Goal: Transaction & Acquisition: Book appointment/travel/reservation

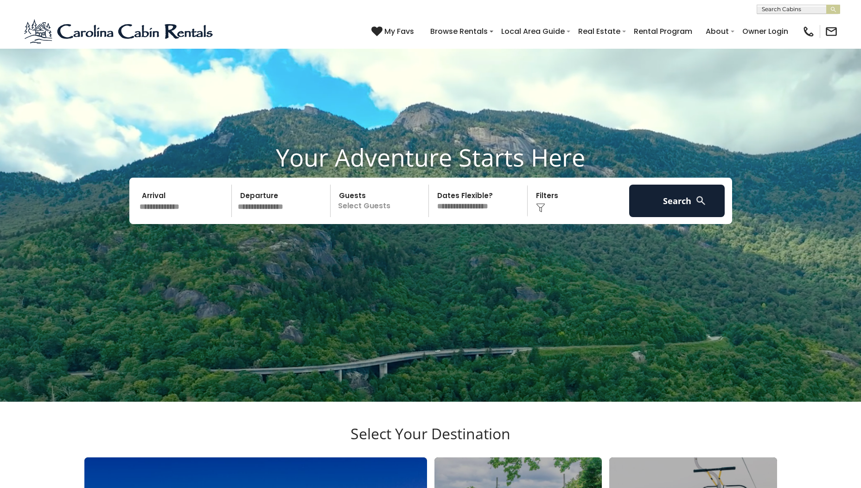
scroll to position [139, 0]
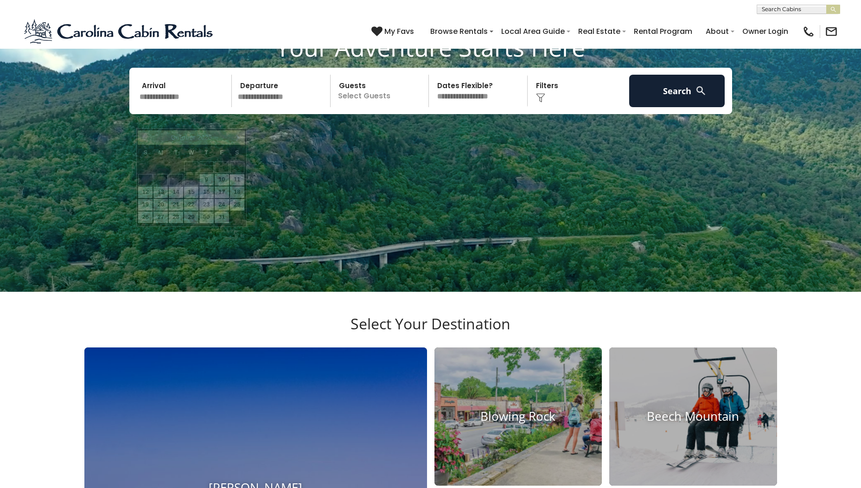
click at [168, 107] on input "text" at bounding box center [184, 91] width 96 height 32
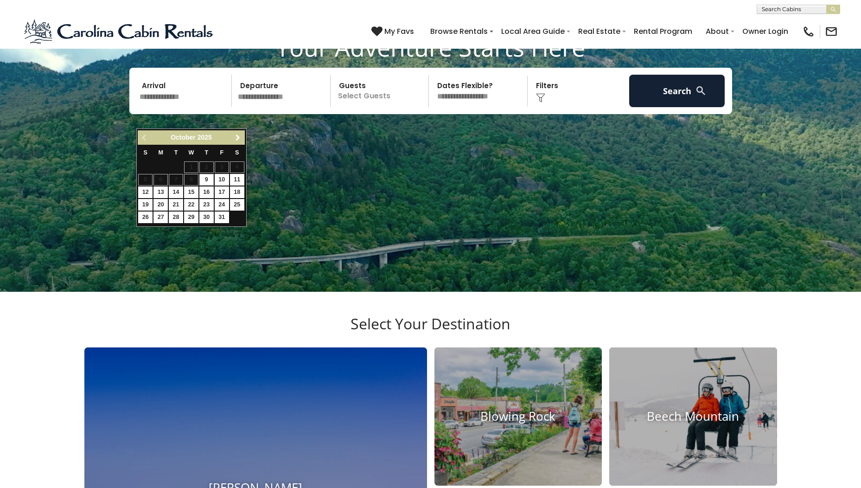
click at [237, 136] on span "Next" at bounding box center [237, 137] width 7 height 7
click at [226, 202] on link "21" at bounding box center [222, 205] width 14 height 12
type input "********"
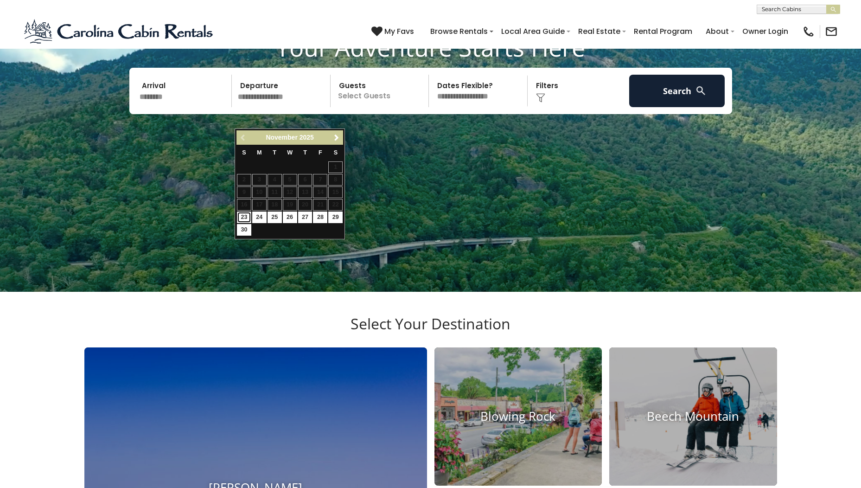
click at [244, 218] on link "23" at bounding box center [244, 218] width 14 height 12
type input "********"
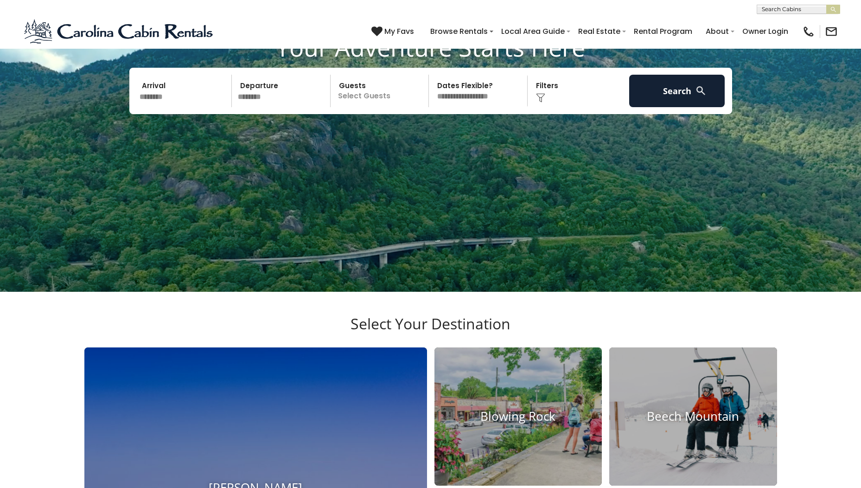
click at [397, 107] on p "Select Guests" at bounding box center [381, 91] width 96 height 32
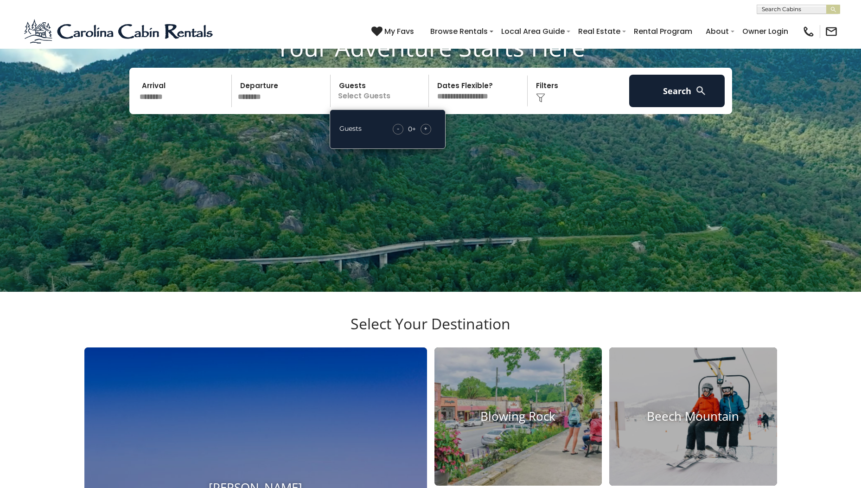
click at [427, 133] on span "+" at bounding box center [426, 128] width 4 height 9
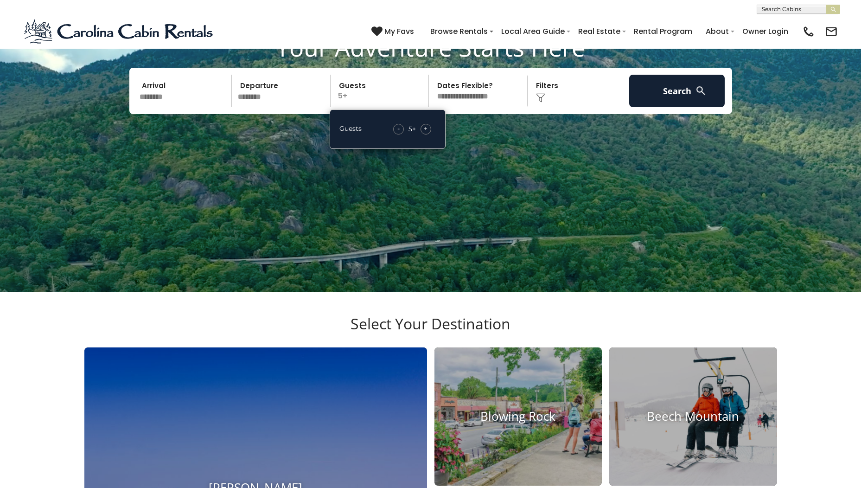
drag, startPoint x: 427, startPoint y: 150, endPoint x: 397, endPoint y: 152, distance: 30.6
click at [397, 135] on div "-" at bounding box center [398, 129] width 11 height 11
click at [472, 107] on select "**********" at bounding box center [480, 91] width 96 height 32
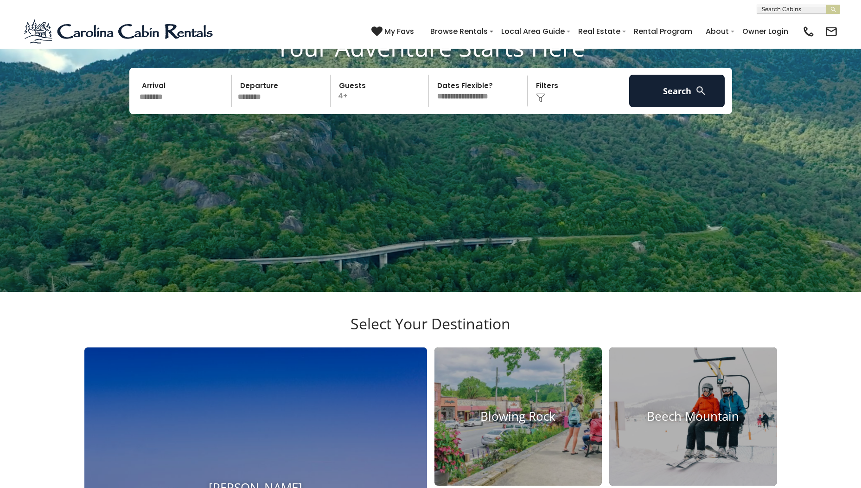
click at [544, 103] on img at bounding box center [540, 97] width 9 height 9
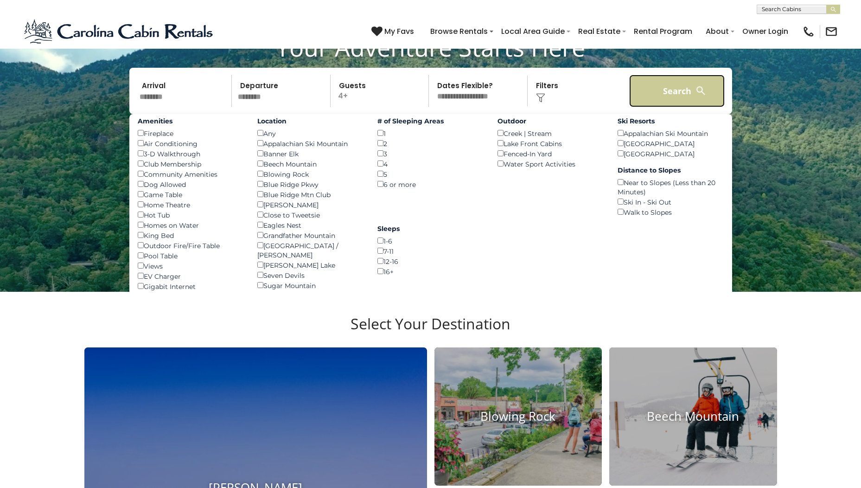
click at [683, 107] on button "Search" at bounding box center [677, 91] width 96 height 32
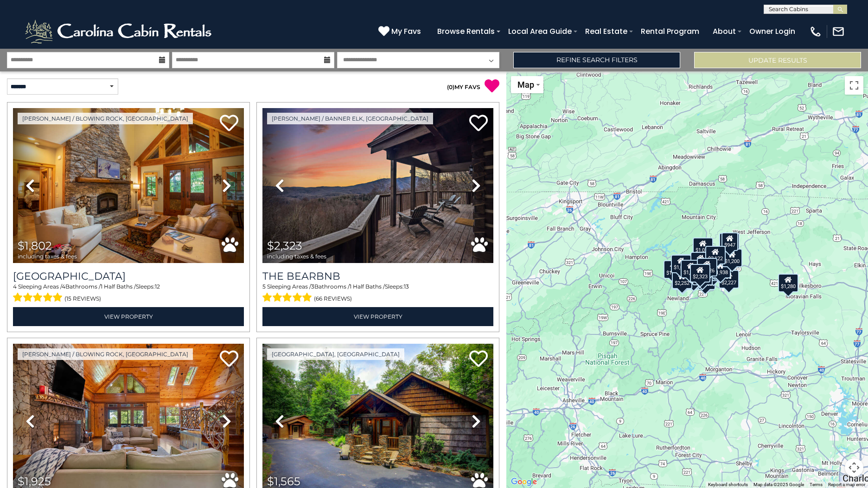
click at [715, 309] on div "$1,802 $2,323 $1,925 $1,565 $1,025 $963 $1,170 $1,279 $1,856 $1,577 $1,752 $1,4…" at bounding box center [687, 279] width 362 height 417
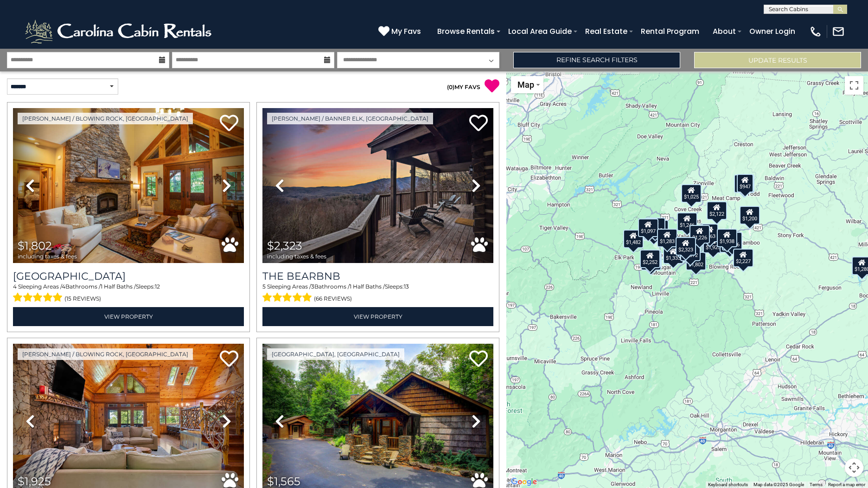
click at [723, 283] on div "$1,802 $2,323 $1,925 $1,565 $1,025 $963 $1,170 $1,279 $1,856 $1,577 $1,752 $1,4…" at bounding box center [687, 279] width 362 height 417
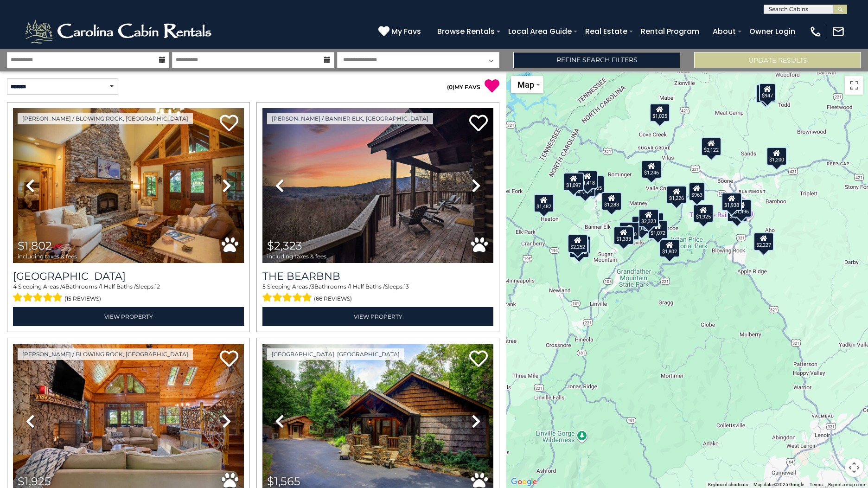
click at [726, 241] on div "$1,802 $2,323 $1,925 $1,565 $1,025 $963 $1,170 $1,279 $1,856 $1,577 $1,752 $1,4…" at bounding box center [687, 279] width 362 height 417
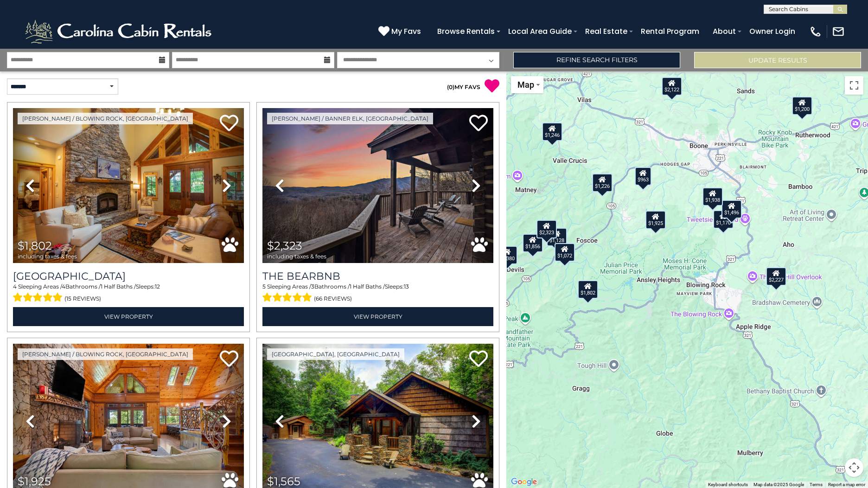
drag, startPoint x: 725, startPoint y: 232, endPoint x: 699, endPoint y: 259, distance: 37.7
click at [699, 259] on div "$1,802 $2,323 $1,925 $1,565 $1,025 $963 $1,170 $1,279 $1,856 $1,577 $1,752 $1,4…" at bounding box center [687, 279] width 362 height 417
click at [721, 226] on div "$1,170" at bounding box center [723, 220] width 20 height 19
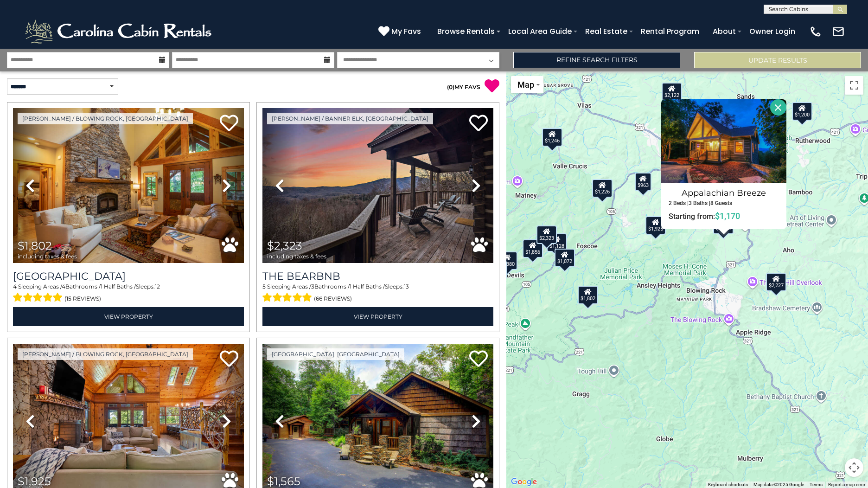
click at [718, 252] on div "$1,802 $2,323 $1,925 $1,565 $1,025 $963 $1,170 $1,279 $1,856 $1,577 $1,752 $1,4…" at bounding box center [687, 279] width 362 height 417
drag, startPoint x: 775, startPoint y: 108, endPoint x: 775, endPoint y: 113, distance: 5.6
click at [775, 109] on button "Close" at bounding box center [778, 107] width 16 height 16
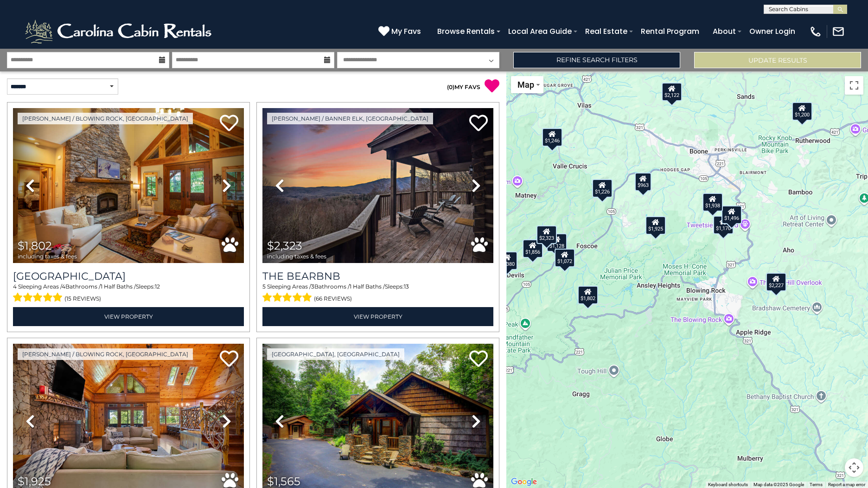
click at [733, 214] on icon at bounding box center [731, 211] width 7 height 6
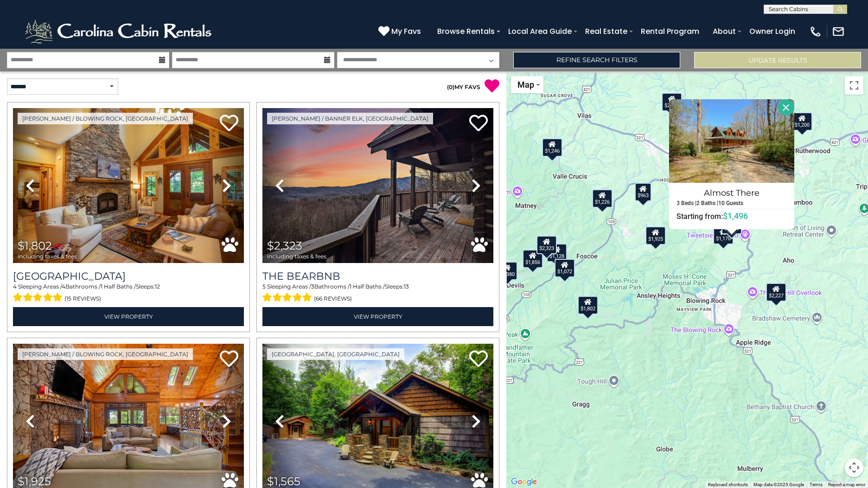
click at [786, 109] on button "Close" at bounding box center [786, 107] width 16 height 16
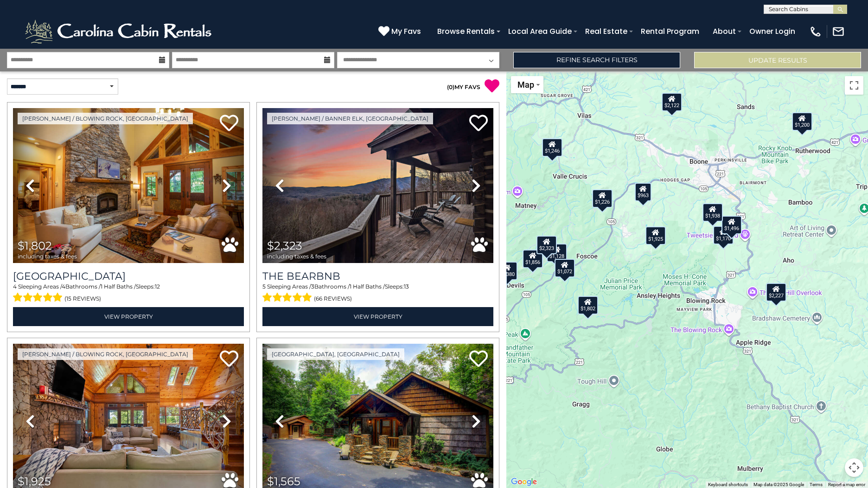
click at [718, 208] on div "$1,938" at bounding box center [713, 212] width 20 height 19
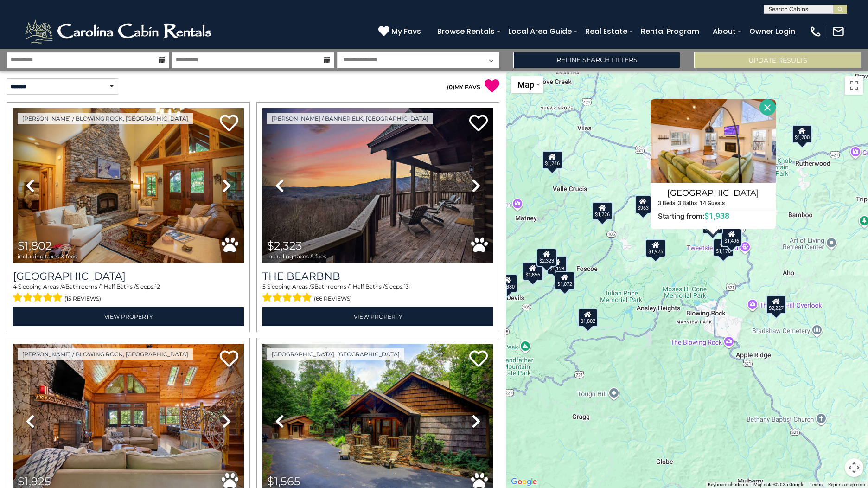
click at [764, 104] on button "Close" at bounding box center [768, 107] width 16 height 16
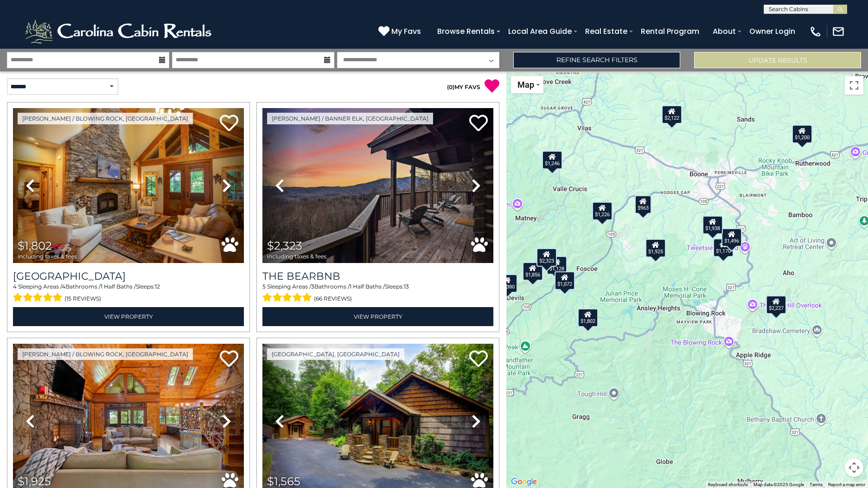
click at [658, 248] on icon at bounding box center [655, 245] width 7 height 6
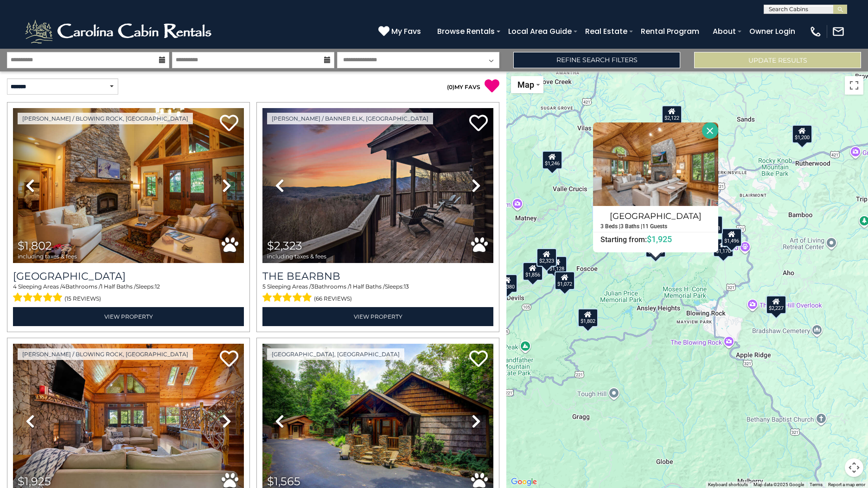
drag, startPoint x: 708, startPoint y: 131, endPoint x: 711, endPoint y: 146, distance: 15.1
click at [708, 131] on button "Close" at bounding box center [710, 130] width 16 height 16
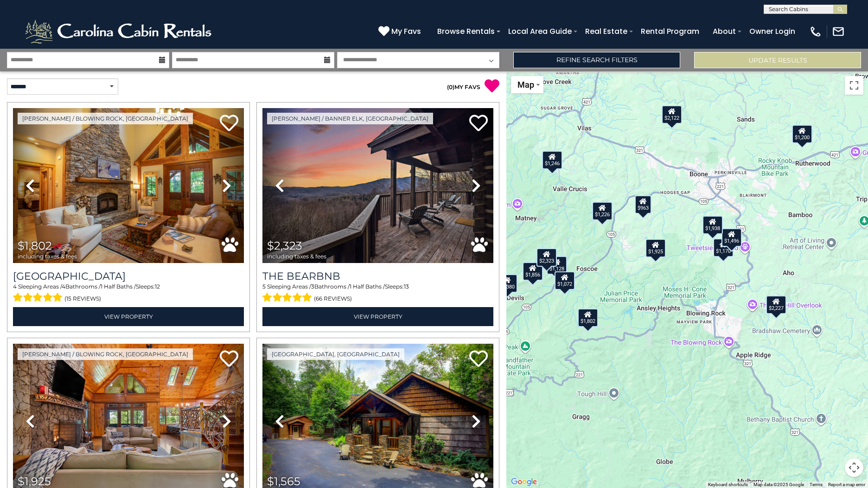
click at [720, 253] on div "$1,170" at bounding box center [723, 247] width 20 height 19
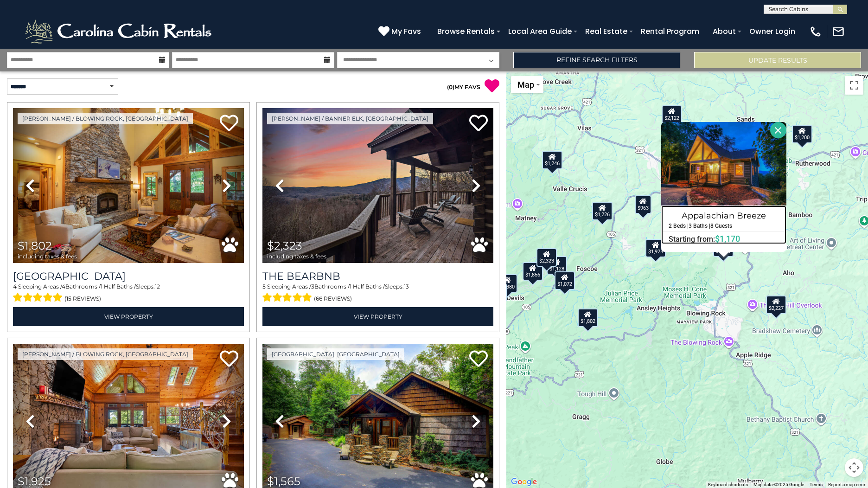
click at [718, 212] on h4 "Appalachian Breeze" at bounding box center [724, 215] width 124 height 15
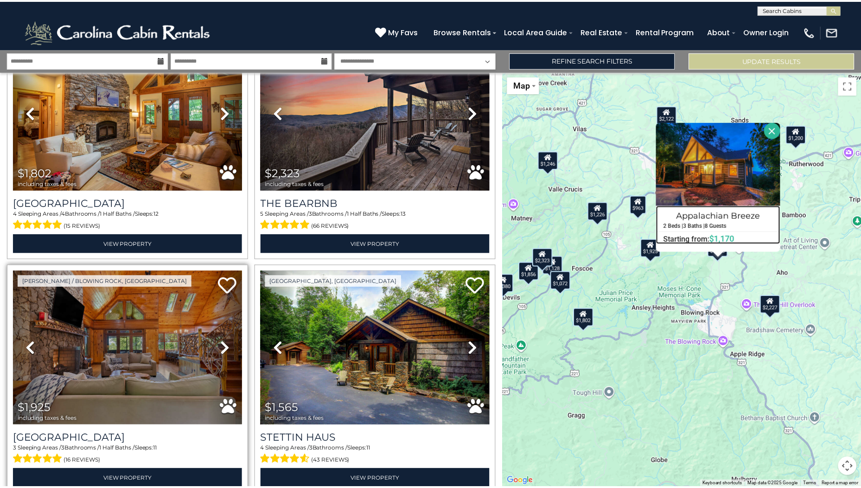
scroll to position [93, 0]
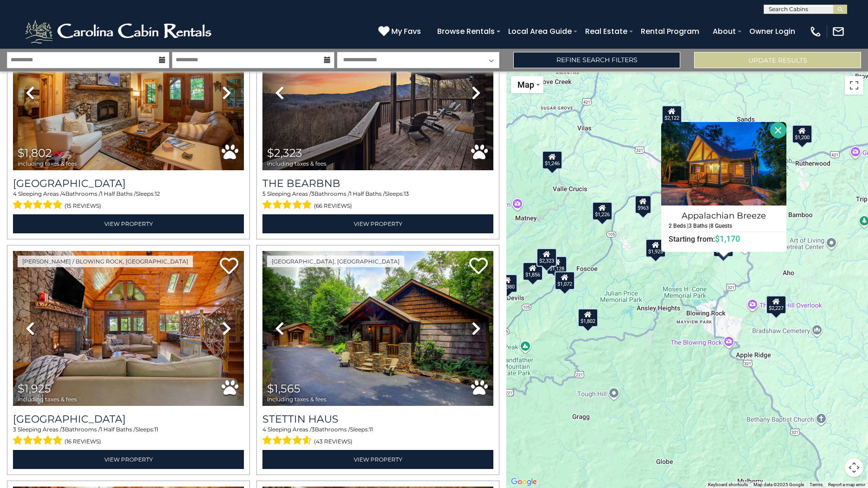
click at [662, 307] on div "$1,802 $2,323 $1,925 $1,565 $1,025 $963 $1,170 $1,279 $1,856 $1,577 $1,752 $1,4…" at bounding box center [687, 279] width 362 height 417
click at [686, 269] on div "$1,802 $2,323 $1,925 $1,565 $1,025 $963 $1,170 $1,279 $1,856 $1,577 $1,752 $1,4…" at bounding box center [687, 279] width 362 height 417
click at [778, 131] on button "Close" at bounding box center [778, 130] width 16 height 16
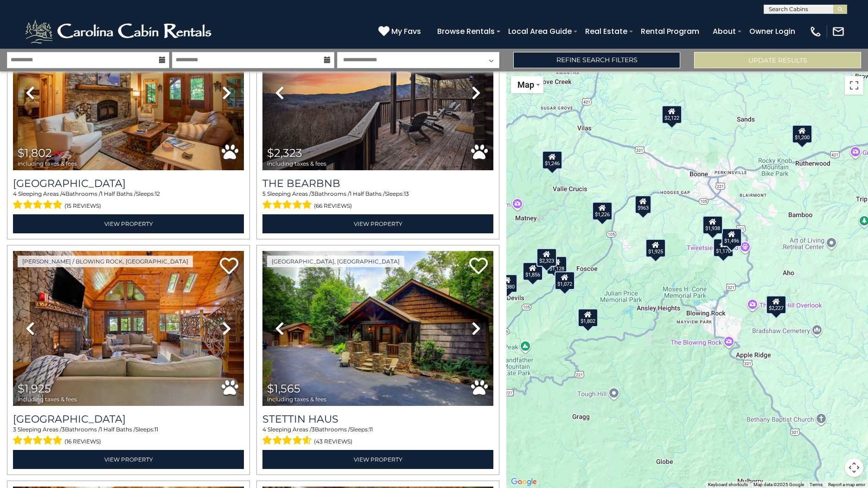
click at [715, 224] on icon at bounding box center [712, 221] width 7 height 6
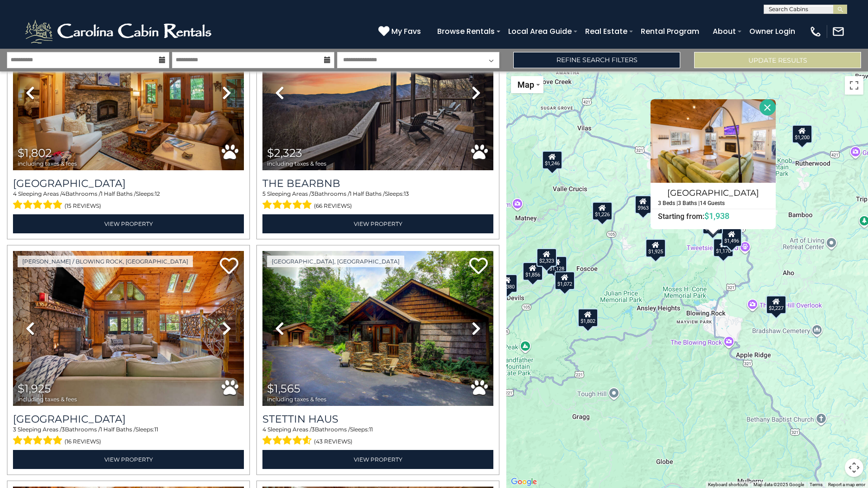
click at [710, 284] on div "$1,802 $2,323 $1,925 $1,565 $1,025 $963 $1,170 $1,279 $1,856 $1,577 $1,752 $1,4…" at bounding box center [687, 279] width 362 height 417
click at [732, 239] on div "$1,496" at bounding box center [732, 237] width 20 height 19
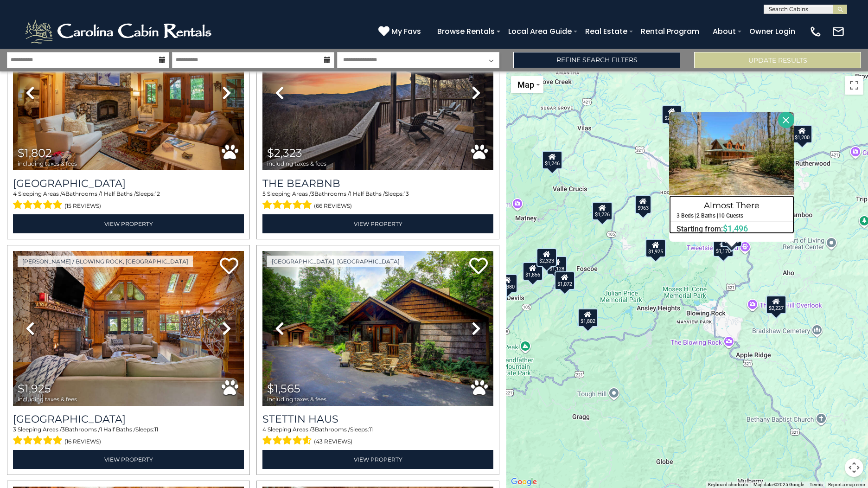
click at [730, 204] on h4 "Almost There" at bounding box center [732, 205] width 124 height 15
click at [710, 277] on div "$1,802 $2,323 $1,925 $1,565 $1,025 $963 $1,170 $1,279 $1,856 $1,577 $1,752 $1,4…" at bounding box center [687, 279] width 362 height 417
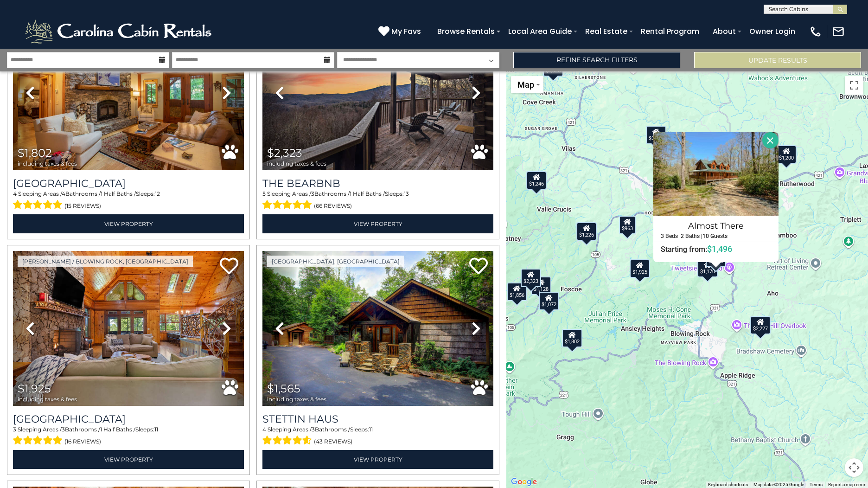
drag, startPoint x: 720, startPoint y: 275, endPoint x: 704, endPoint y: 297, distance: 27.6
click at [704, 297] on div "$1,802 $2,323 $1,925 $1,565 $1,025 $963 $1,170 $1,279 $1,856 $1,577 $1,752 $1,4…" at bounding box center [687, 279] width 362 height 417
click at [766, 140] on button "Close" at bounding box center [770, 141] width 16 height 16
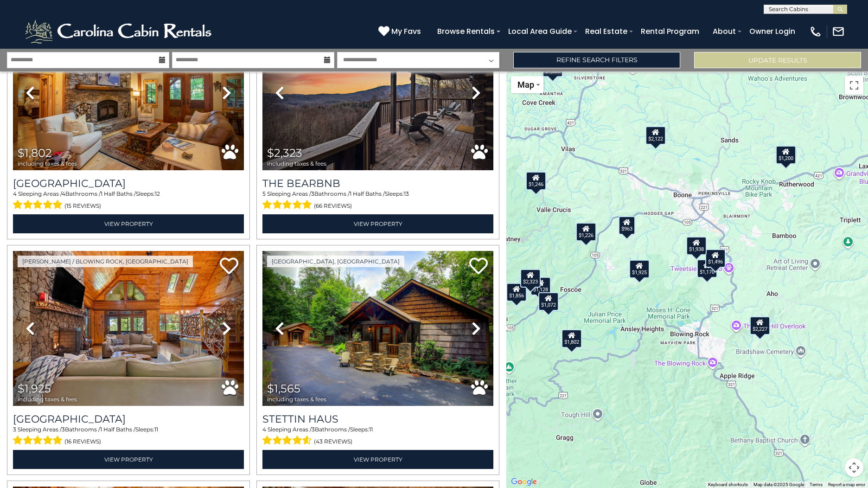
click at [643, 273] on div "$1,925" at bounding box center [639, 269] width 20 height 19
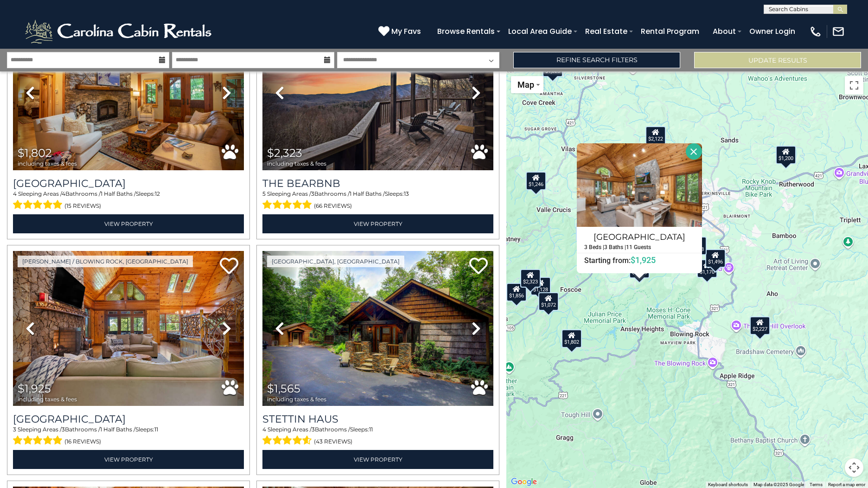
click at [567, 334] on div "$1,802" at bounding box center [572, 338] width 20 height 19
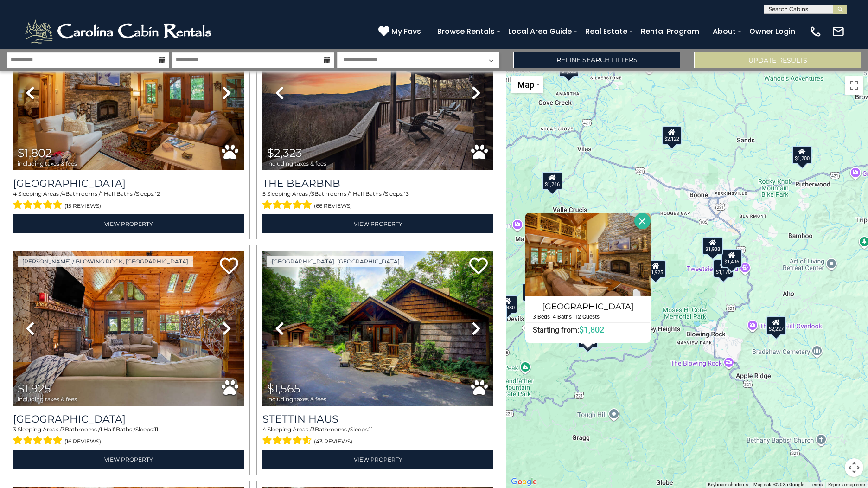
click at [640, 219] on button "Close" at bounding box center [643, 221] width 16 height 16
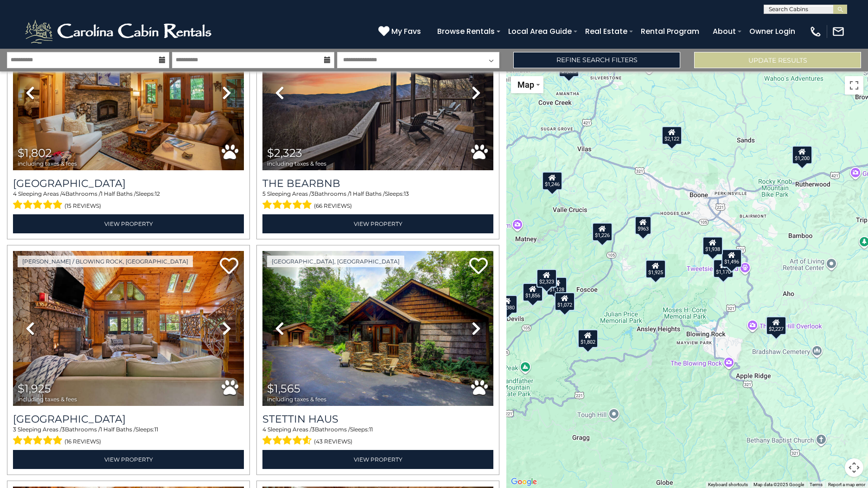
click at [560, 305] on div "$1,072" at bounding box center [565, 301] width 20 height 19
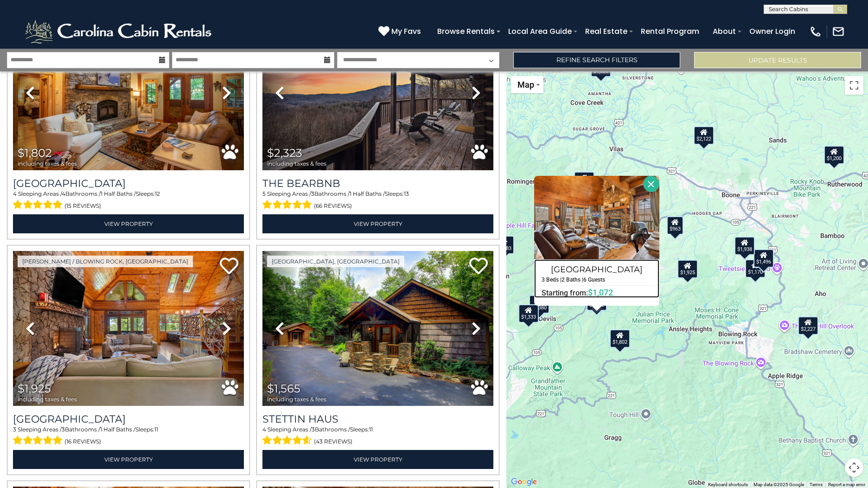
click at [610, 268] on h4 "[GEOGRAPHIC_DATA]" at bounding box center [597, 269] width 124 height 15
click at [722, 296] on div "$1,802 $2,323 $1,925 $1,565 $1,025 $963 $1,170 $1,279 $1,856 $1,577 $1,752 $1,4…" at bounding box center [687, 279] width 362 height 417
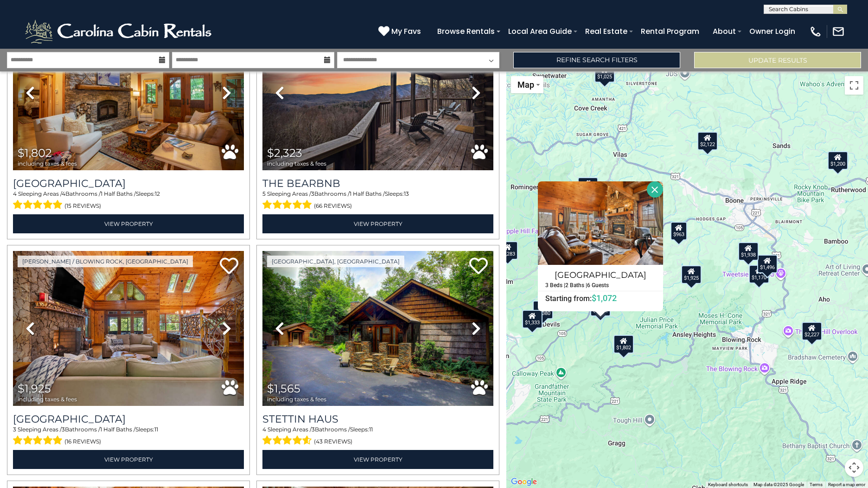
drag, startPoint x: 729, startPoint y: 294, endPoint x: 733, endPoint y: 300, distance: 7.7
click at [733, 300] on div "$1,802 $2,323 $1,925 $1,565 $1,025 $963 $1,170 $1,279 $1,856 $1,577 $1,752 $1,4…" at bounding box center [687, 279] width 362 height 417
click at [657, 191] on button "Close" at bounding box center [655, 190] width 16 height 16
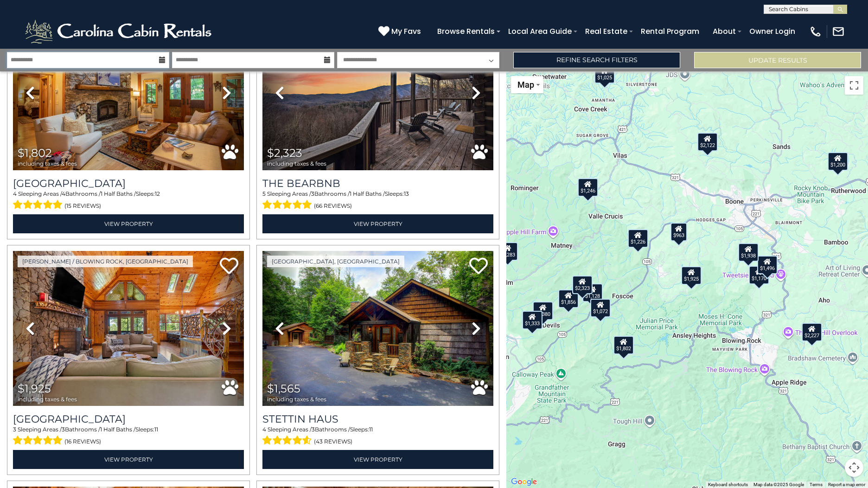
click at [114, 58] on input "**********" at bounding box center [88, 60] width 162 height 16
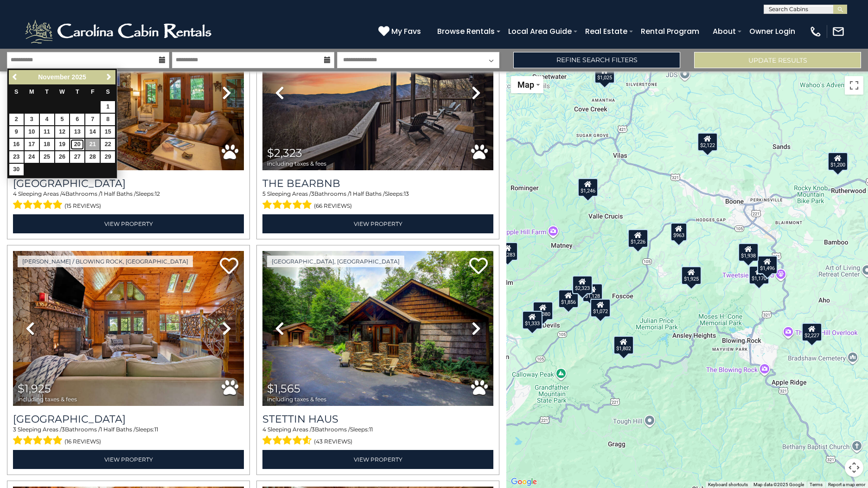
click at [73, 142] on link "20" at bounding box center [77, 145] width 14 height 12
type input "********"
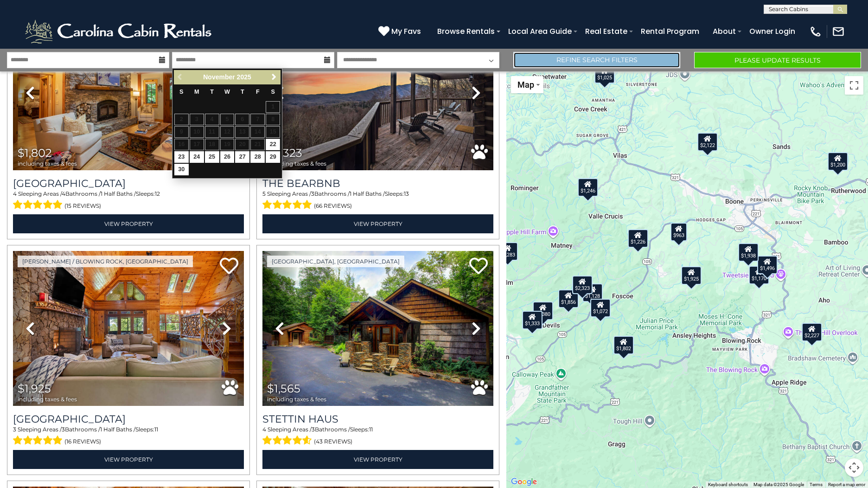
click at [630, 58] on link "Refine Search Filters" at bounding box center [596, 60] width 167 height 16
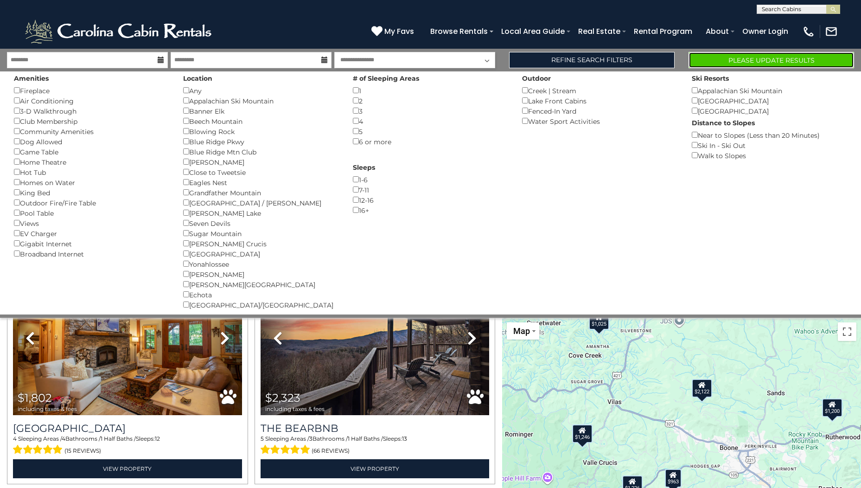
click at [733, 60] on button "Please Update Results" at bounding box center [772, 60] width 166 height 16
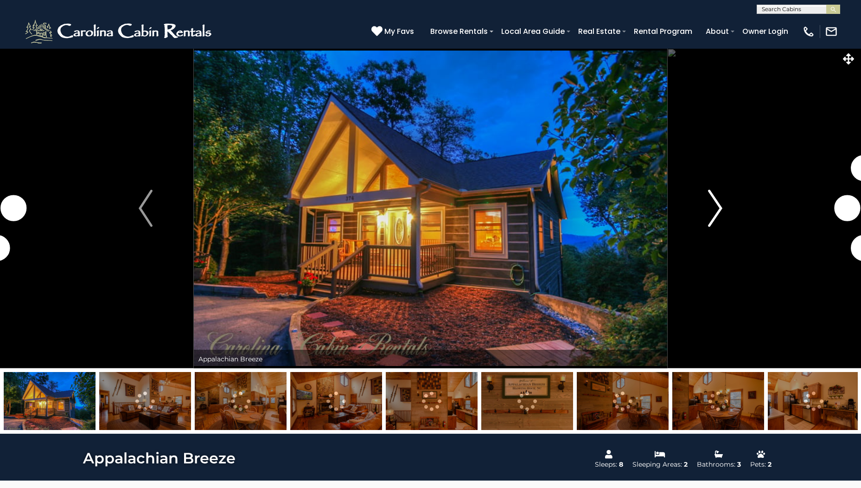
click at [716, 210] on img "Next" at bounding box center [716, 208] width 14 height 37
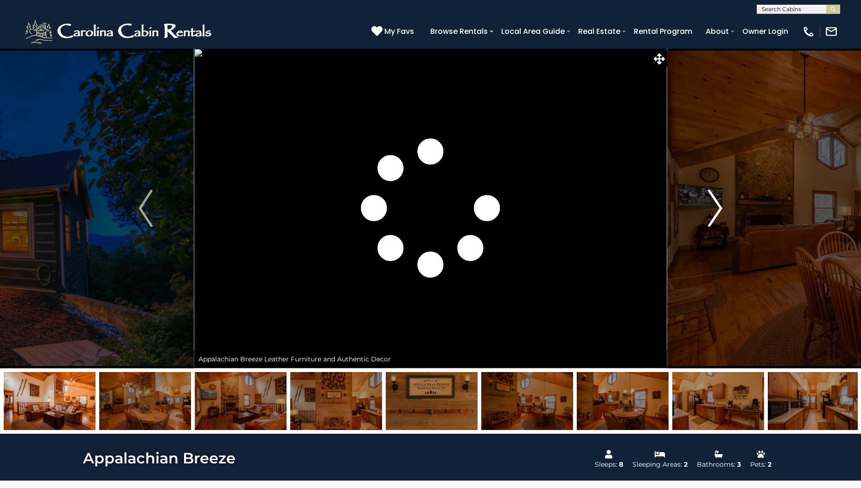
click at [710, 204] on img "Next" at bounding box center [716, 208] width 14 height 37
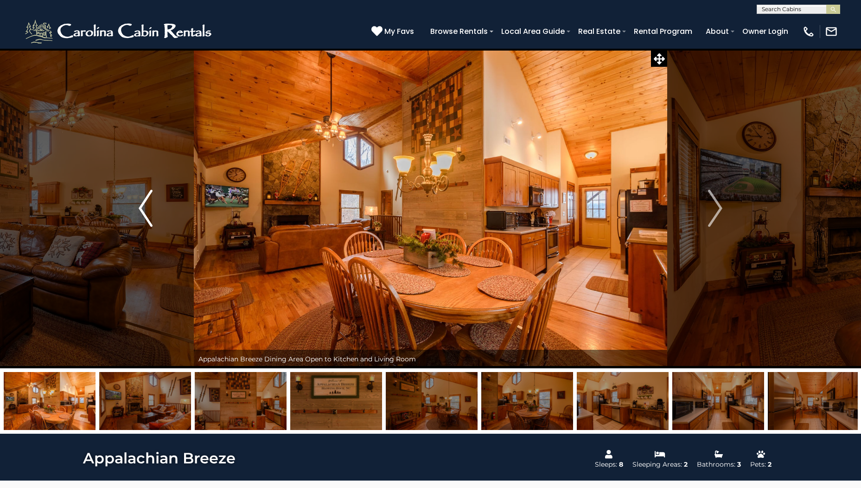
click at [146, 210] on img "Previous" at bounding box center [146, 208] width 14 height 37
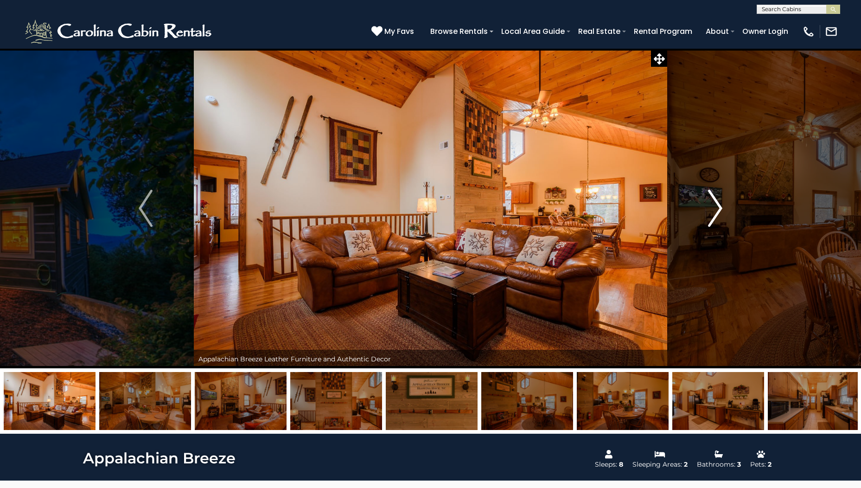
click at [719, 205] on img "Next" at bounding box center [716, 208] width 14 height 37
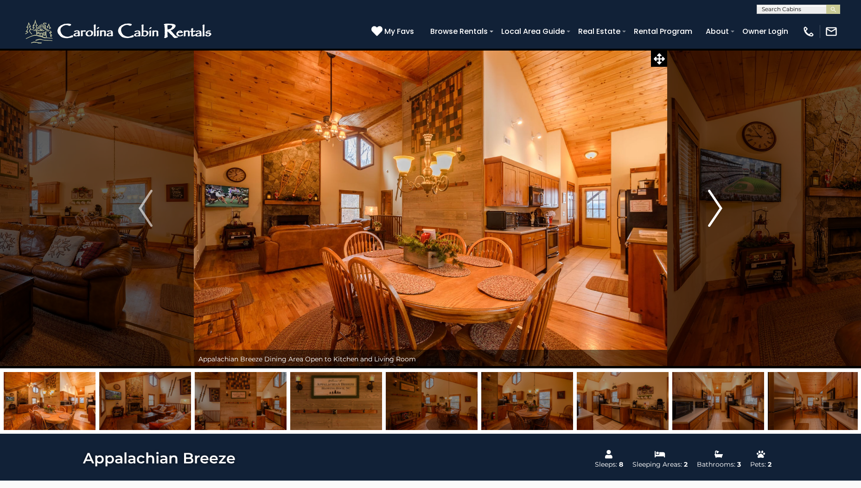
click at [719, 205] on img "Next" at bounding box center [716, 208] width 14 height 37
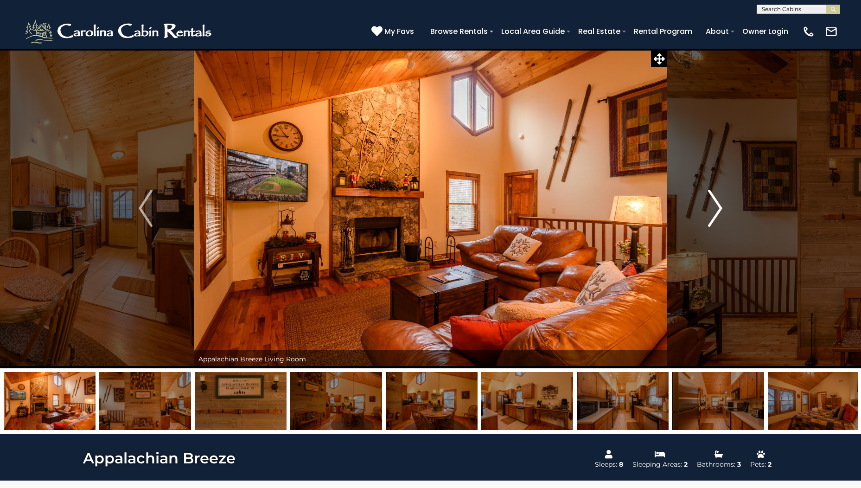
click at [719, 205] on img "Next" at bounding box center [716, 208] width 14 height 37
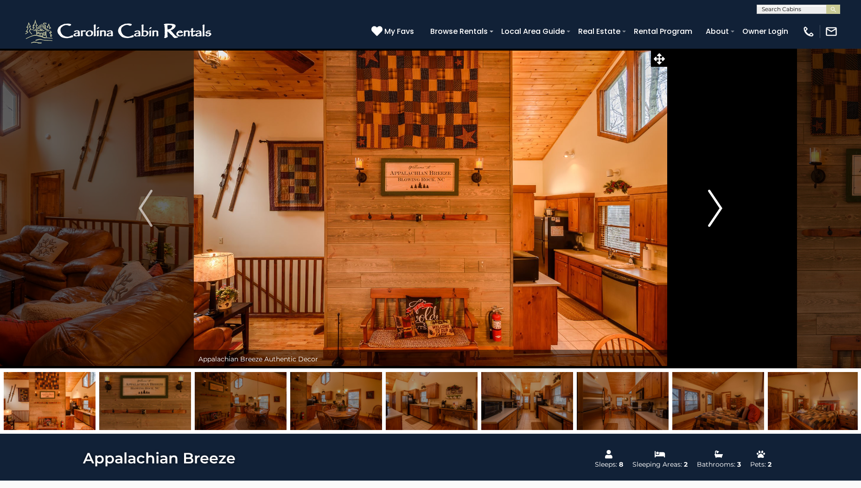
click at [719, 205] on img "Next" at bounding box center [716, 208] width 14 height 37
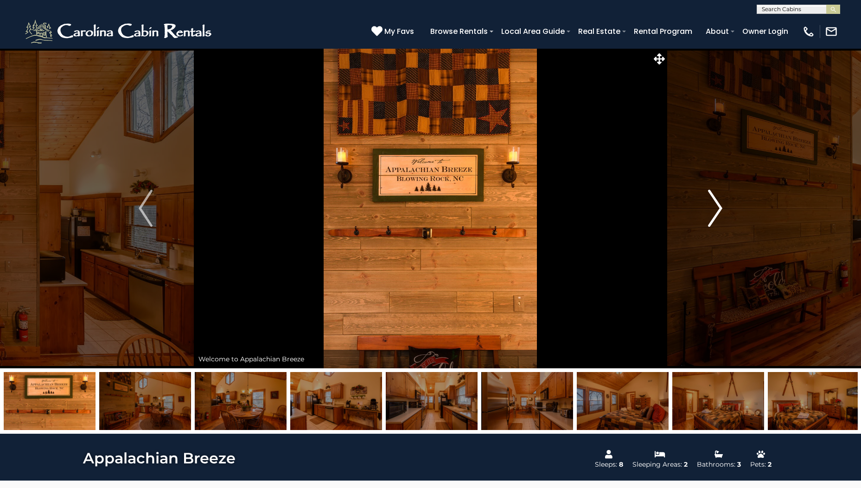
click at [719, 205] on img "Next" at bounding box center [716, 208] width 14 height 37
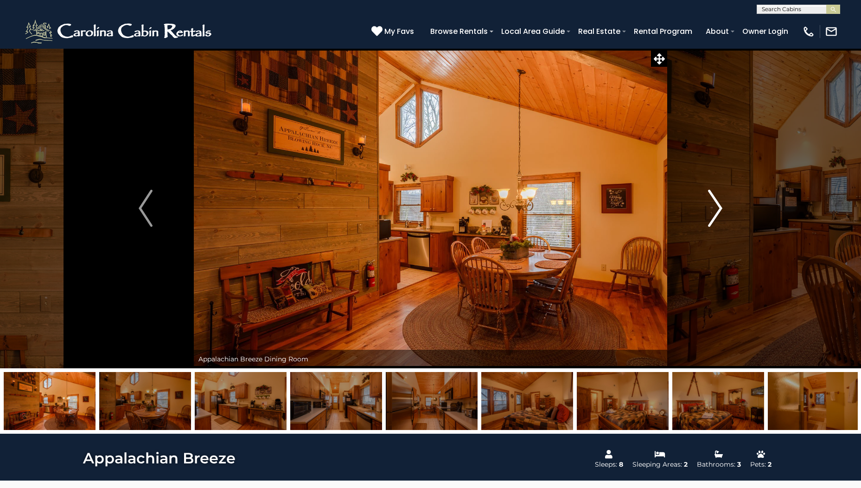
click at [719, 205] on img "Next" at bounding box center [716, 208] width 14 height 37
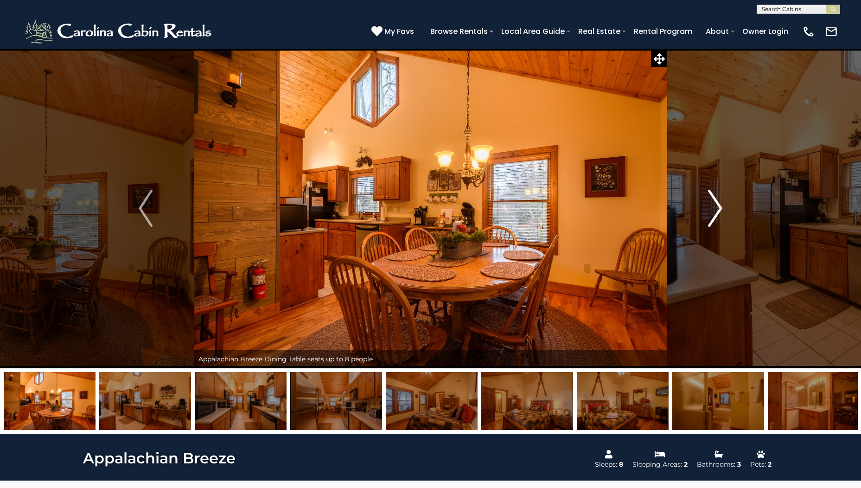
click at [719, 205] on img "Next" at bounding box center [716, 208] width 14 height 37
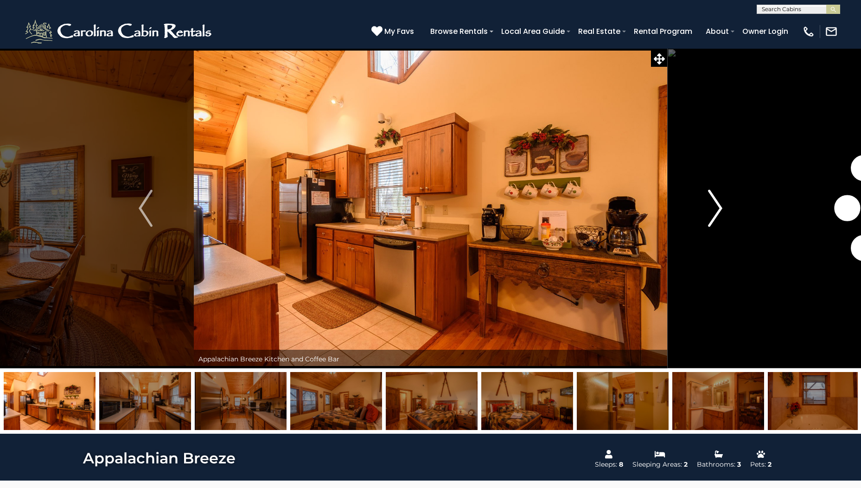
click at [719, 205] on img "Next" at bounding box center [716, 208] width 14 height 37
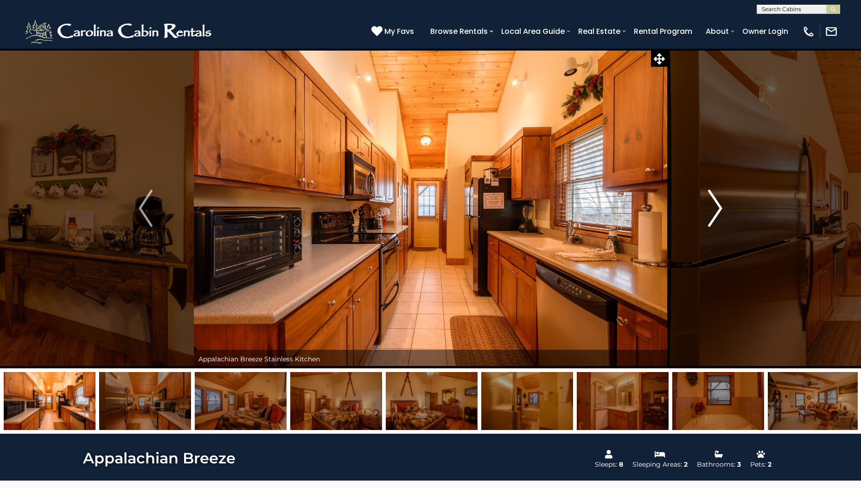
click at [719, 205] on img "Next" at bounding box center [716, 208] width 14 height 37
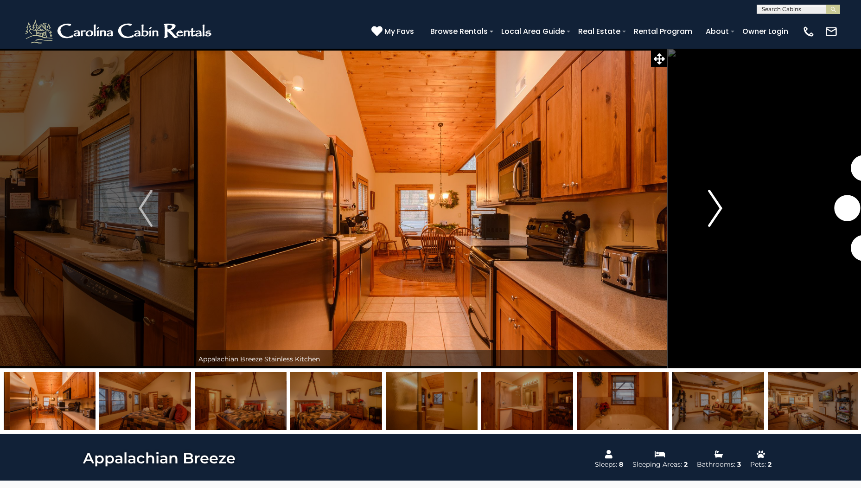
click at [719, 205] on img "Next" at bounding box center [716, 208] width 14 height 37
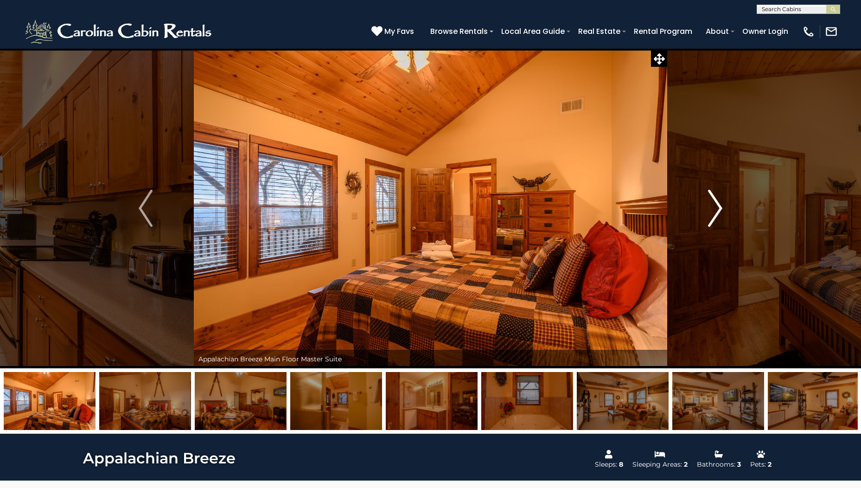
click at [719, 205] on img "Next" at bounding box center [716, 208] width 14 height 37
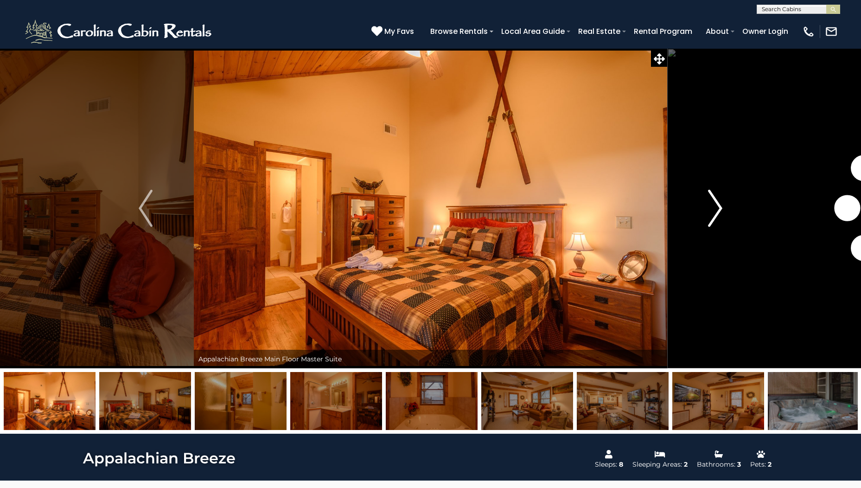
click at [719, 205] on img "Next" at bounding box center [716, 208] width 14 height 37
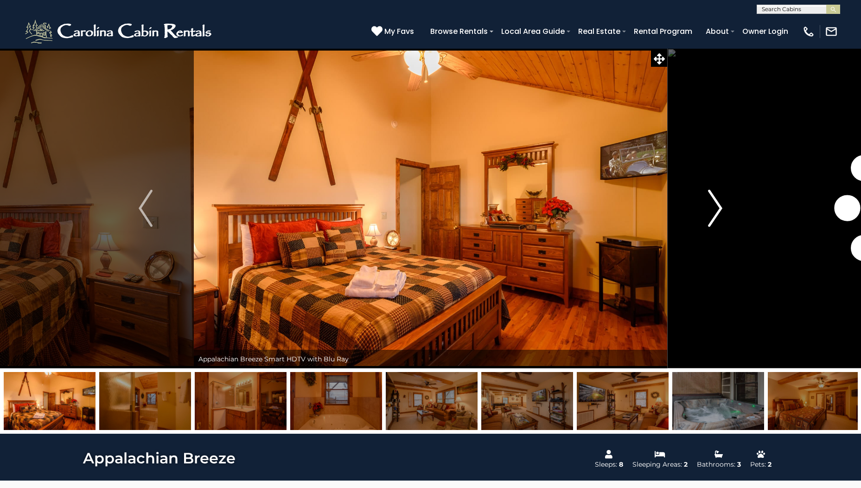
click at [719, 205] on img "Next" at bounding box center [716, 208] width 14 height 37
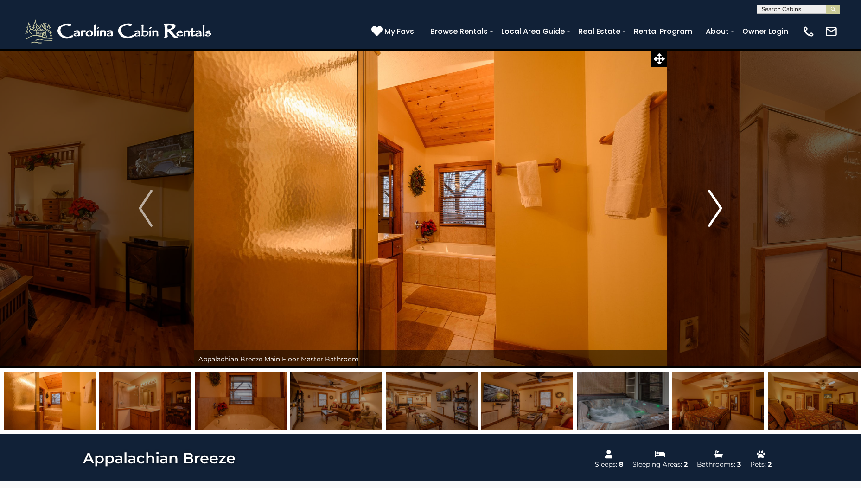
click at [719, 205] on img "Next" at bounding box center [716, 208] width 14 height 37
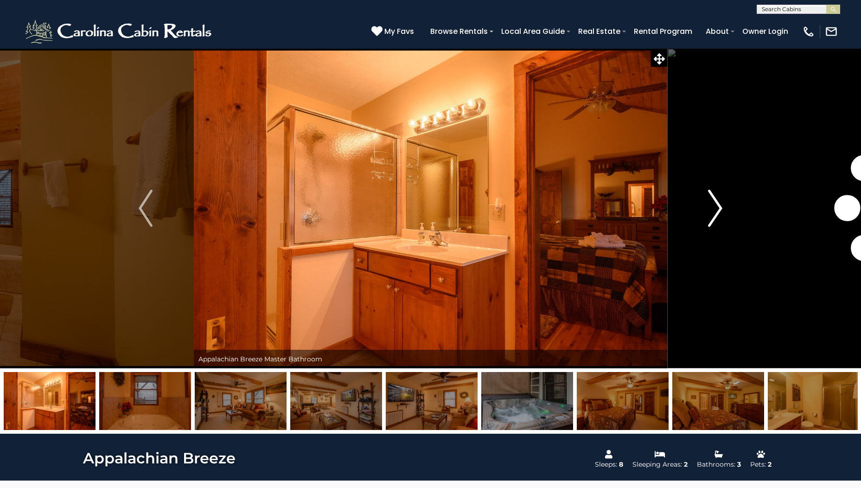
click at [719, 205] on img "Next" at bounding box center [716, 208] width 14 height 37
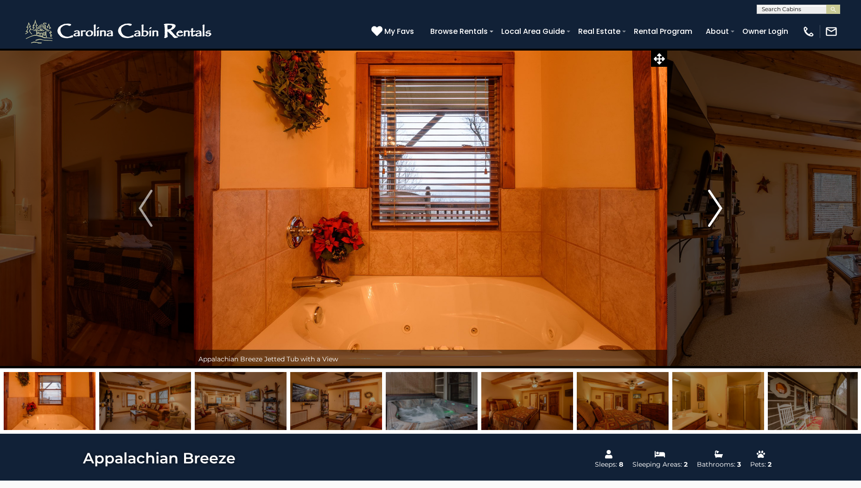
click at [719, 205] on img "Next" at bounding box center [716, 208] width 14 height 37
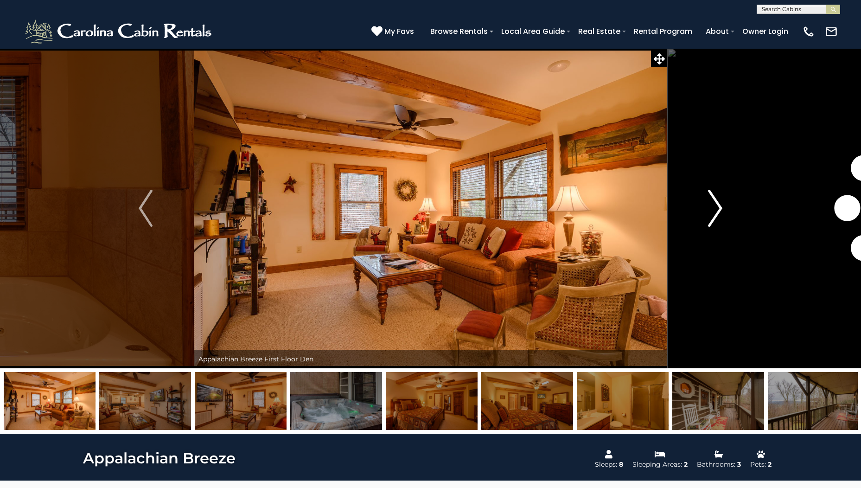
click at [719, 205] on img "Next" at bounding box center [716, 208] width 14 height 37
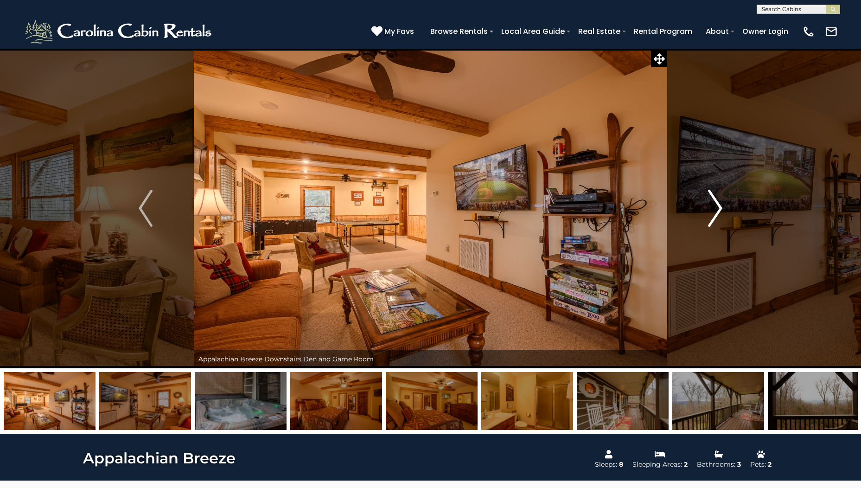
click at [719, 205] on img "Next" at bounding box center [716, 208] width 14 height 37
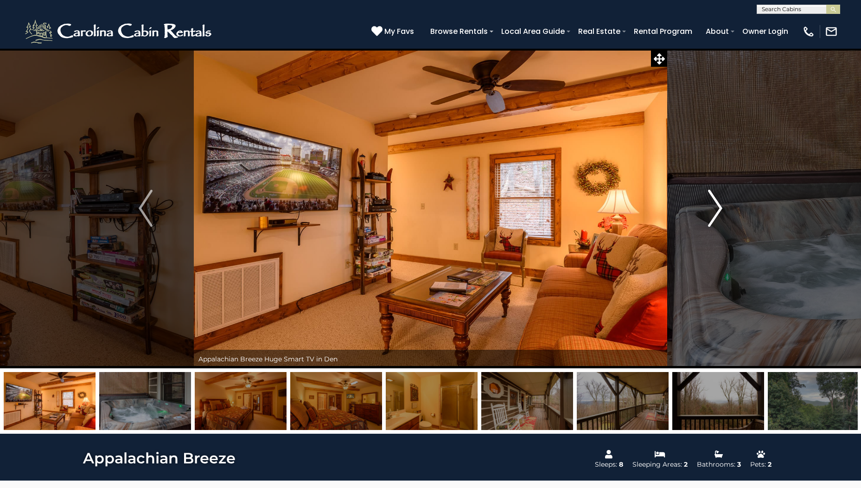
click at [719, 205] on img "Next" at bounding box center [716, 208] width 14 height 37
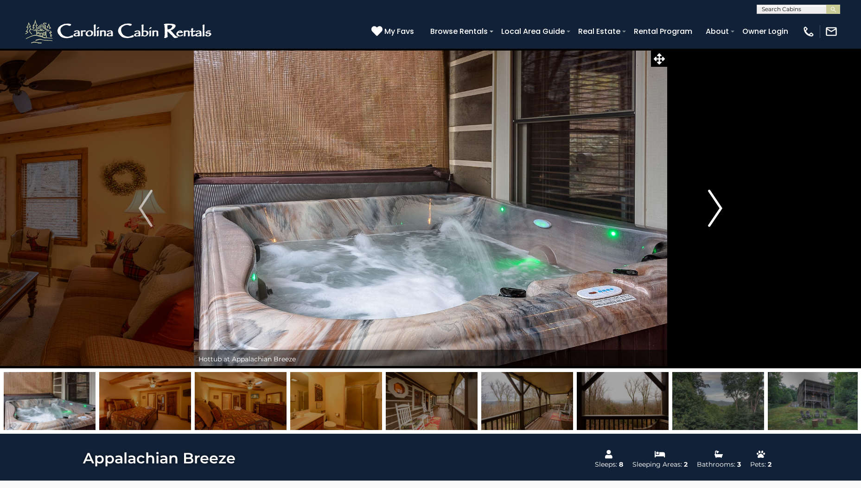
click at [719, 205] on img "Next" at bounding box center [716, 208] width 14 height 37
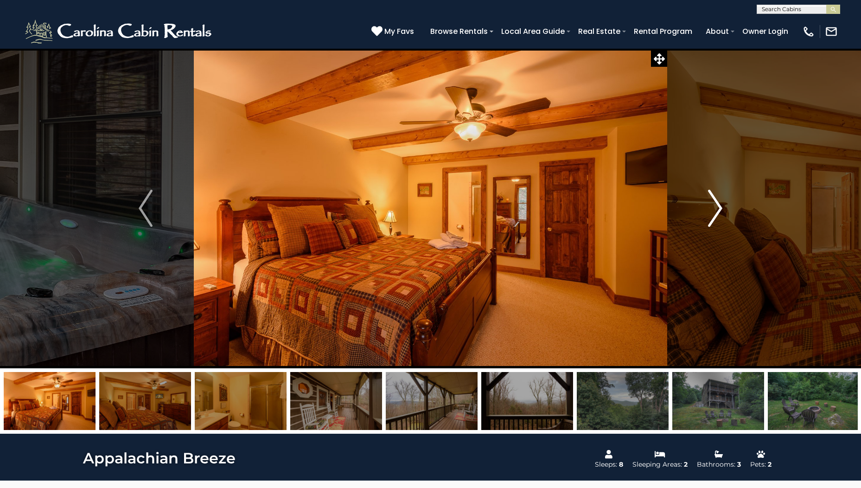
click at [719, 205] on img "Next" at bounding box center [716, 208] width 14 height 37
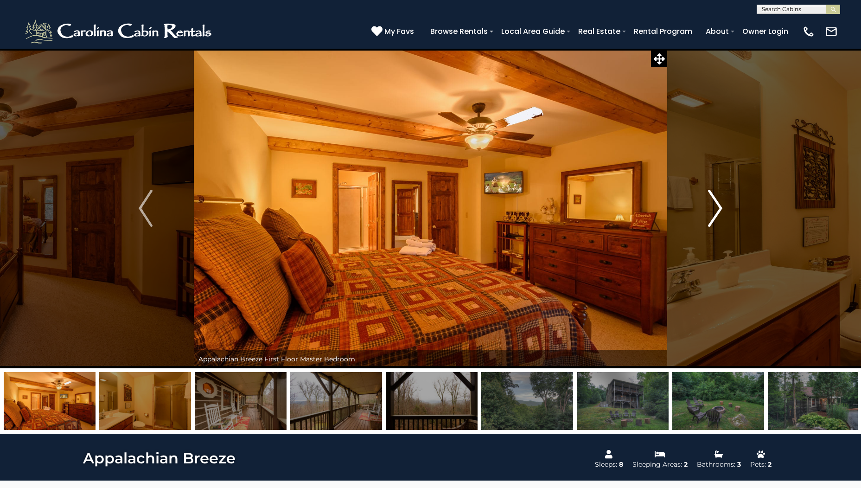
click at [719, 205] on img "Next" at bounding box center [716, 208] width 14 height 37
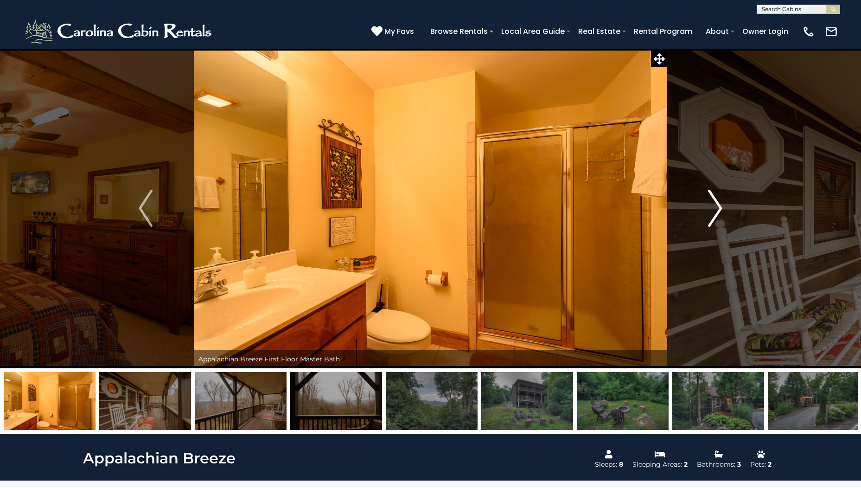
click at [719, 205] on img "Next" at bounding box center [716, 208] width 14 height 37
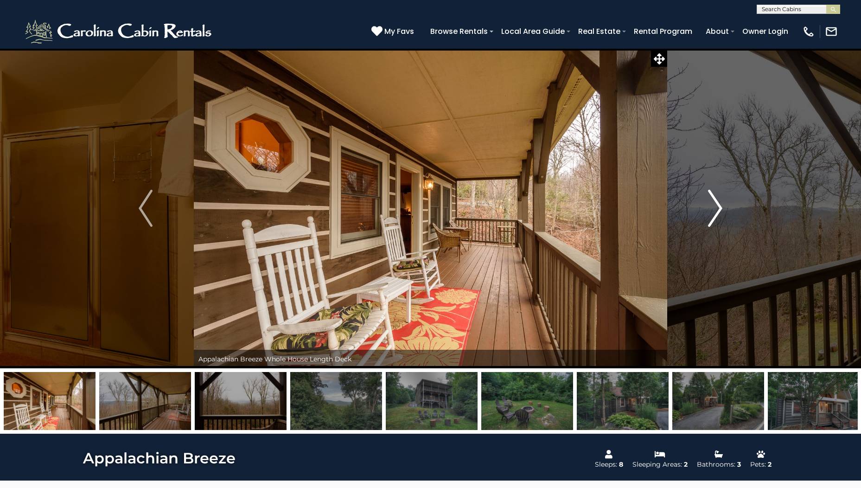
click at [719, 205] on img "Next" at bounding box center [716, 208] width 14 height 37
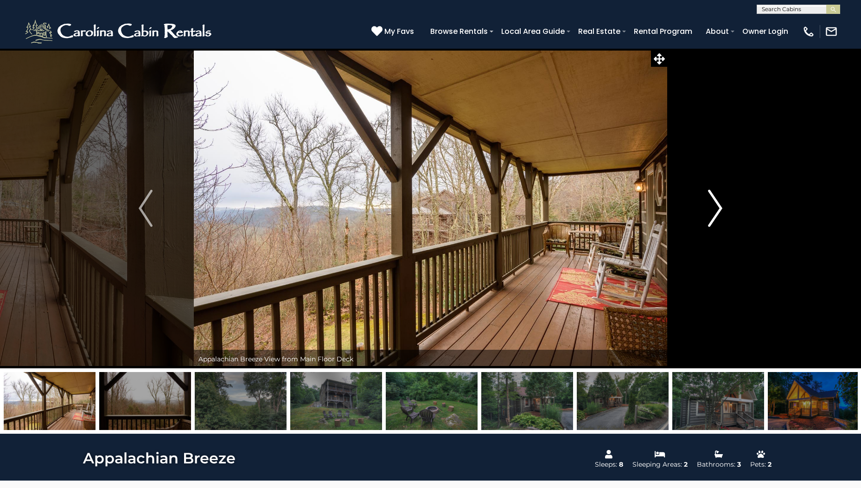
click at [719, 205] on img "Next" at bounding box center [716, 208] width 14 height 37
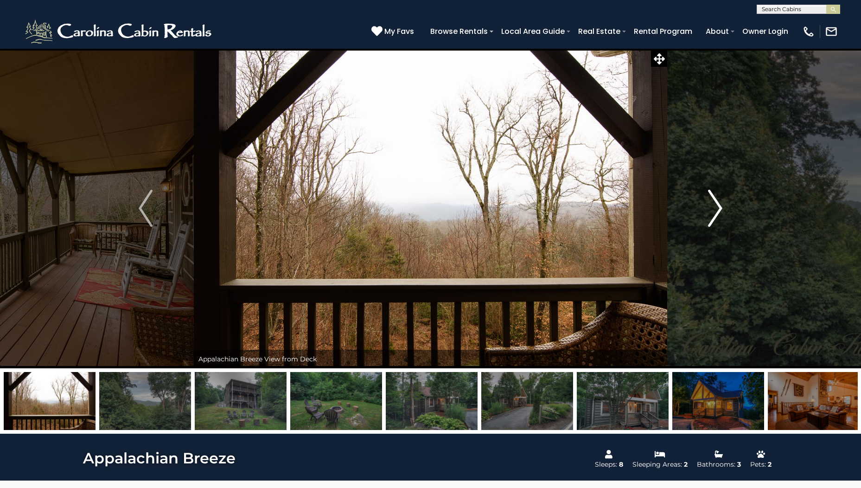
click at [719, 205] on img "Next" at bounding box center [716, 208] width 14 height 37
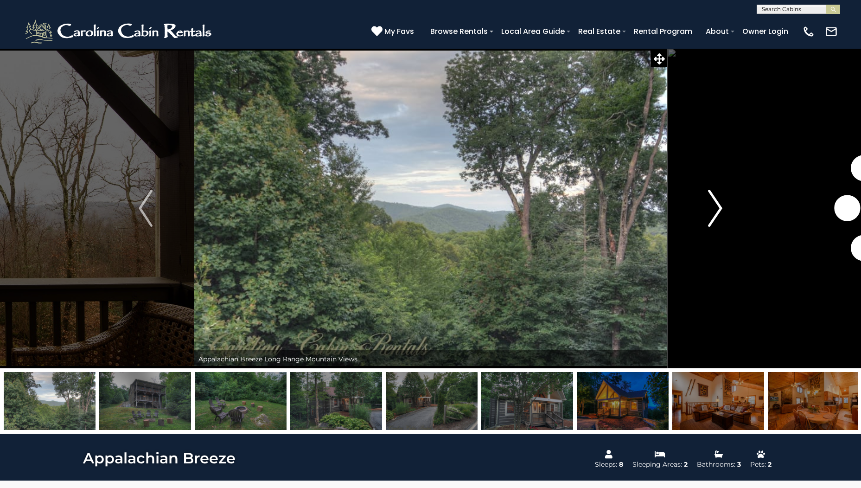
click at [719, 205] on img "Next" at bounding box center [716, 208] width 14 height 37
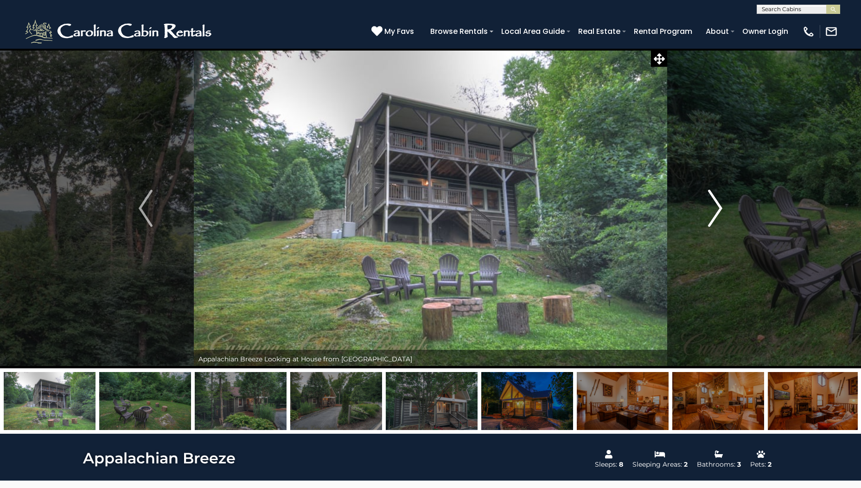
click at [719, 205] on img "Next" at bounding box center [716, 208] width 14 height 37
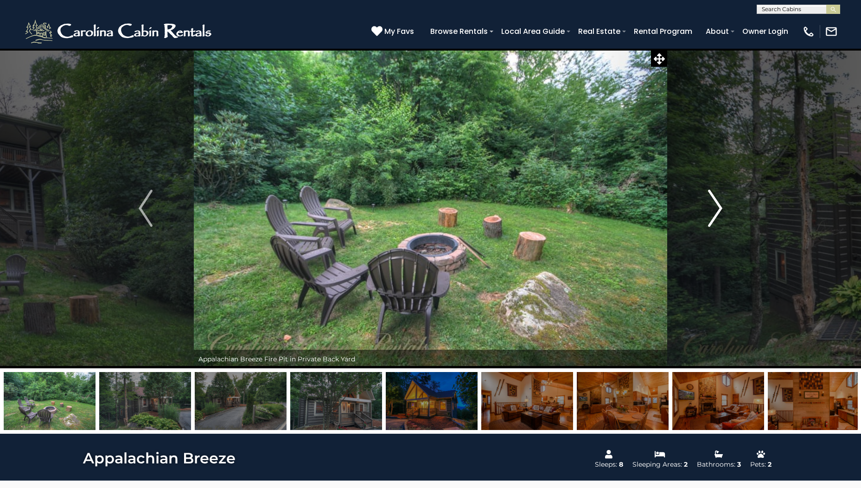
click at [719, 205] on img "Next" at bounding box center [716, 208] width 14 height 37
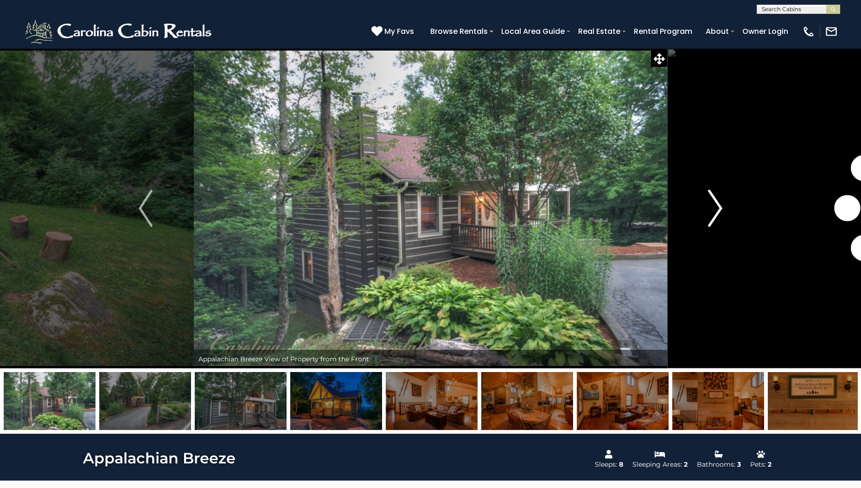
click at [719, 205] on img "Next" at bounding box center [716, 208] width 14 height 37
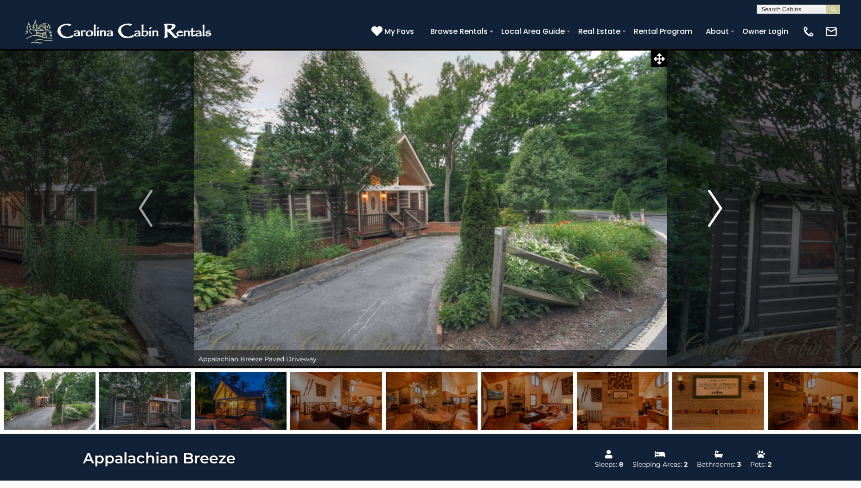
click at [719, 205] on img "Next" at bounding box center [716, 208] width 14 height 37
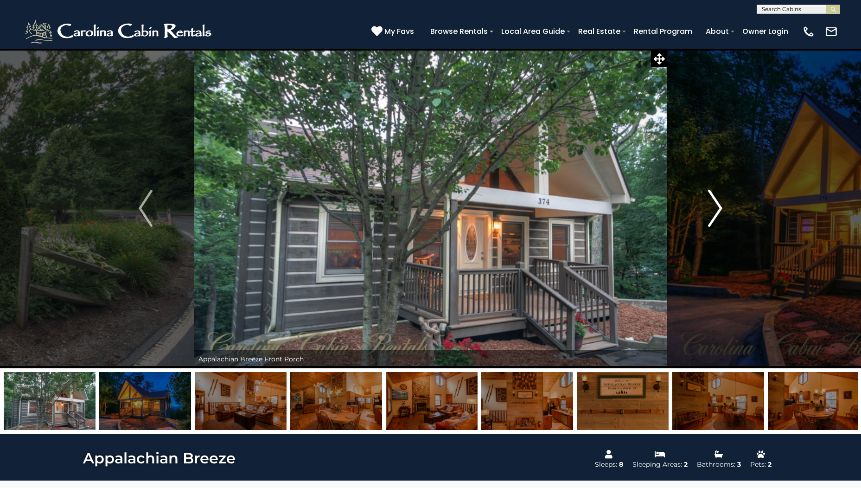
click at [719, 205] on img "Next" at bounding box center [716, 208] width 14 height 37
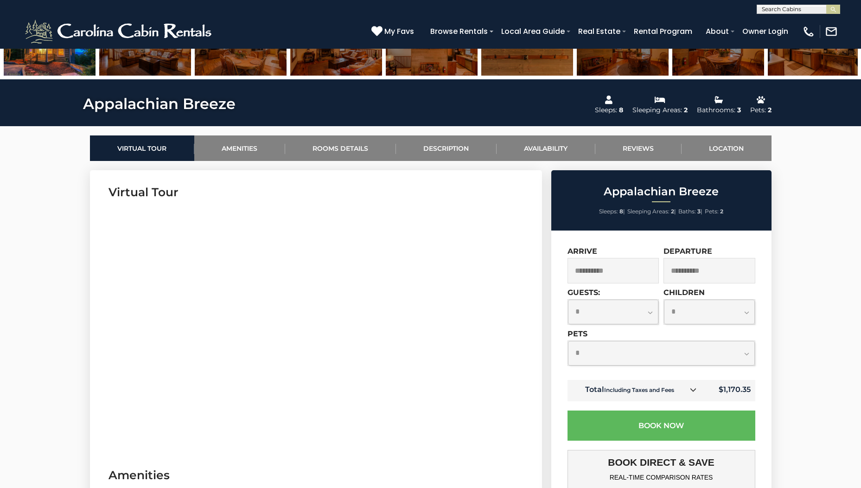
scroll to position [371, 0]
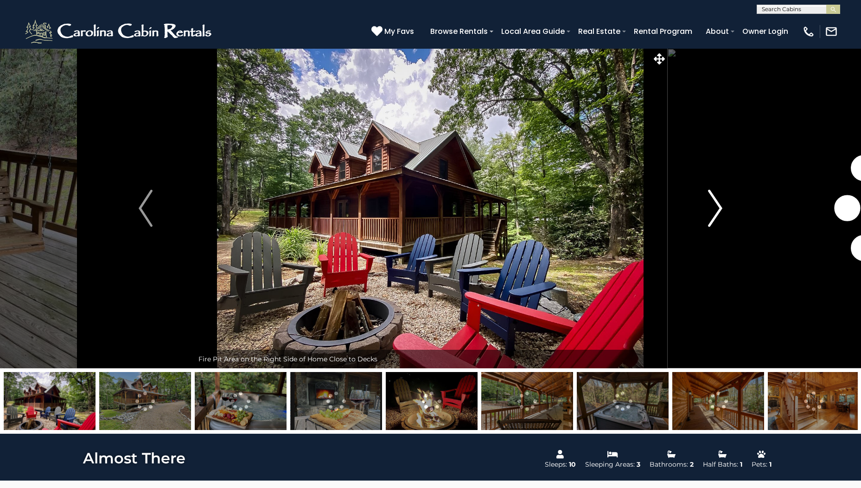
click at [720, 209] on img "Next" at bounding box center [716, 208] width 14 height 37
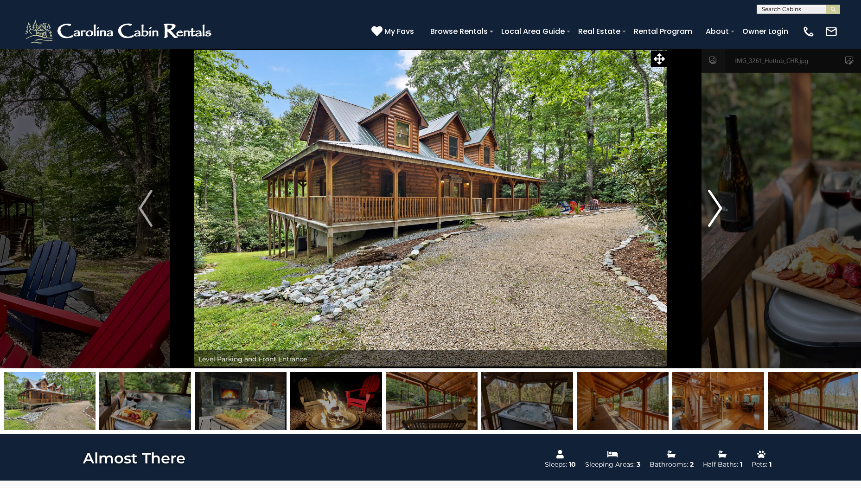
click at [720, 209] on img "Next" at bounding box center [716, 208] width 14 height 37
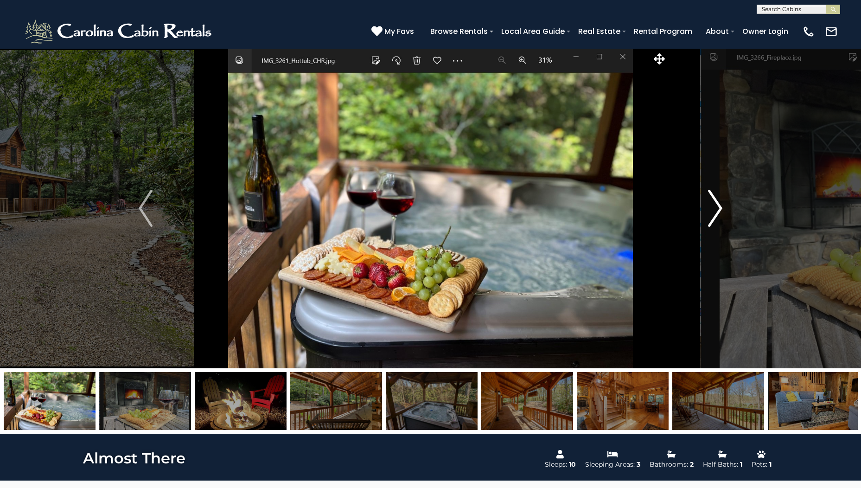
click at [720, 209] on img "Next" at bounding box center [716, 208] width 14 height 37
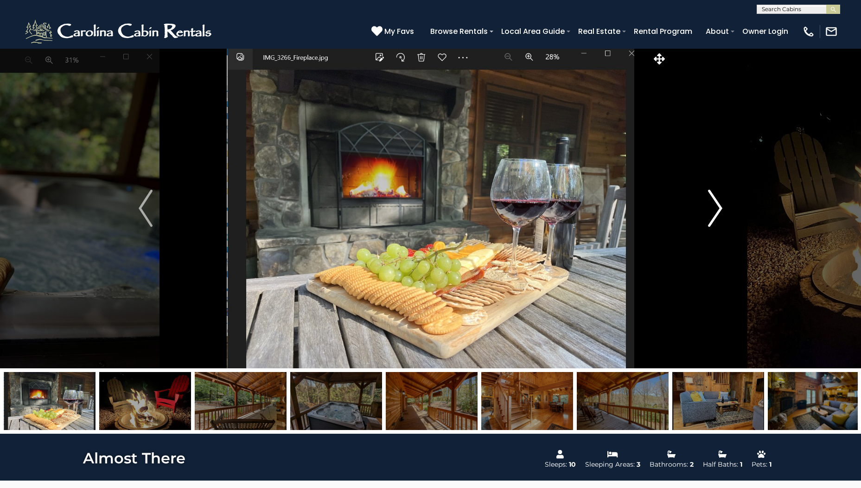
click at [720, 209] on img "Next" at bounding box center [716, 208] width 14 height 37
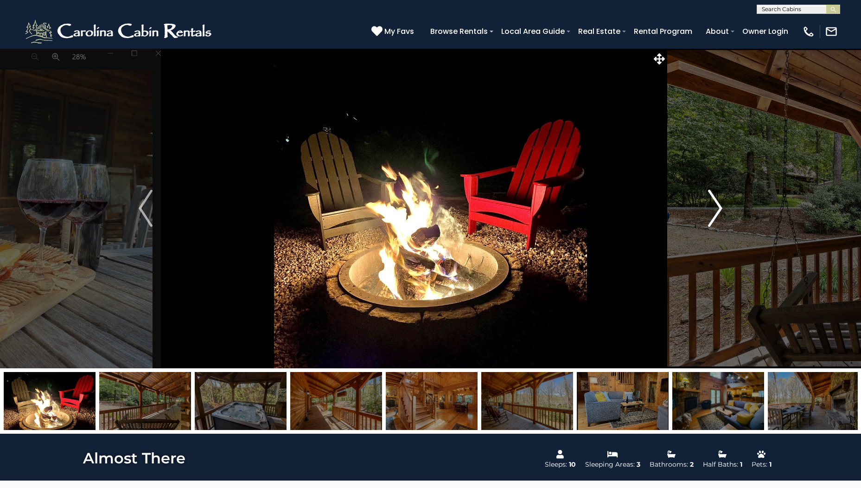
click at [720, 209] on img "Next" at bounding box center [716, 208] width 14 height 37
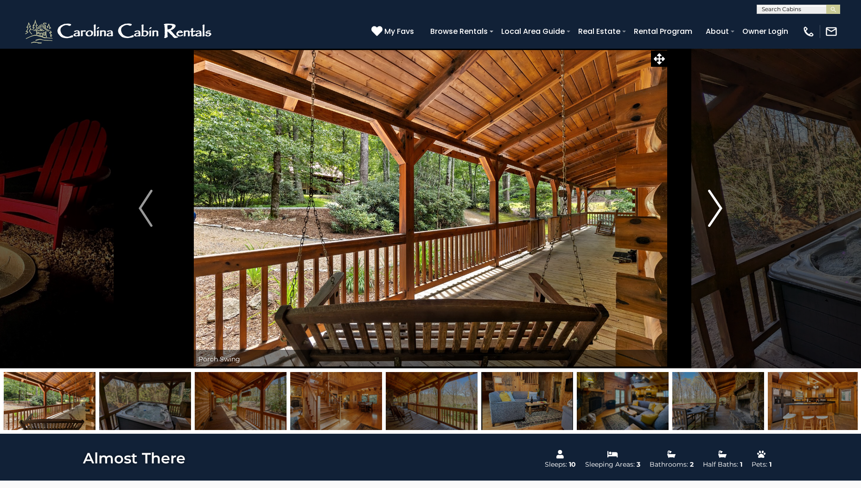
click at [720, 209] on img "Next" at bounding box center [716, 208] width 14 height 37
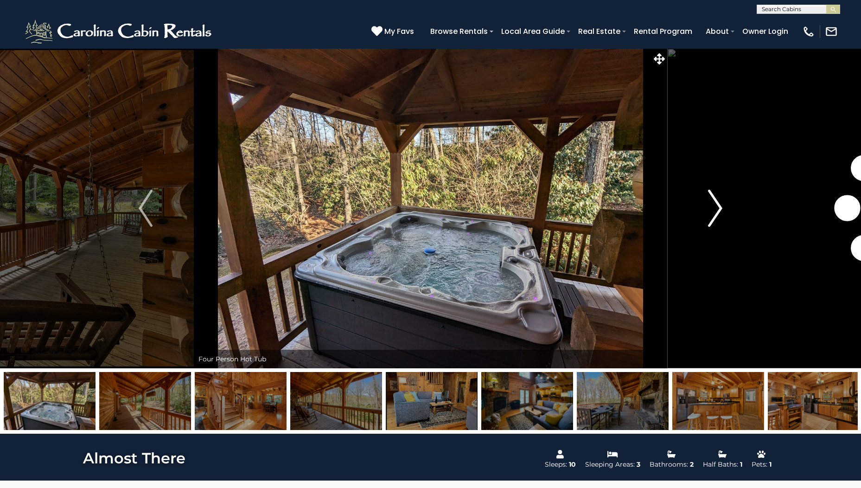
click at [720, 209] on img "Next" at bounding box center [716, 208] width 14 height 37
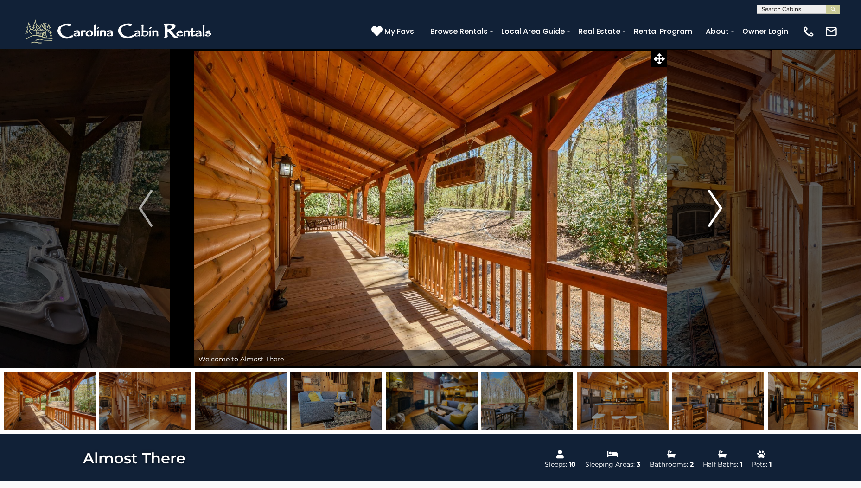
click at [720, 209] on img "Next" at bounding box center [716, 208] width 14 height 37
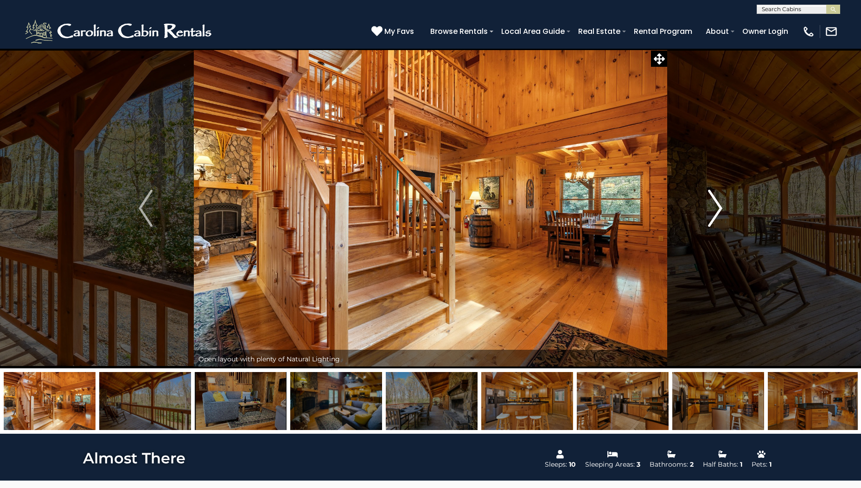
click at [720, 209] on img "Next" at bounding box center [716, 208] width 14 height 37
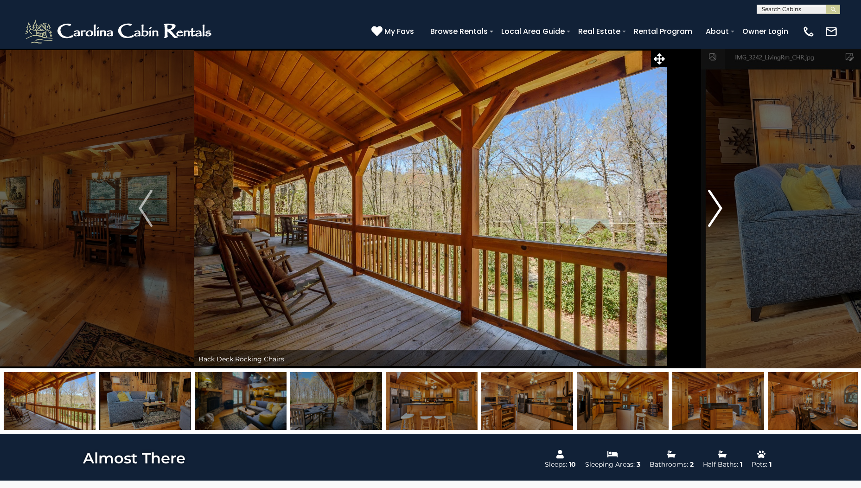
click at [720, 209] on img "Next" at bounding box center [716, 208] width 14 height 37
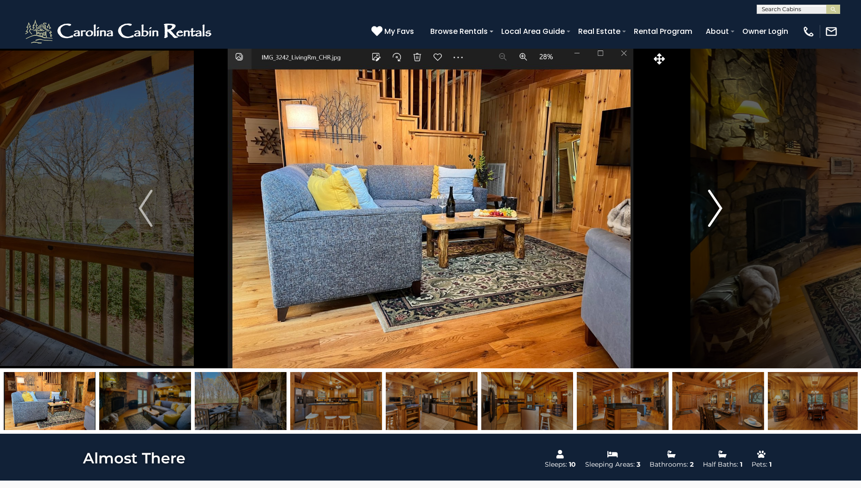
click at [720, 209] on img "Next" at bounding box center [716, 208] width 14 height 37
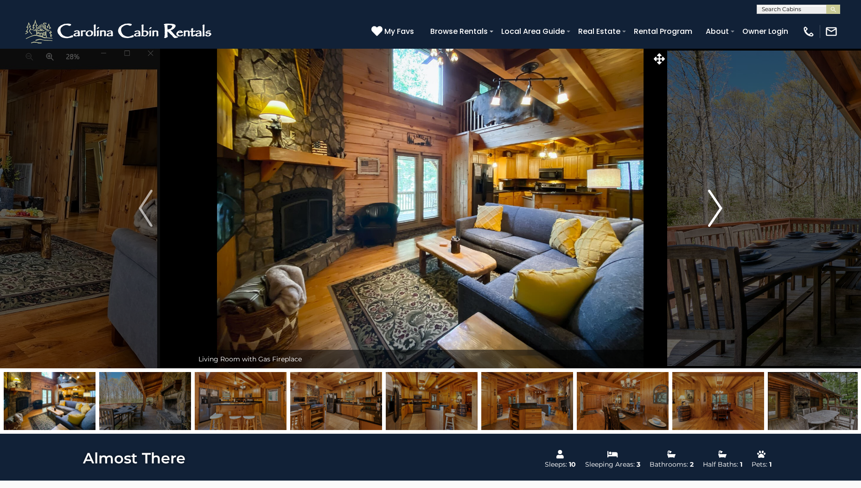
click at [720, 209] on img "Next" at bounding box center [716, 208] width 14 height 37
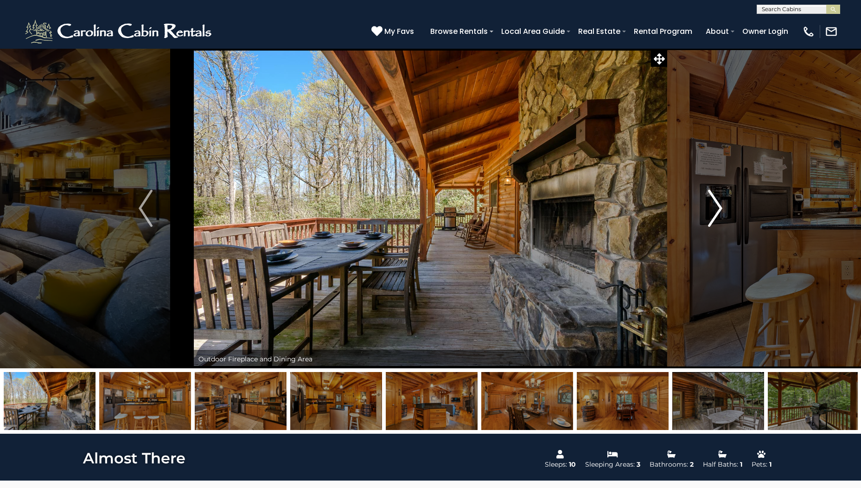
click at [720, 209] on img "Next" at bounding box center [716, 208] width 14 height 37
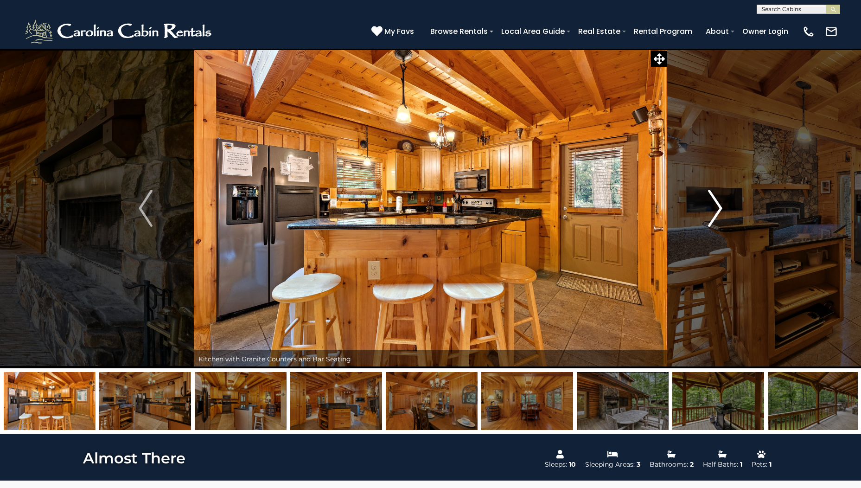
click at [720, 209] on img "Next" at bounding box center [716, 208] width 14 height 37
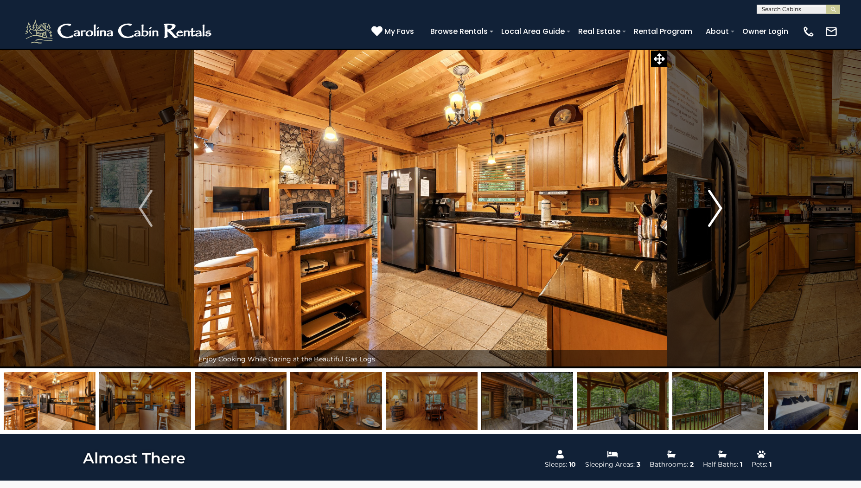
click at [720, 209] on img "Next" at bounding box center [716, 208] width 14 height 37
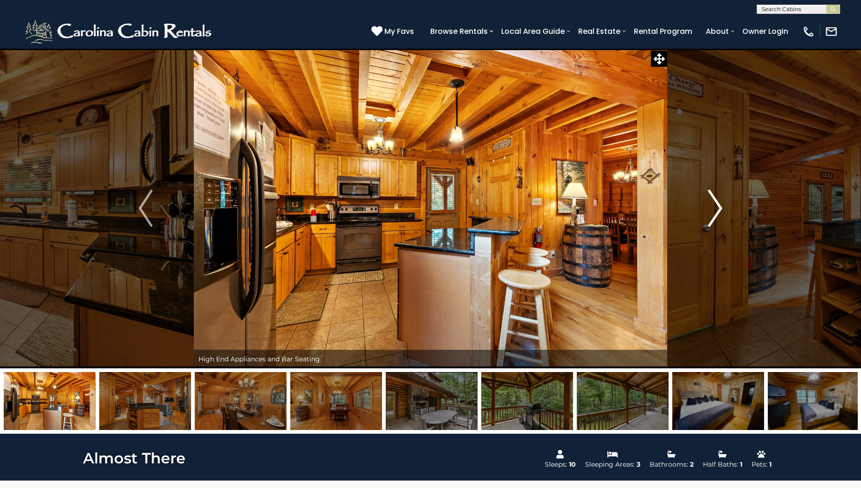
click at [720, 209] on img "Next" at bounding box center [716, 208] width 14 height 37
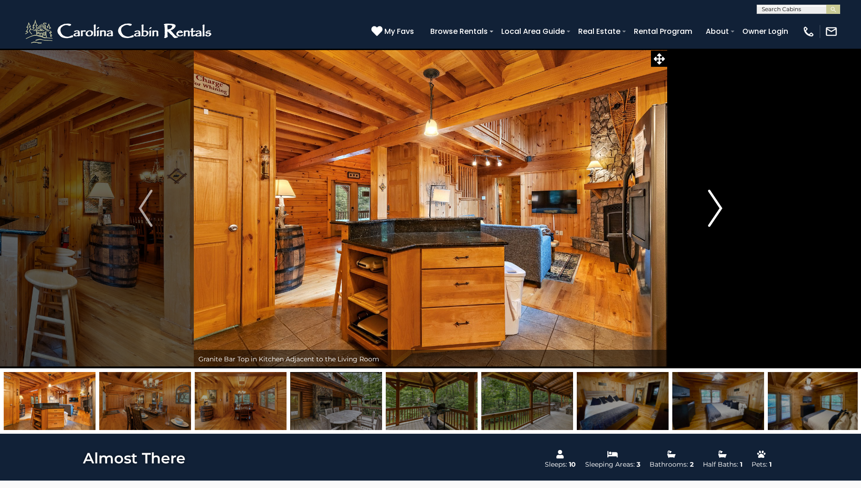
click at [720, 209] on img "Next" at bounding box center [716, 208] width 14 height 37
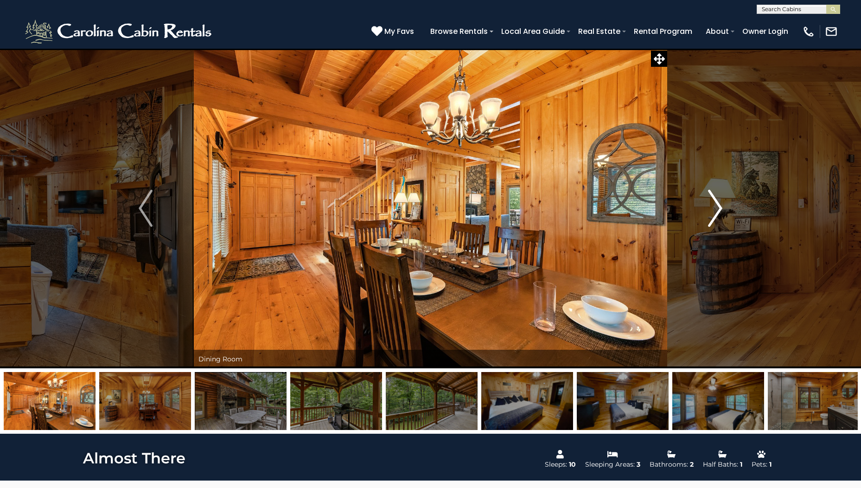
click at [720, 209] on img "Next" at bounding box center [716, 208] width 14 height 37
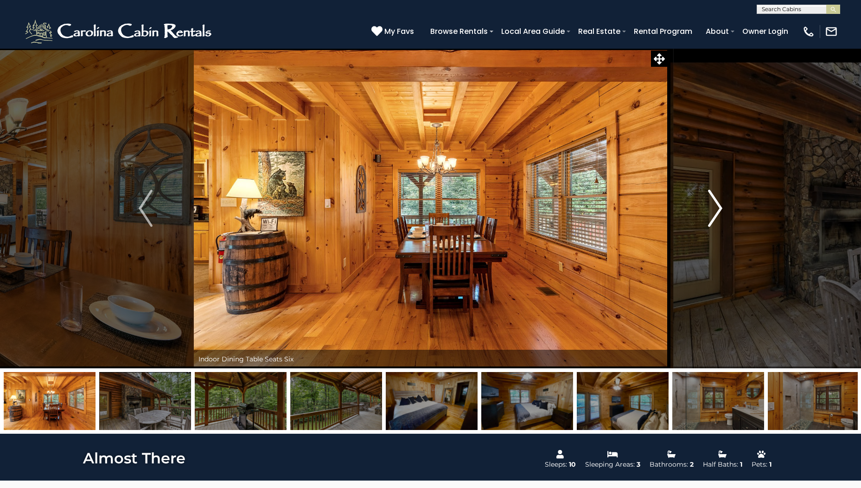
click at [720, 209] on img "Next" at bounding box center [716, 208] width 14 height 37
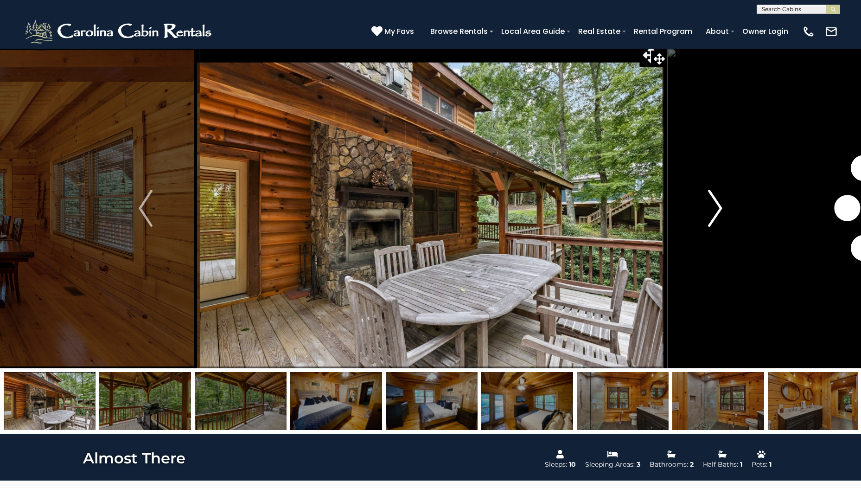
click at [720, 209] on img "Next" at bounding box center [716, 208] width 14 height 37
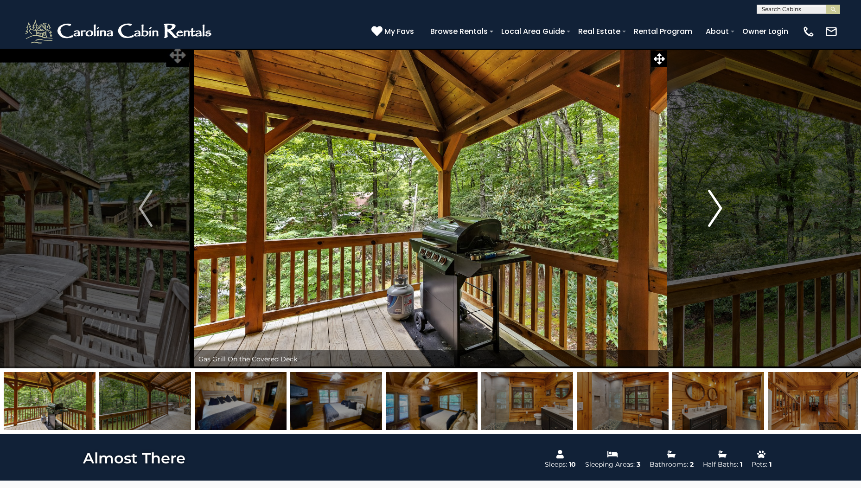
click at [720, 209] on img "Next" at bounding box center [716, 208] width 14 height 37
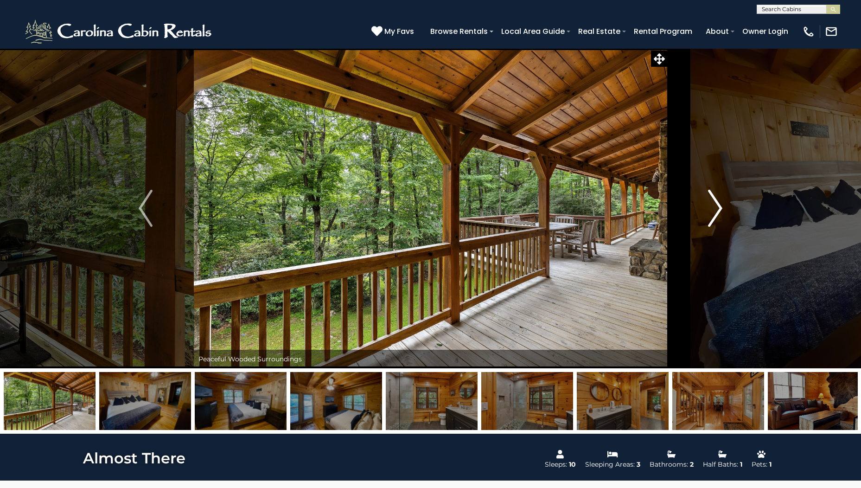
click at [720, 209] on img "Next" at bounding box center [716, 208] width 14 height 37
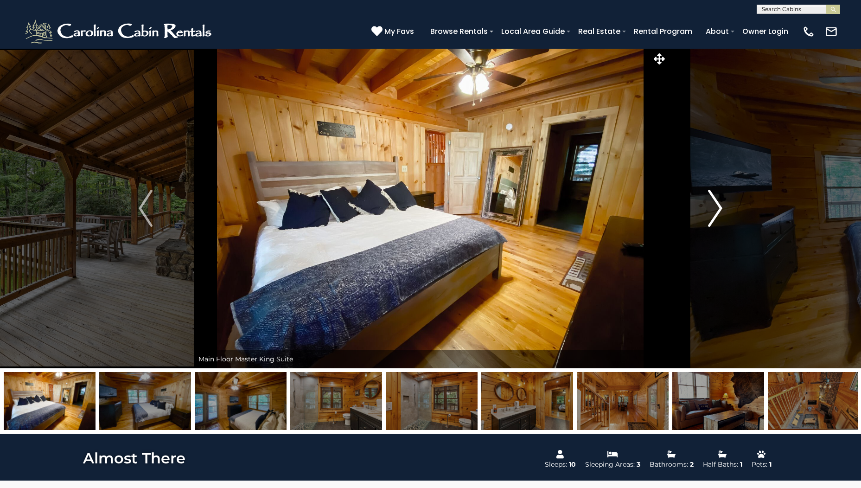
click at [720, 209] on img "Next" at bounding box center [716, 208] width 14 height 37
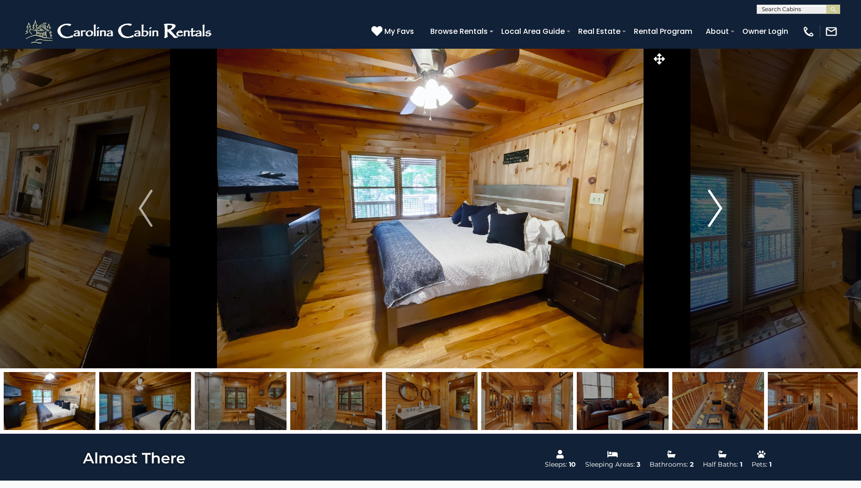
click at [720, 209] on img "Next" at bounding box center [716, 208] width 14 height 37
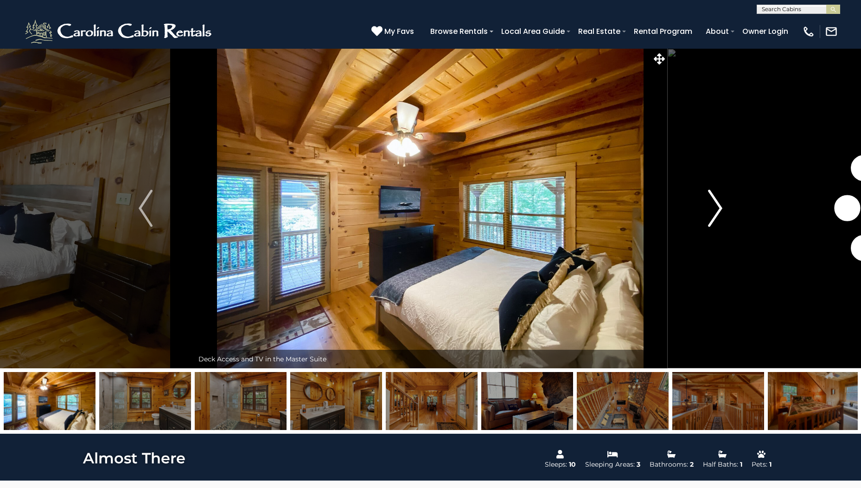
click at [720, 209] on img "Next" at bounding box center [716, 208] width 14 height 37
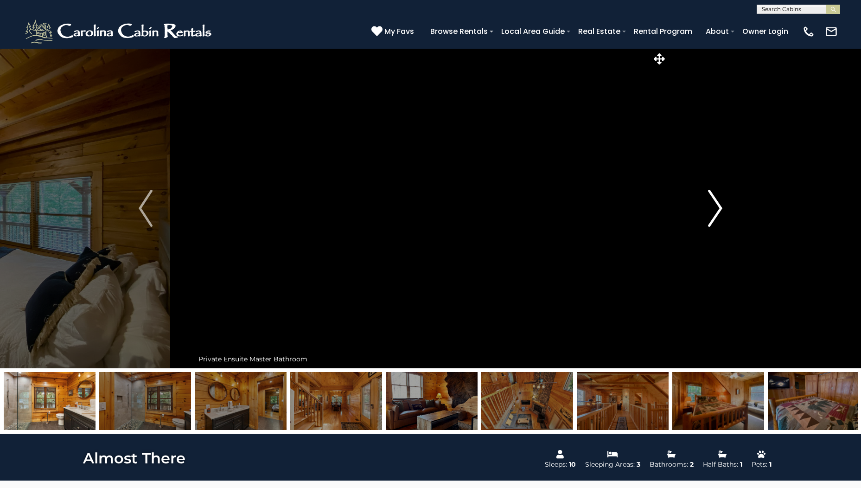
click at [720, 209] on img "Next" at bounding box center [716, 208] width 14 height 37
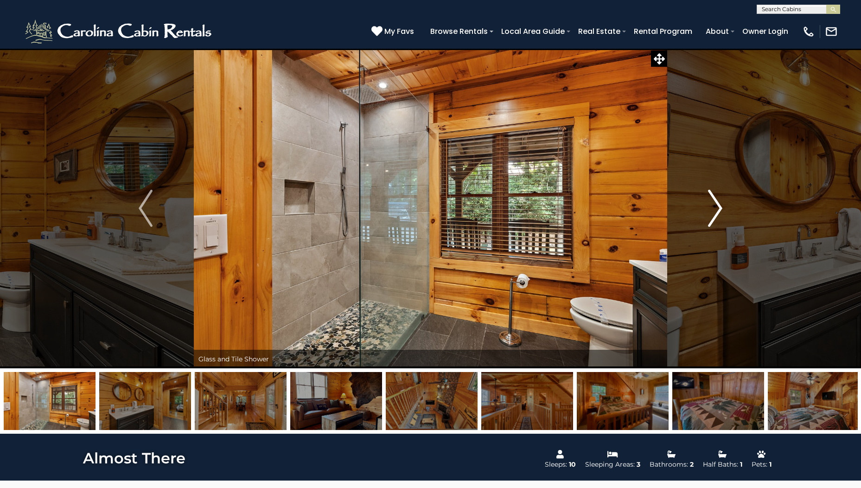
click at [720, 209] on img "Next" at bounding box center [716, 208] width 14 height 37
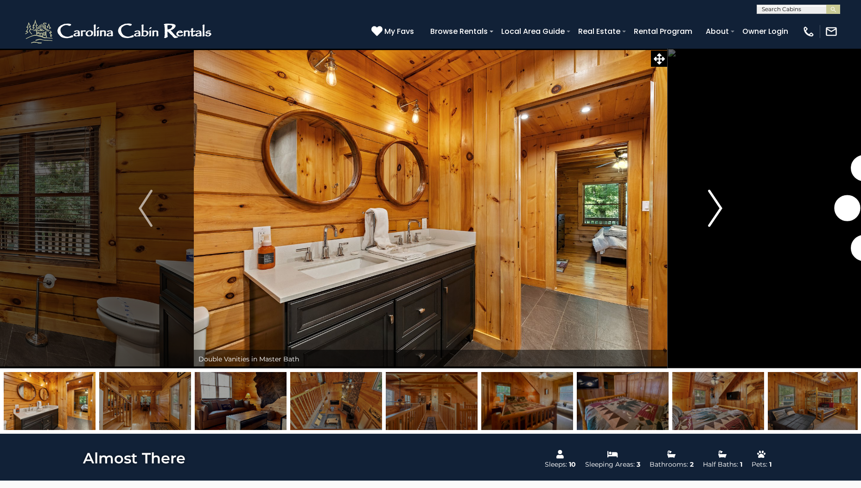
click at [720, 209] on img "Next" at bounding box center [716, 208] width 14 height 37
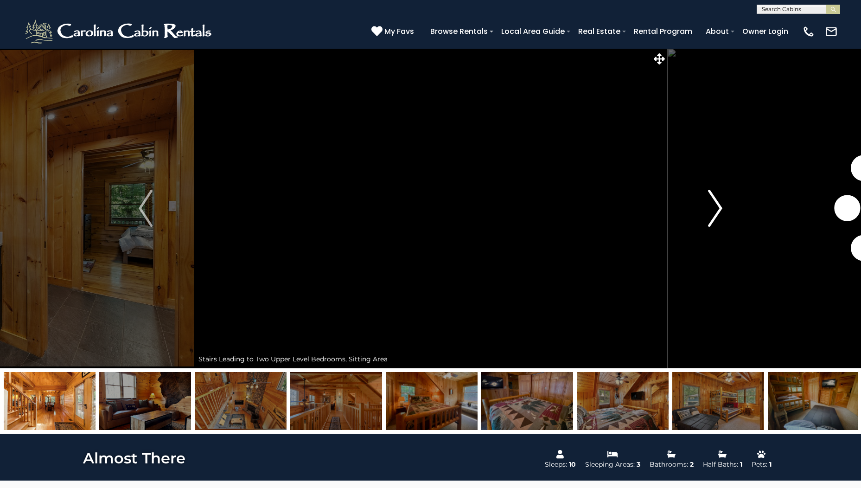
click at [720, 209] on img "Next" at bounding box center [716, 208] width 14 height 37
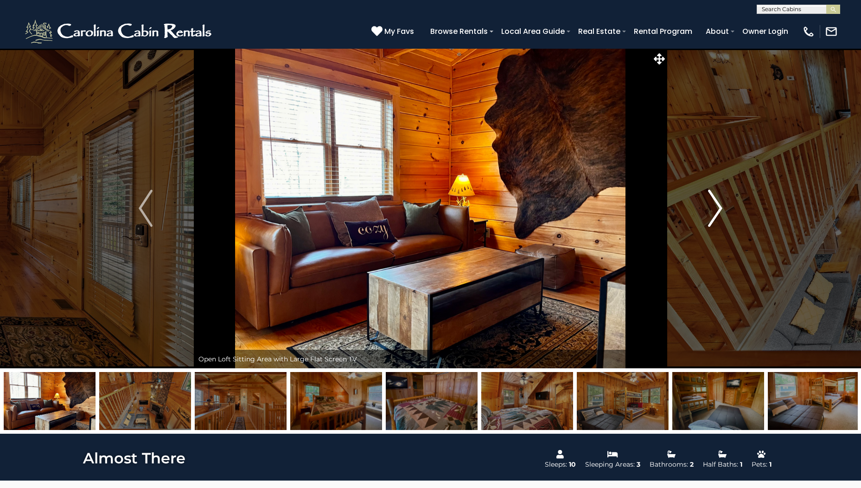
click at [720, 209] on img "Next" at bounding box center [716, 208] width 14 height 37
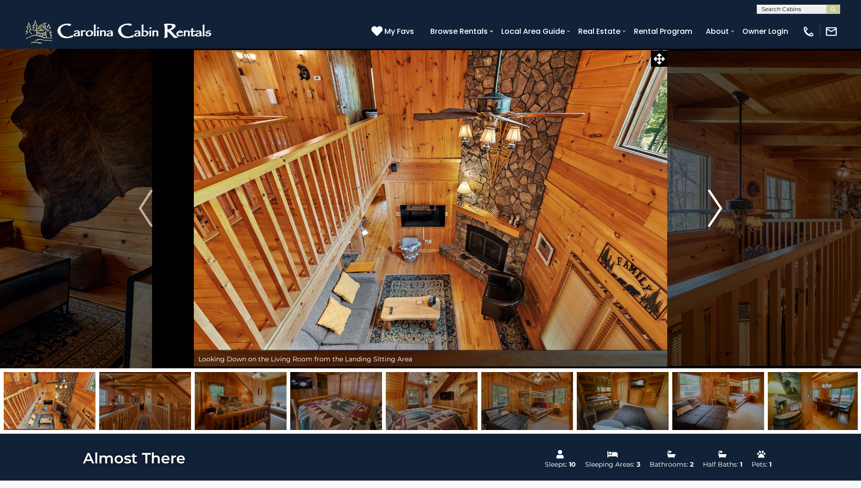
click at [720, 209] on img "Next" at bounding box center [716, 208] width 14 height 37
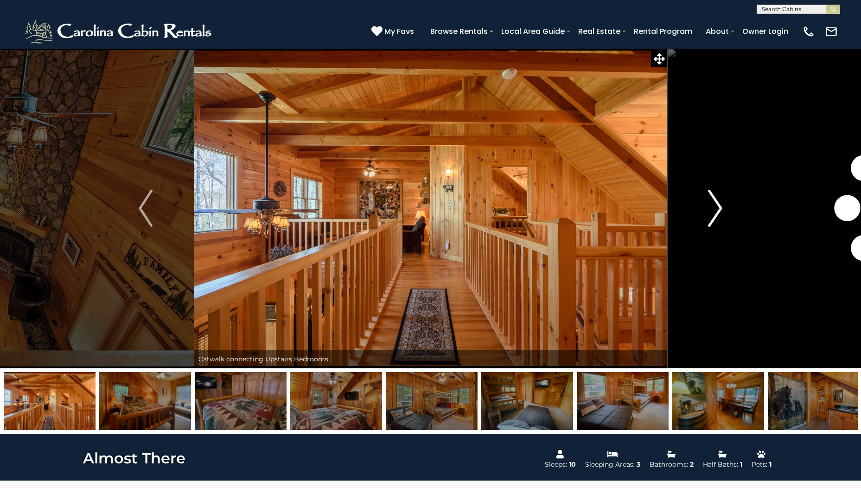
click at [720, 209] on img "Next" at bounding box center [716, 208] width 14 height 37
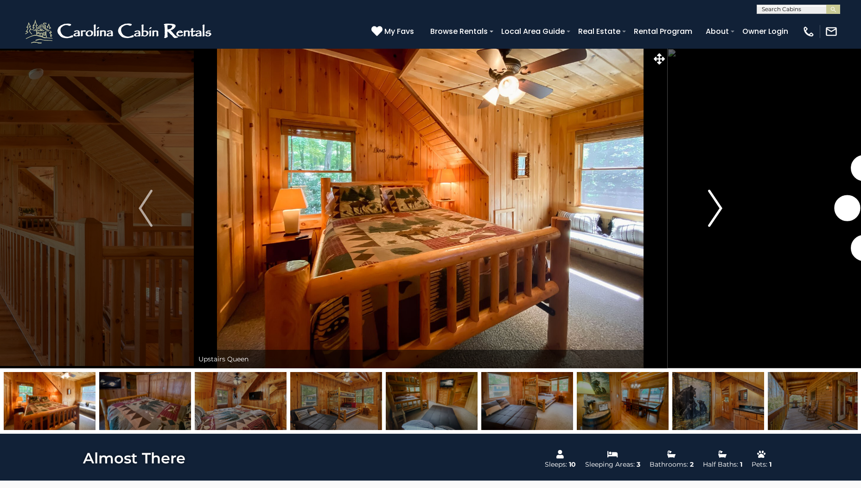
click at [720, 209] on img "Next" at bounding box center [716, 208] width 14 height 37
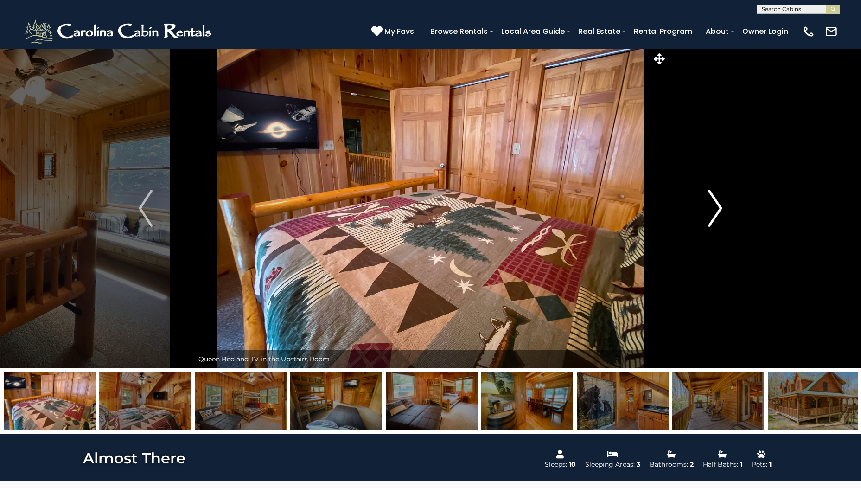
click at [720, 209] on img "Next" at bounding box center [716, 208] width 14 height 37
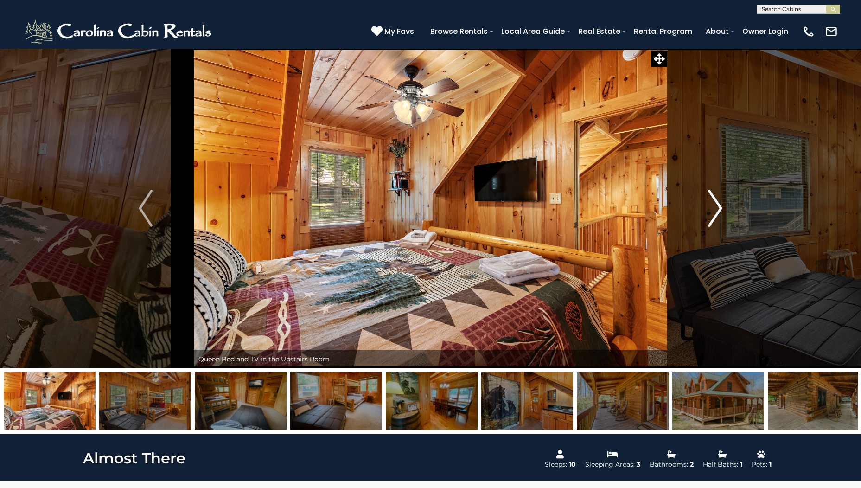
click at [720, 209] on img "Next" at bounding box center [716, 208] width 14 height 37
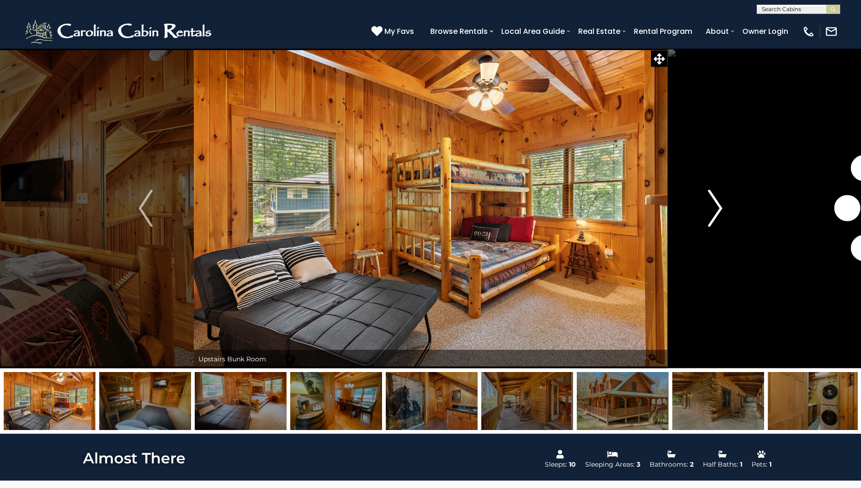
click at [720, 209] on img "Next" at bounding box center [716, 208] width 14 height 37
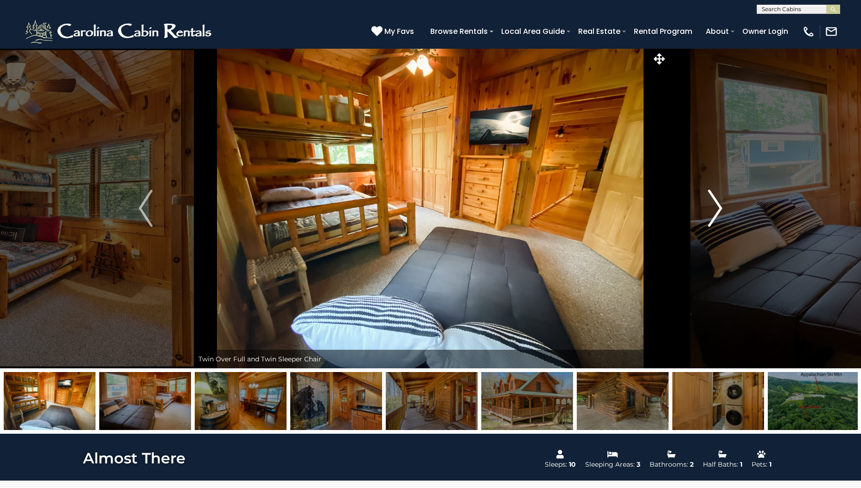
click at [720, 209] on img "Next" at bounding box center [716, 208] width 14 height 37
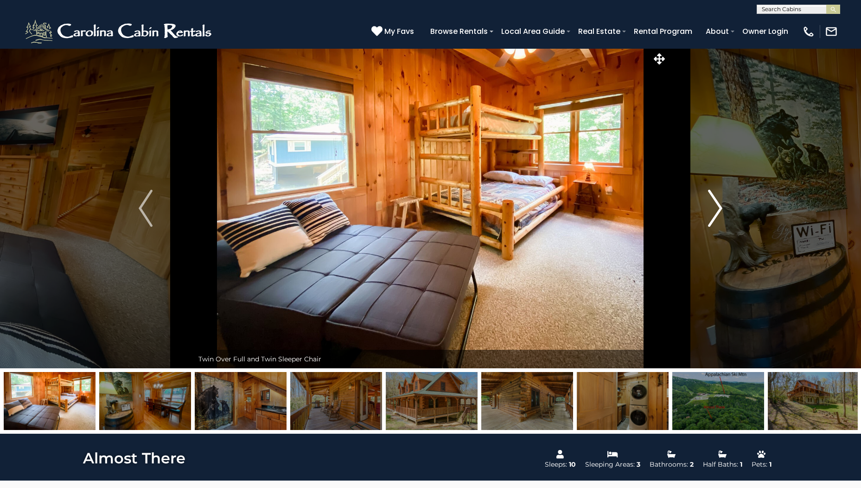
click at [720, 209] on img "Next" at bounding box center [716, 208] width 14 height 37
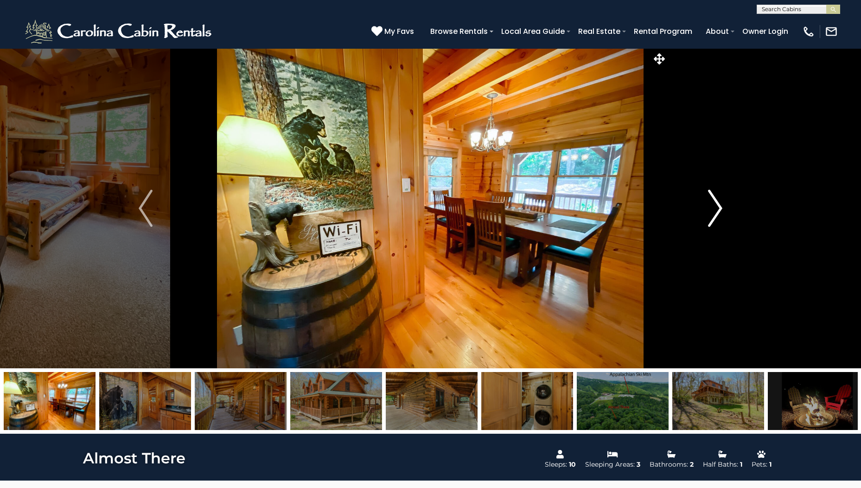
click at [720, 209] on img "Next" at bounding box center [716, 208] width 14 height 37
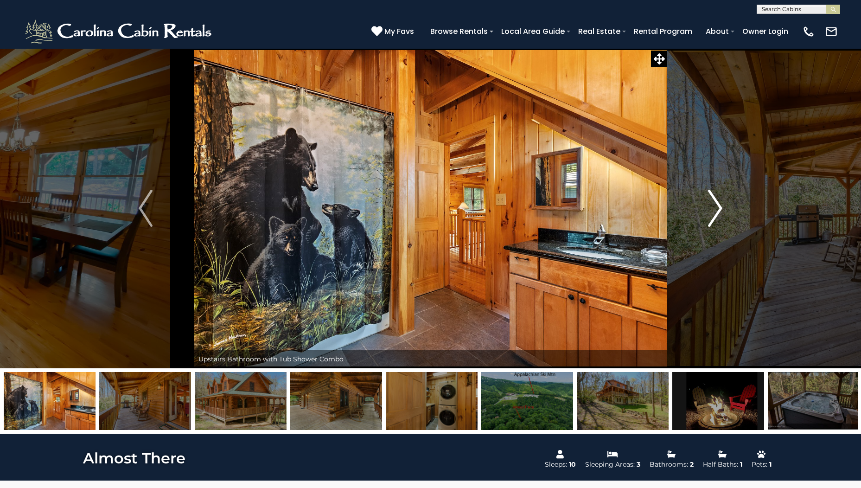
click at [720, 209] on img "Next" at bounding box center [716, 208] width 14 height 37
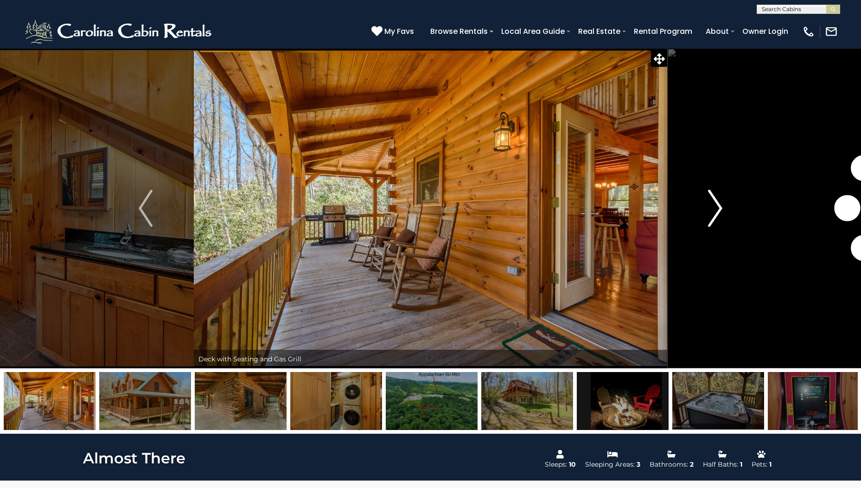
click at [720, 209] on img "Next" at bounding box center [716, 208] width 14 height 37
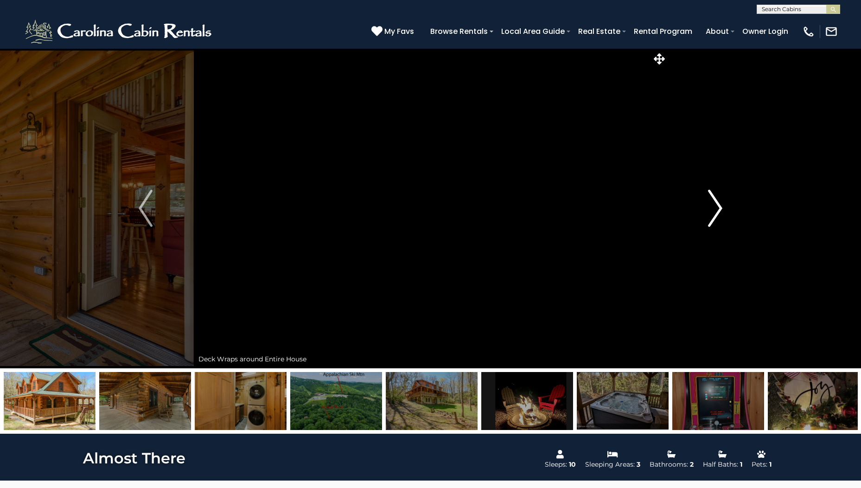
click at [720, 209] on img "Next" at bounding box center [716, 208] width 14 height 37
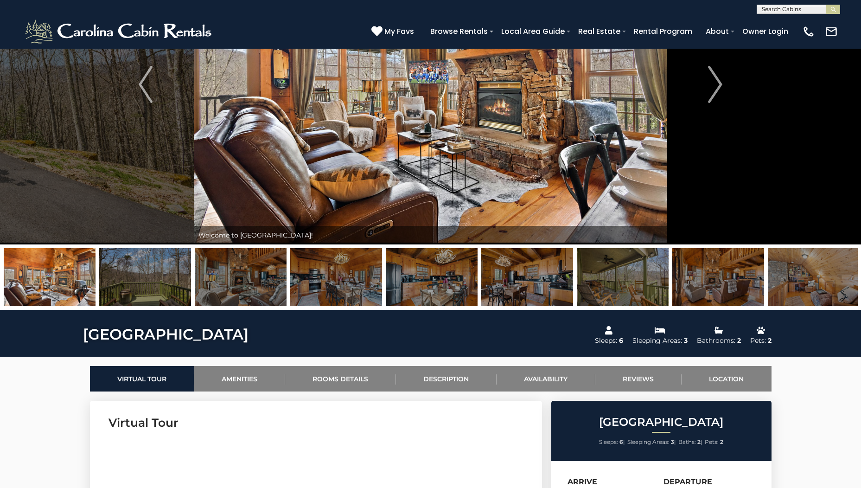
scroll to position [93, 0]
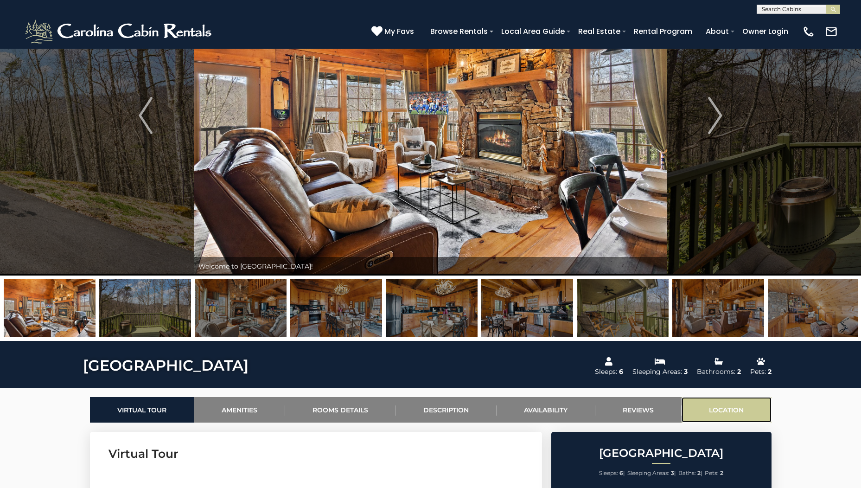
click at [721, 410] on link "Location" at bounding box center [727, 410] width 90 height 26
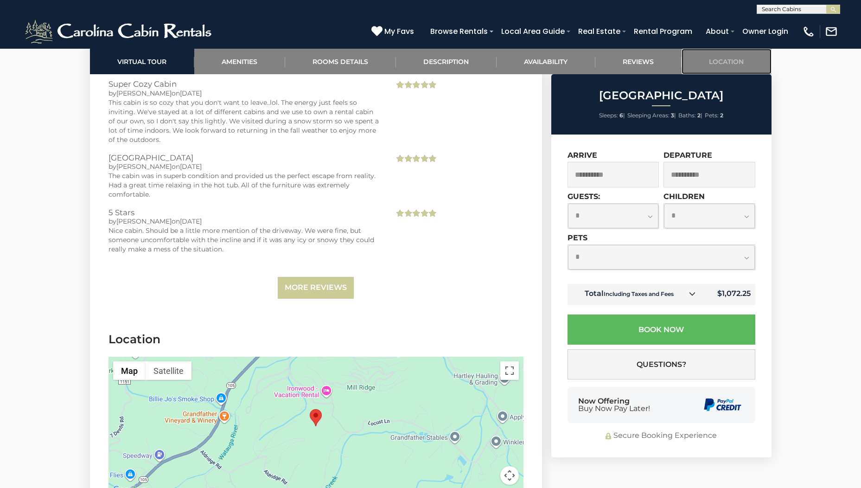
scroll to position [2196, 0]
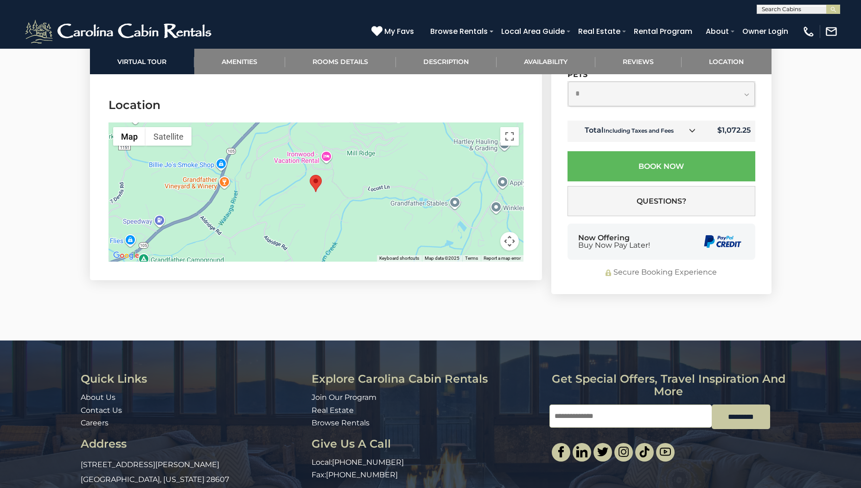
click at [315, 188] on div at bounding box center [316, 191] width 415 height 139
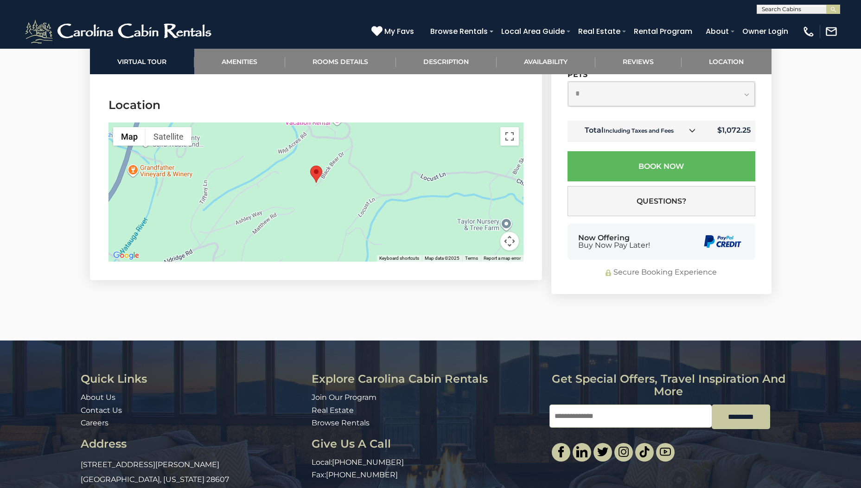
click at [317, 183] on div at bounding box center [316, 191] width 415 height 139
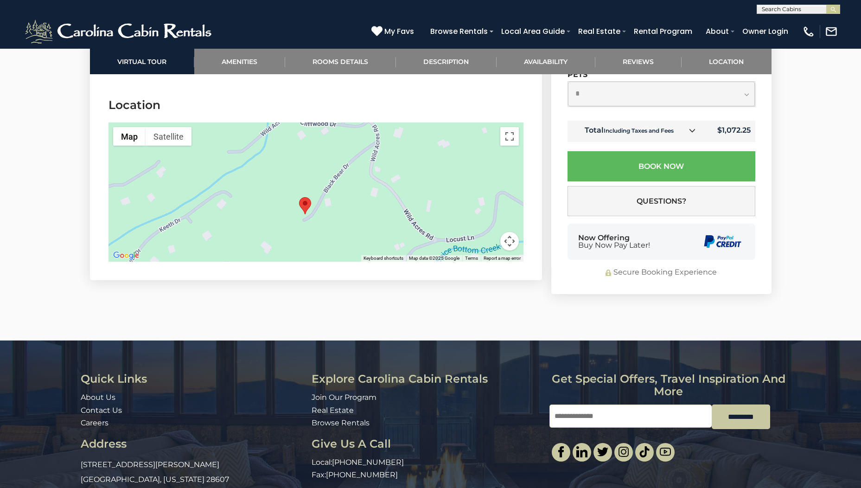
drag, startPoint x: 324, startPoint y: 174, endPoint x: 313, endPoint y: 230, distance: 56.3
click at [313, 230] on div at bounding box center [316, 191] width 415 height 139
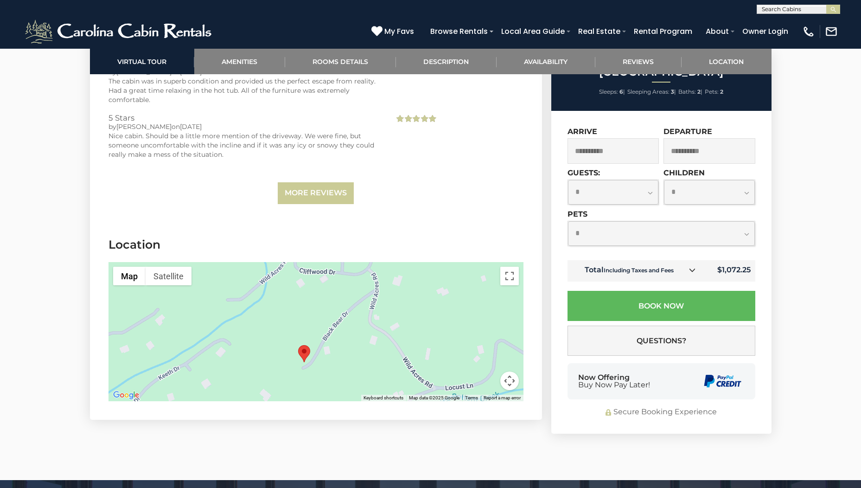
scroll to position [2045, 0]
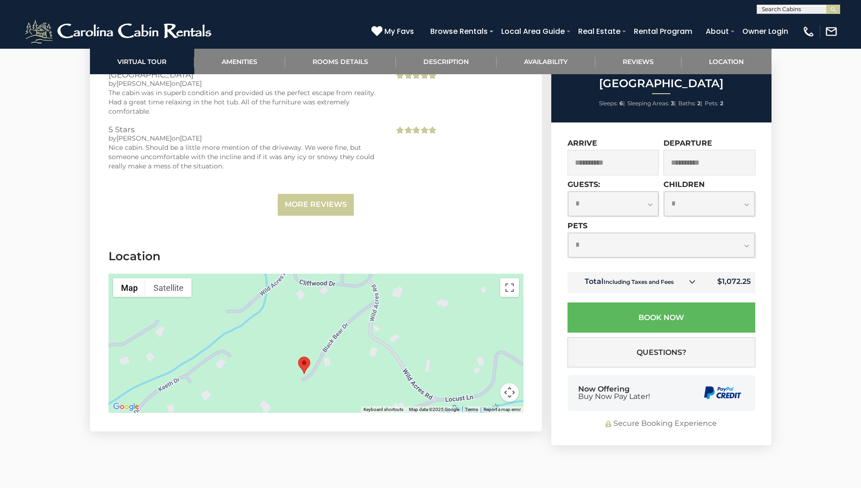
click at [512, 383] on button "Map camera controls" at bounding box center [509, 392] width 19 height 19
click at [482, 383] on button "Zoom out" at bounding box center [486, 392] width 19 height 19
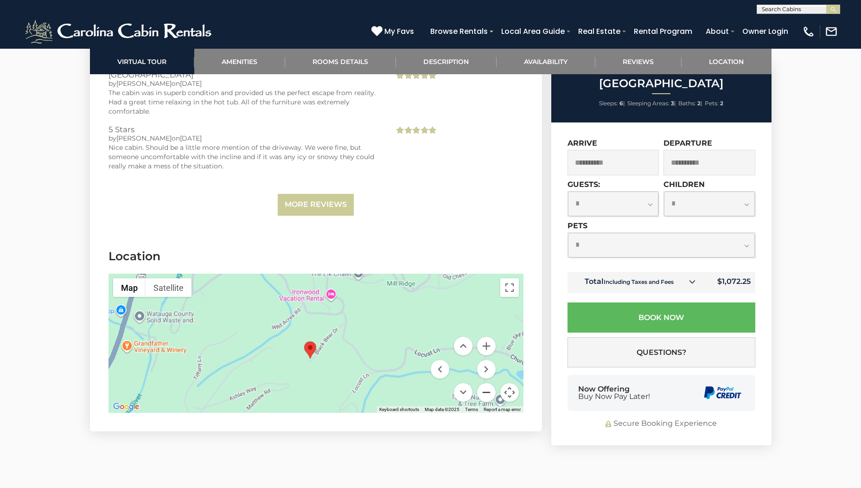
click at [483, 383] on button "Zoom out" at bounding box center [486, 392] width 19 height 19
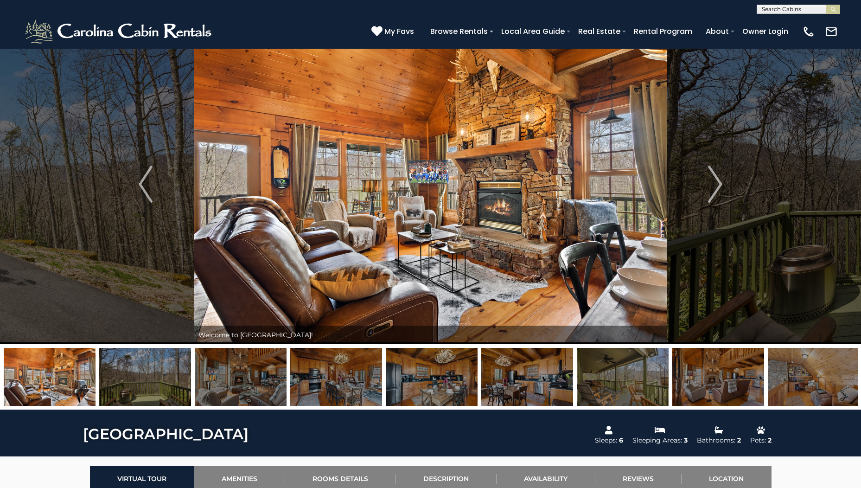
scroll to position [0, 0]
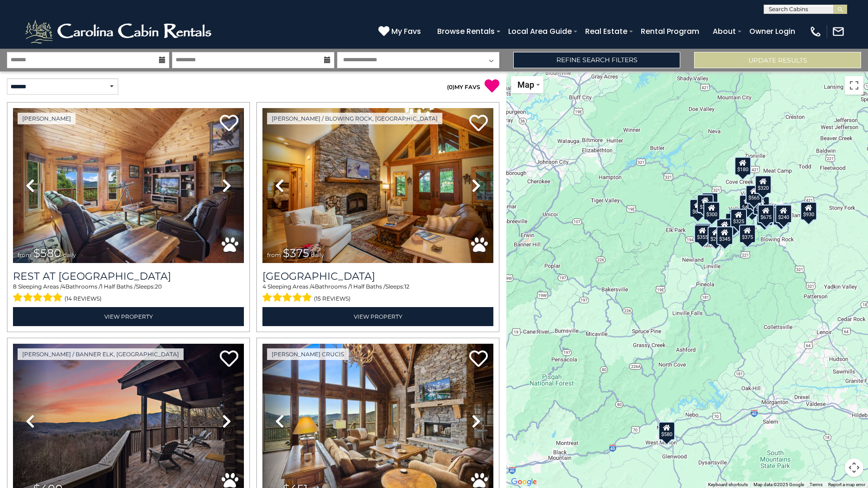
click at [780, 243] on div "$580 $375 $400 $451 $460 $315 $315 $650 $200 $410 $695 $180 $210 $185 $165 $380…" at bounding box center [687, 279] width 362 height 417
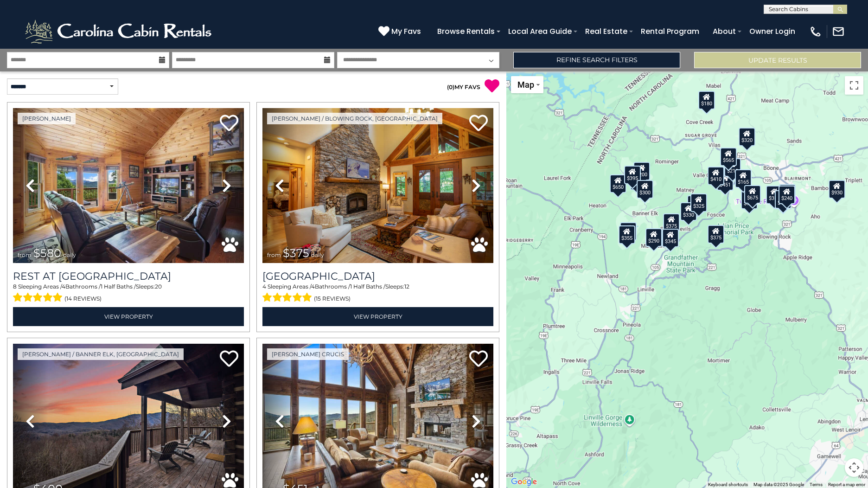
click at [780, 243] on div "$580 $375 $400 $451 $460 $315 $315 $650 $200 $410 $695 $180 $210 $185 $165 $380…" at bounding box center [687, 279] width 362 height 417
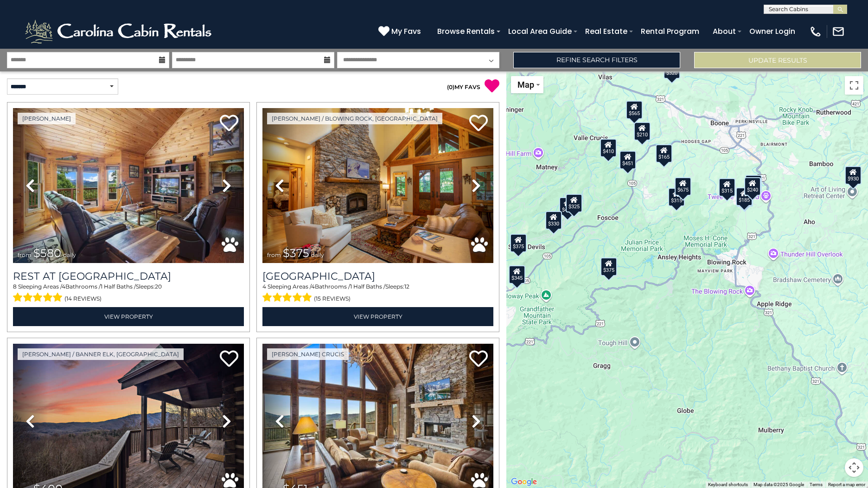
drag, startPoint x: 746, startPoint y: 251, endPoint x: 711, endPoint y: 277, distance: 43.9
click at [711, 277] on div "$580 $375 $400 $451 $460 $315 $315 $650 $200 $410 $695 $180 $210 $185 $165 $380…" at bounding box center [687, 279] width 362 height 417
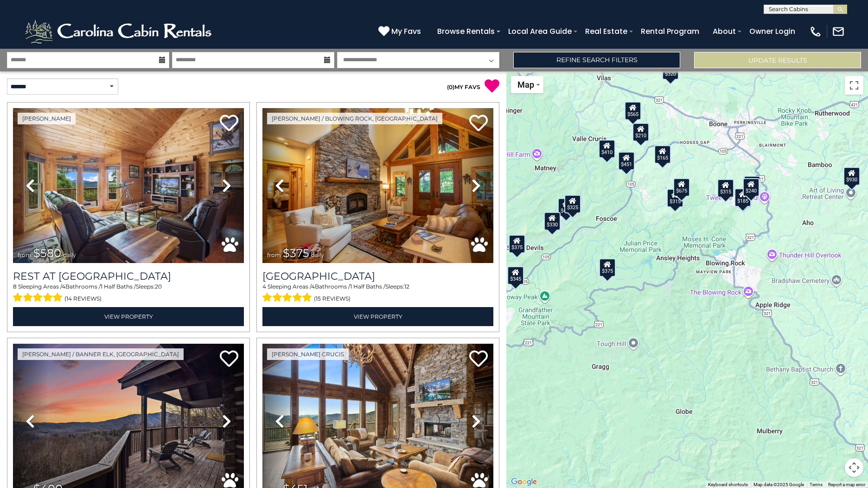
click at [710, 250] on div "$580 $375 $400 $451 $460 $315 $315 $650 $200 $410 $695 $180 $210 $185 $165 $380…" at bounding box center [687, 279] width 362 height 417
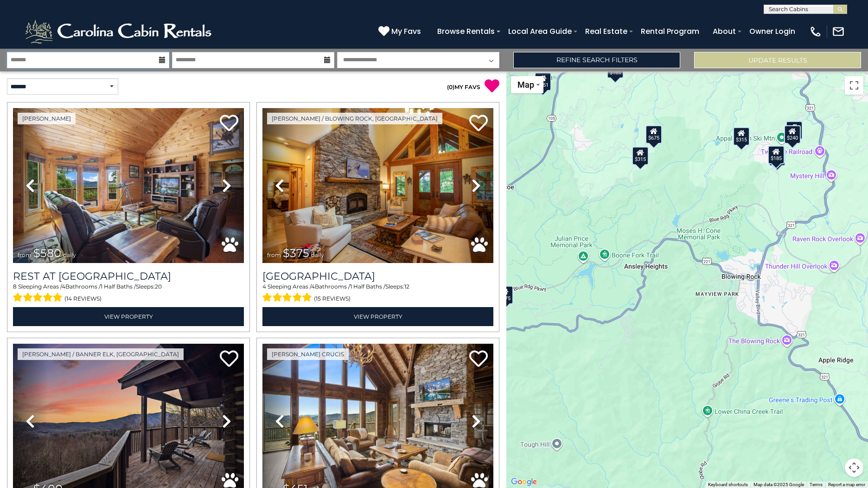
click at [111, 59] on input "text" at bounding box center [88, 60] width 162 height 16
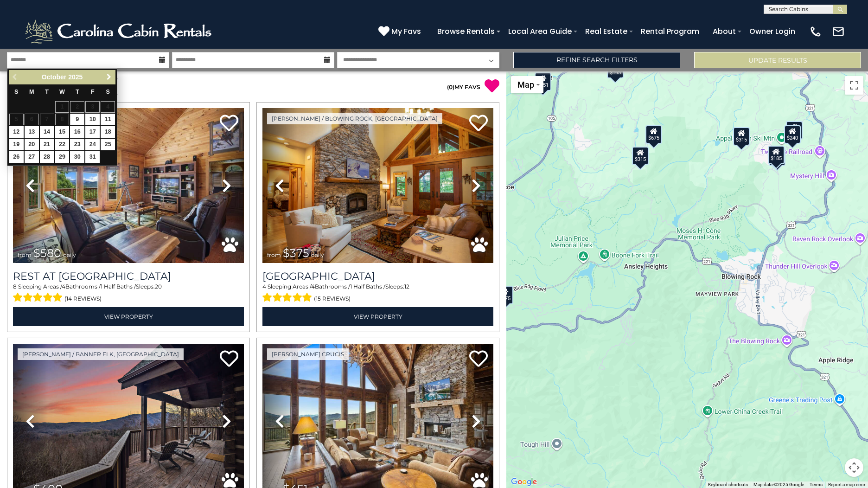
click at [105, 73] on link "Next" at bounding box center [109, 77] width 12 height 12
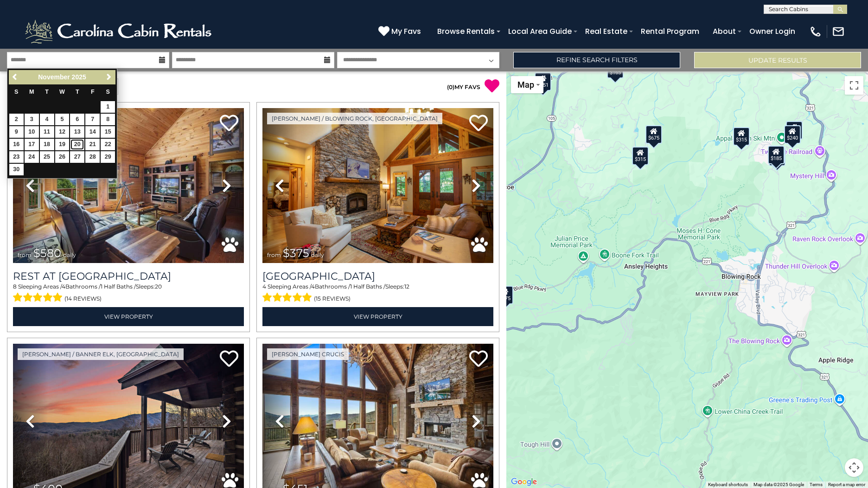
click at [77, 143] on link "20" at bounding box center [77, 145] width 14 height 12
type input "********"
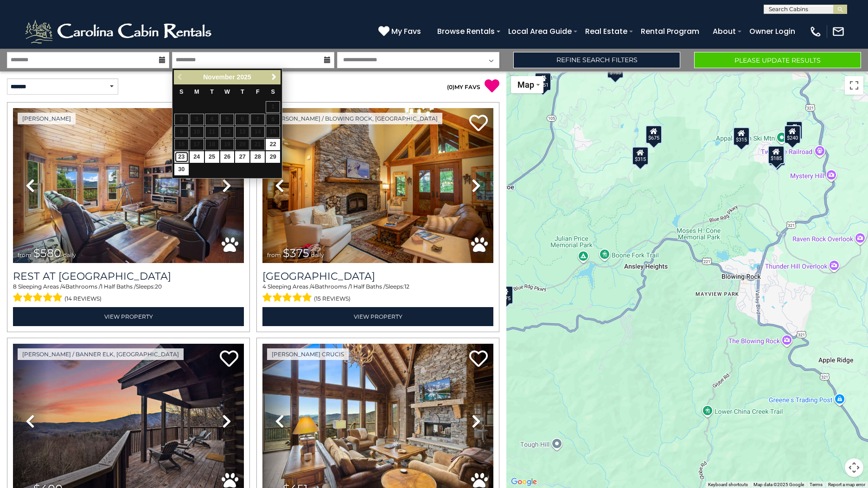
click at [179, 154] on link "23" at bounding box center [181, 157] width 14 height 12
type input "********"
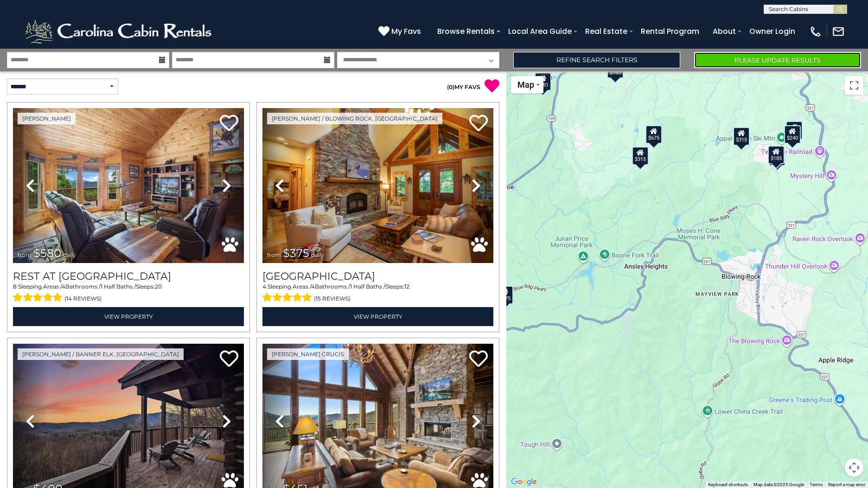
click at [728, 61] on button "Please Update Results" at bounding box center [777, 60] width 167 height 16
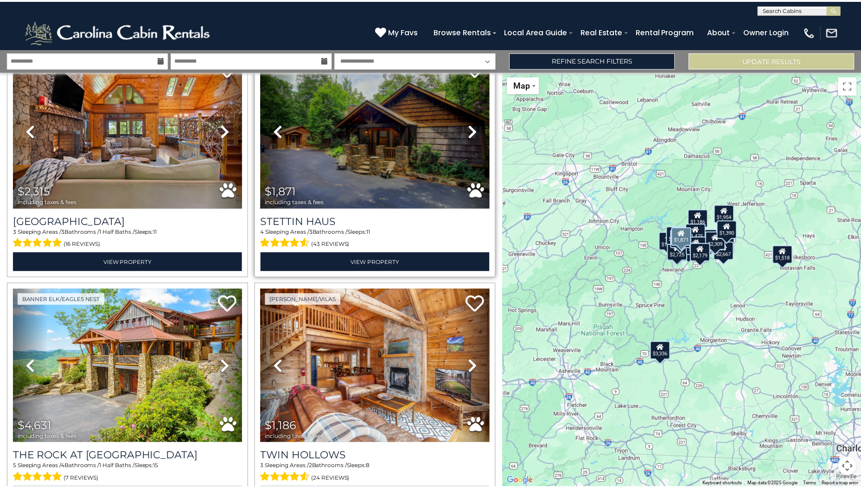
scroll to position [557, 0]
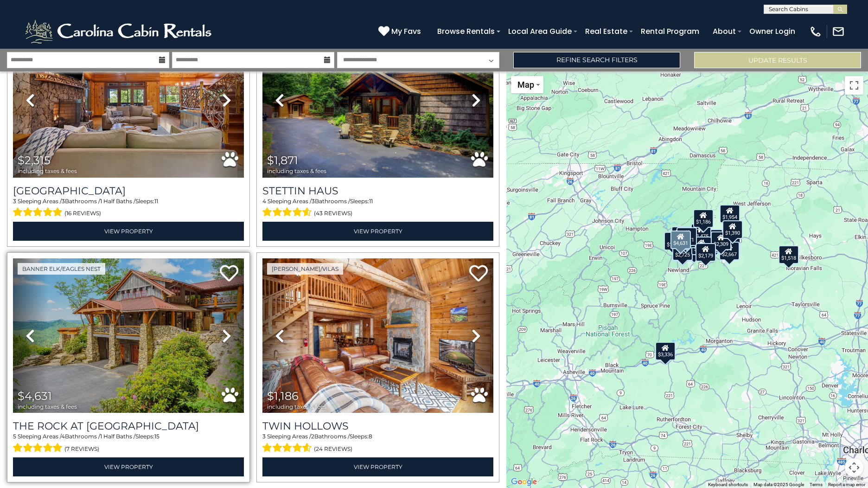
click at [222, 331] on icon at bounding box center [226, 335] width 9 height 15
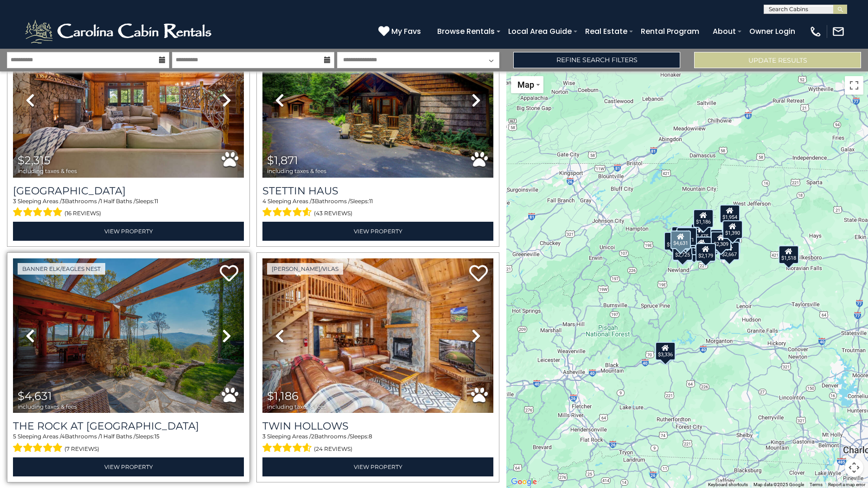
click at [222, 331] on icon at bounding box center [226, 335] width 9 height 15
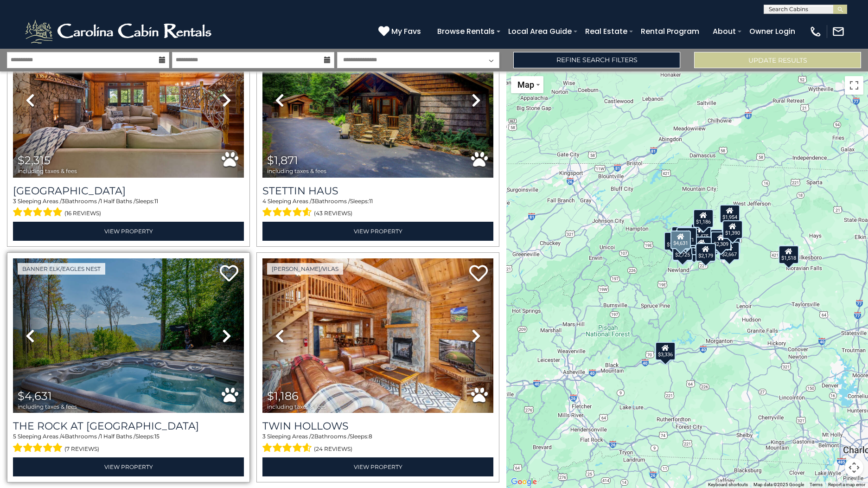
click at [222, 331] on icon at bounding box center [226, 335] width 9 height 15
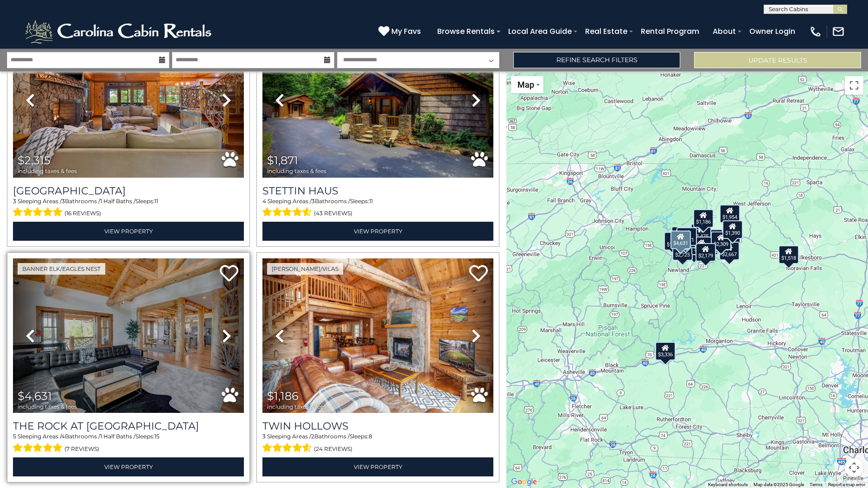
click at [222, 331] on icon at bounding box center [226, 335] width 9 height 15
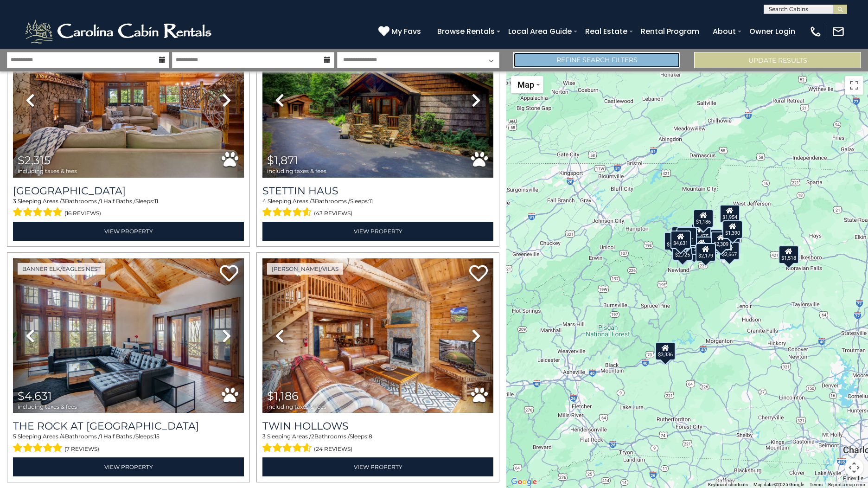
click at [620, 64] on link "Refine Search Filters" at bounding box center [596, 60] width 167 height 16
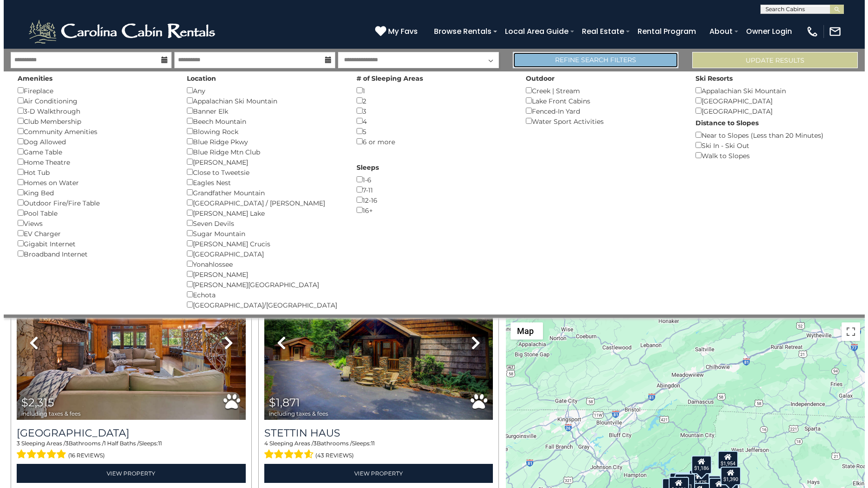
scroll to position [554, 0]
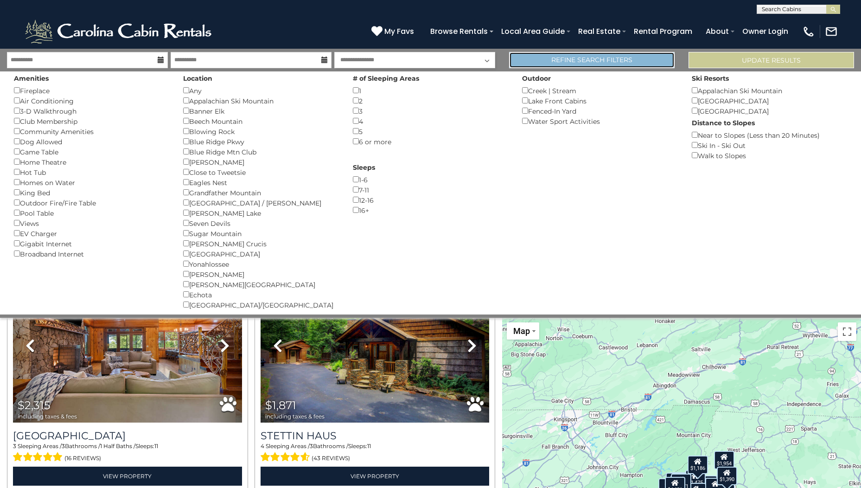
click at [652, 64] on link "Refine Search Filters" at bounding box center [592, 60] width 166 height 16
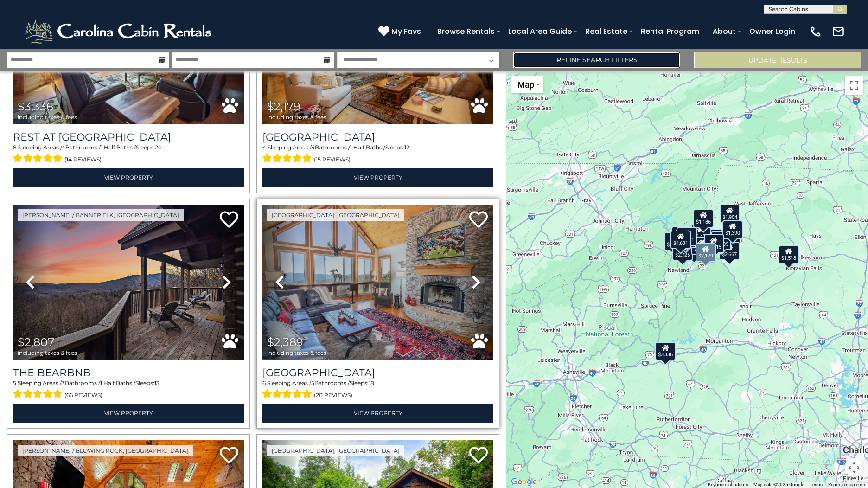
scroll to position [0, 0]
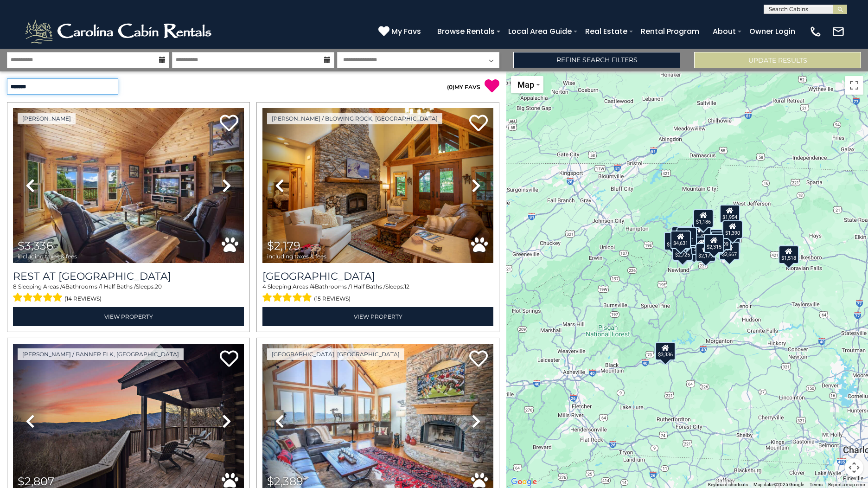
click at [86, 91] on select "**********" at bounding box center [62, 86] width 111 height 16
select select "*********"
click at [7, 78] on select "**********" at bounding box center [62, 86] width 111 height 16
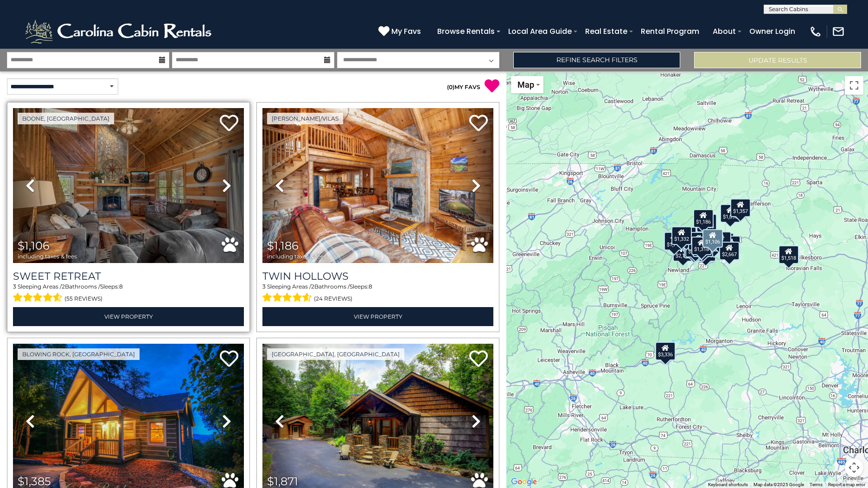
click at [225, 184] on icon at bounding box center [226, 185] width 9 height 15
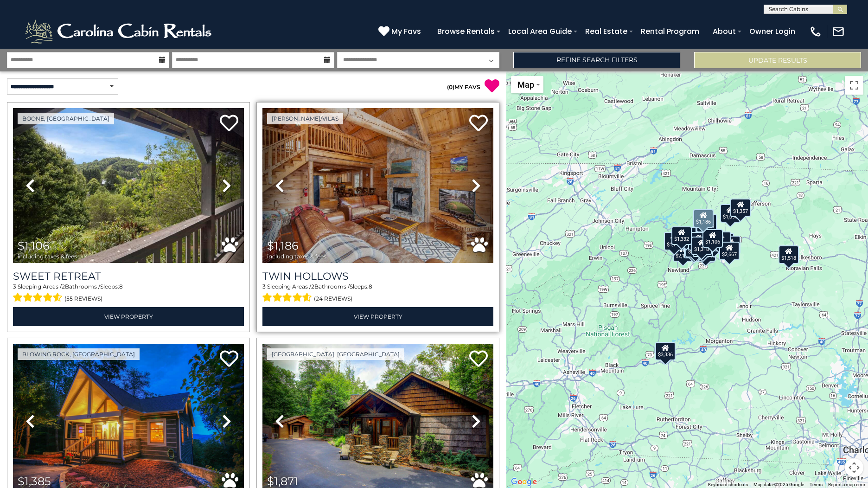
click at [472, 185] on icon at bounding box center [476, 185] width 9 height 15
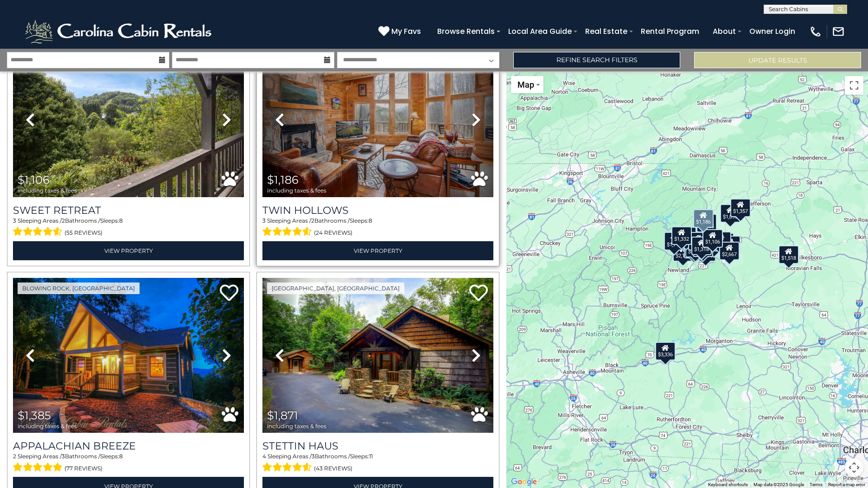
scroll to position [93, 0]
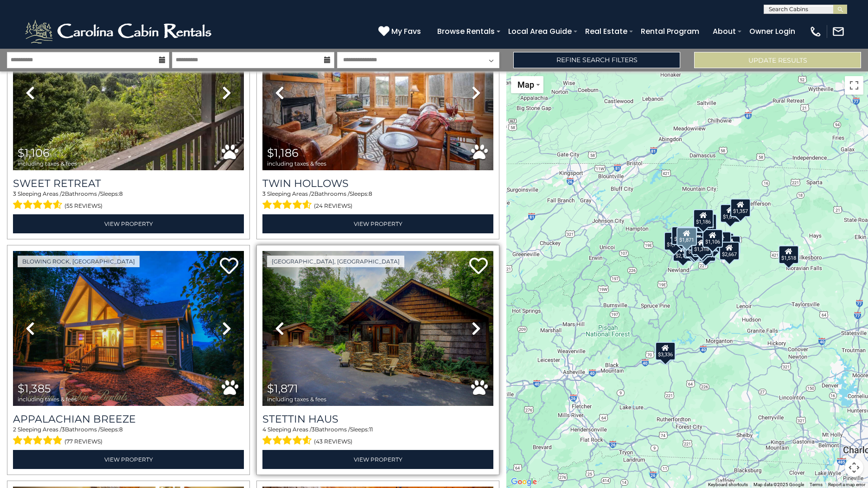
click at [472, 327] on icon at bounding box center [476, 328] width 9 height 15
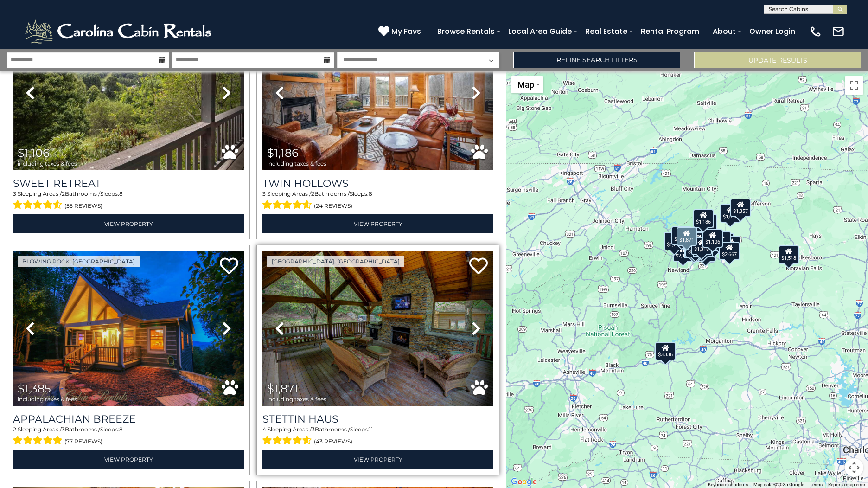
click at [472, 327] on icon at bounding box center [476, 328] width 9 height 15
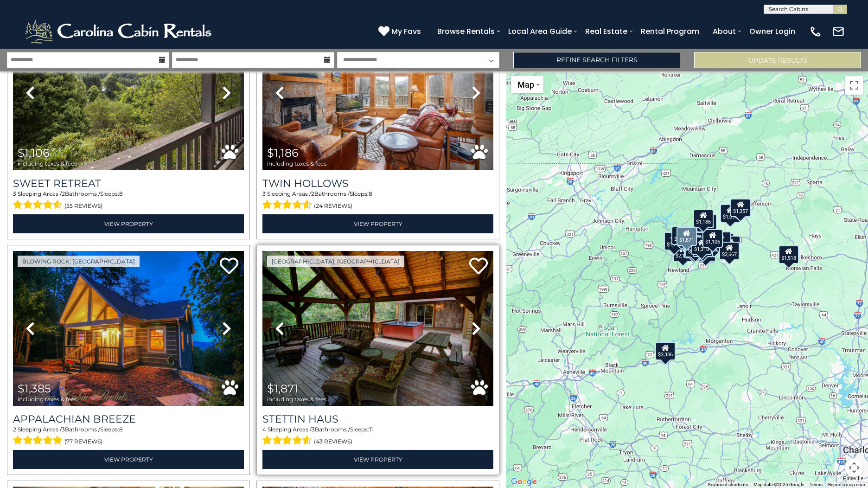
click at [472, 327] on icon at bounding box center [476, 328] width 9 height 15
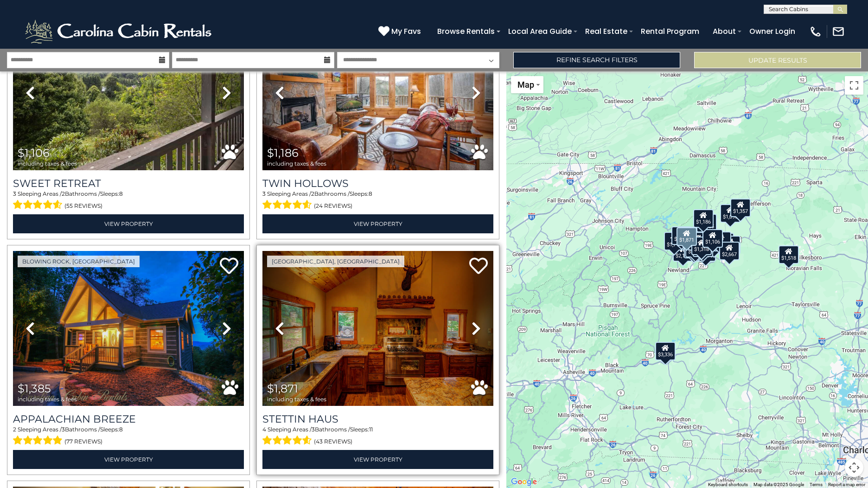
click at [472, 327] on icon at bounding box center [476, 328] width 9 height 15
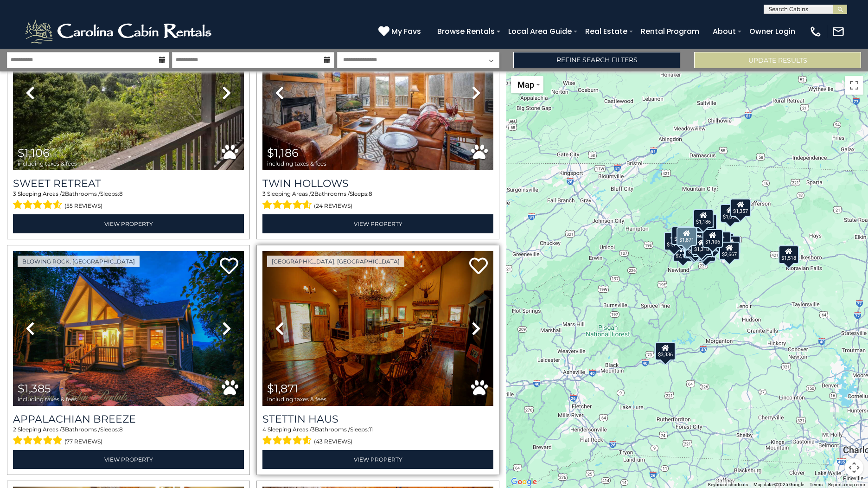
click at [472, 327] on icon at bounding box center [476, 328] width 9 height 15
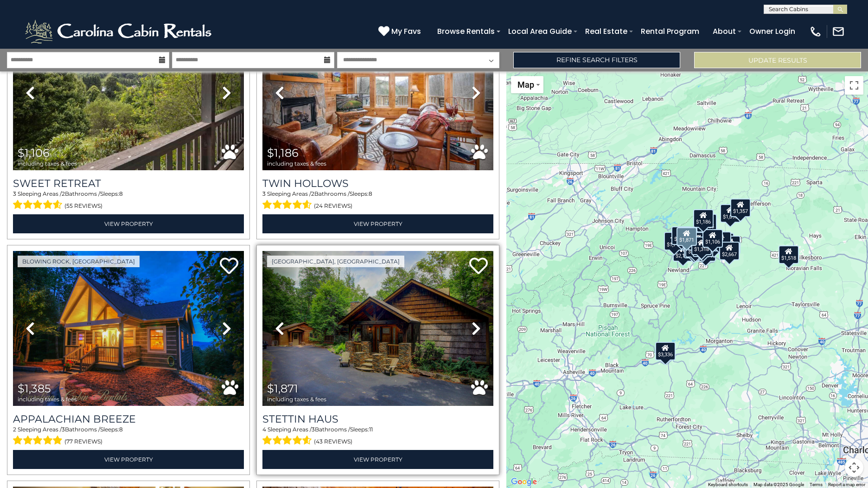
click at [472, 327] on icon at bounding box center [476, 328] width 9 height 15
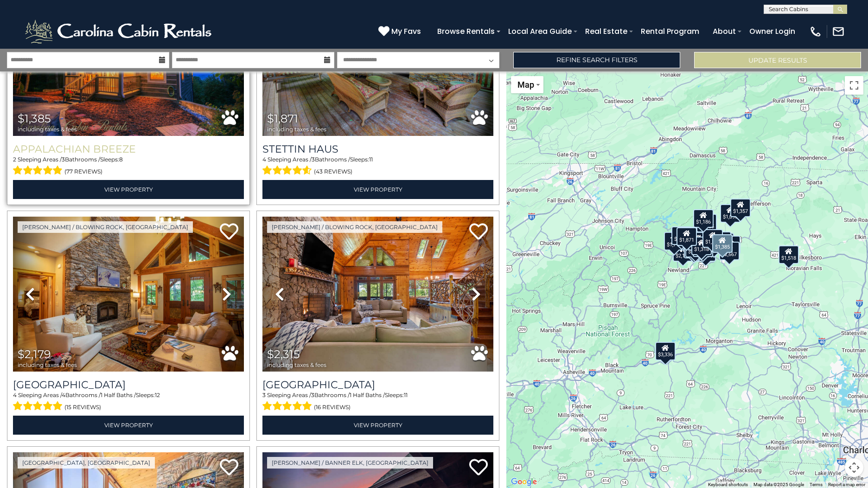
scroll to position [371, 0]
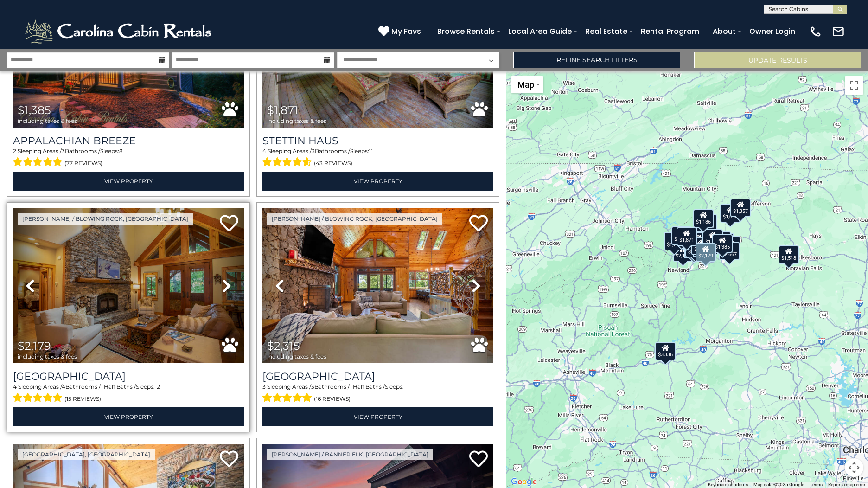
click at [223, 282] on icon at bounding box center [226, 285] width 9 height 15
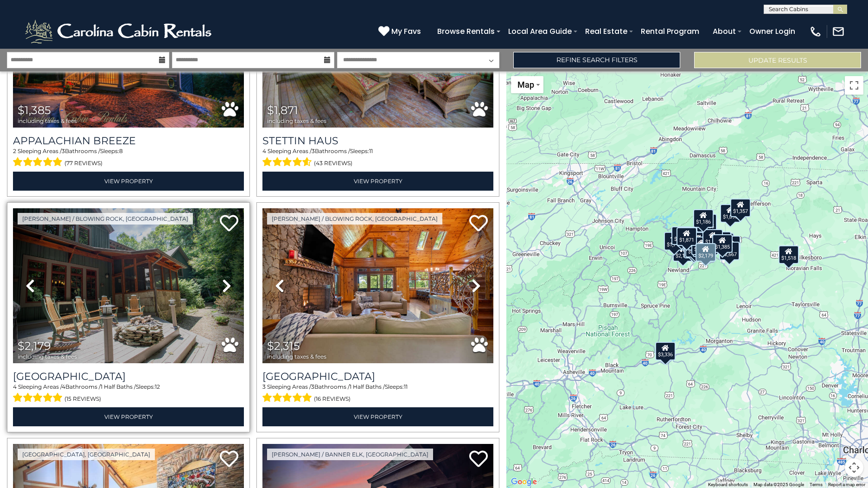
click at [223, 282] on icon at bounding box center [226, 285] width 9 height 15
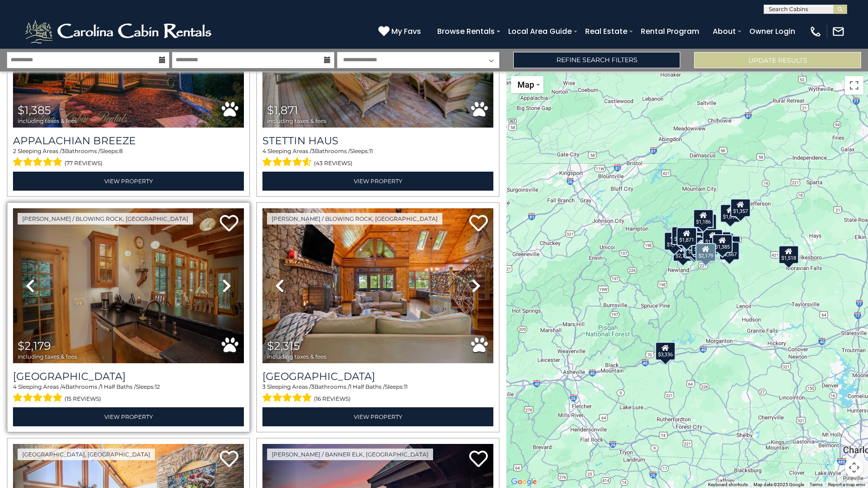
click at [223, 282] on icon at bounding box center [226, 285] width 9 height 15
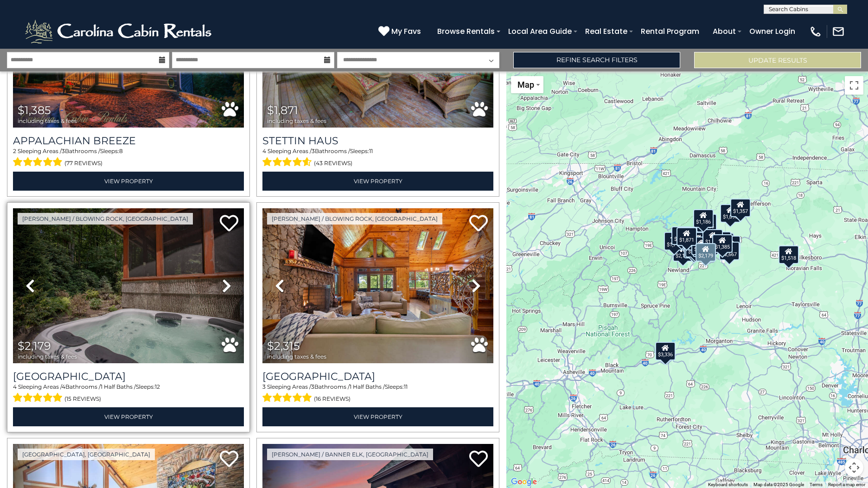
click at [223, 282] on icon at bounding box center [226, 285] width 9 height 15
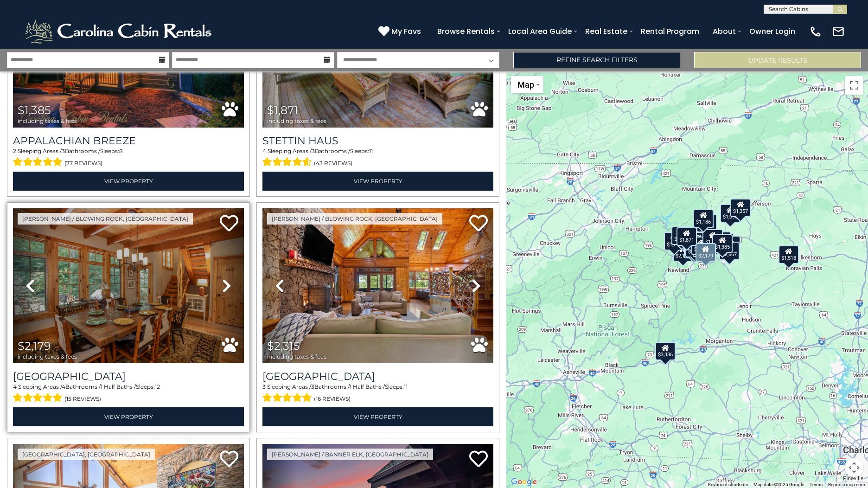
click at [223, 282] on icon at bounding box center [226, 285] width 9 height 15
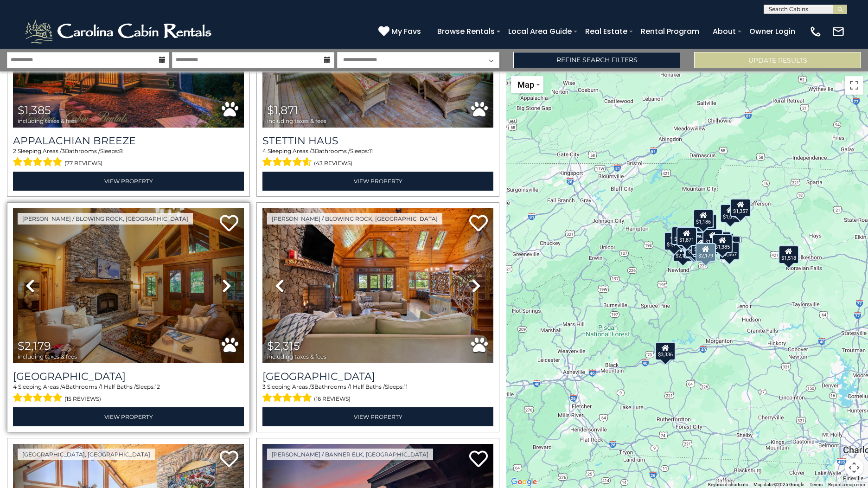
click at [223, 282] on icon at bounding box center [226, 285] width 9 height 15
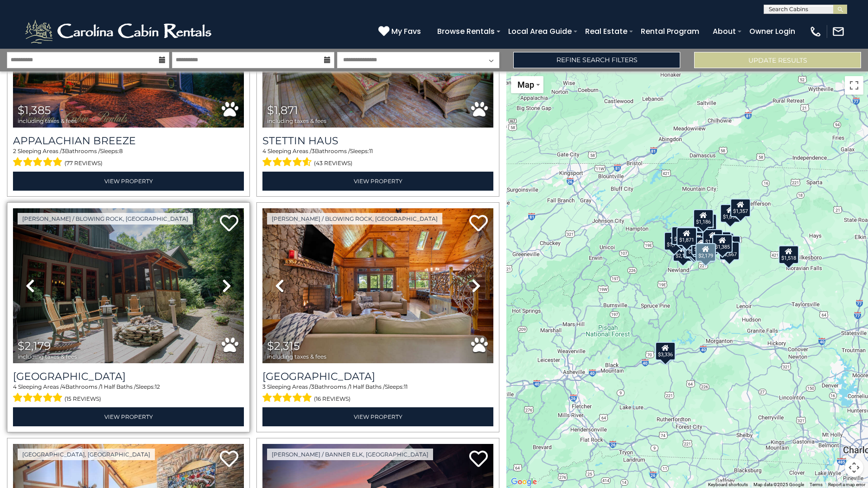
click at [223, 282] on icon at bounding box center [226, 285] width 9 height 15
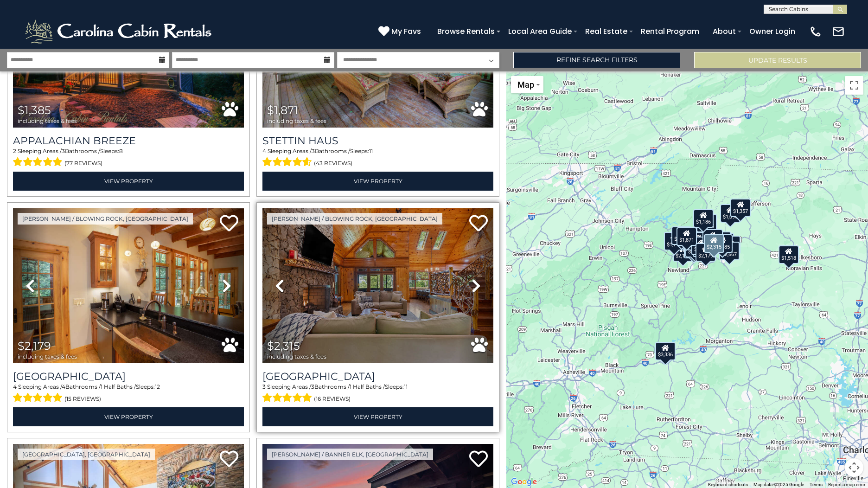
click at [472, 284] on icon at bounding box center [476, 285] width 9 height 15
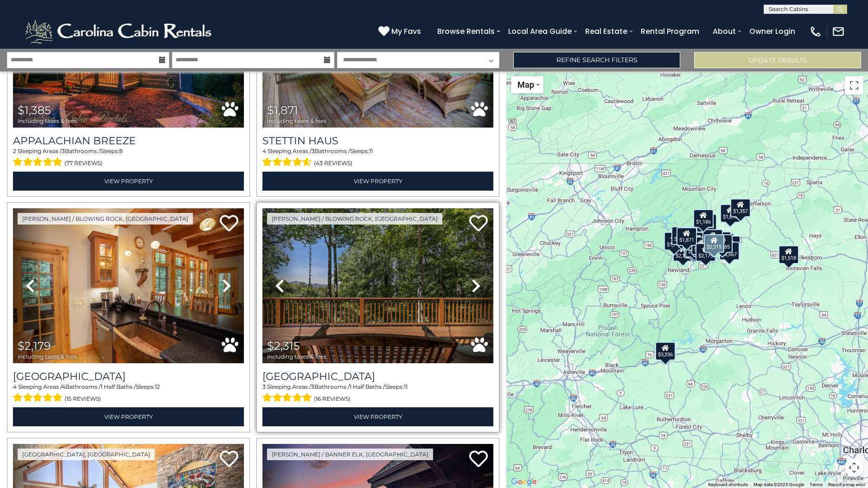
click at [472, 282] on icon at bounding box center [476, 285] width 9 height 15
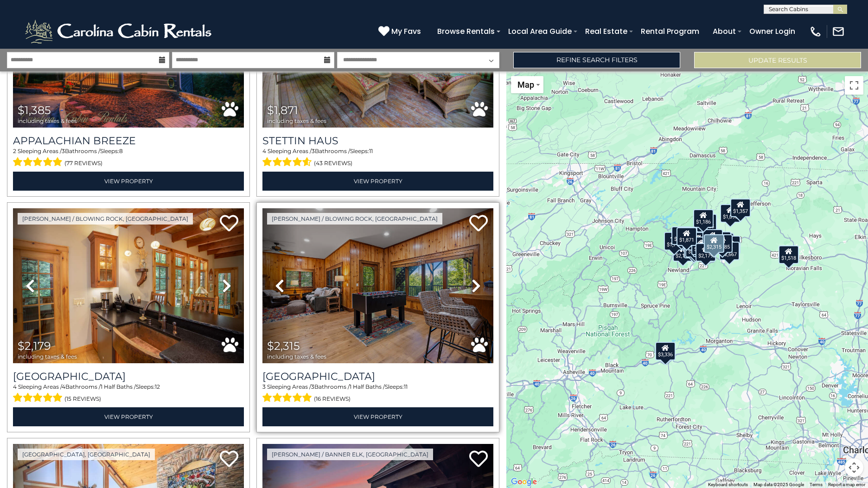
click at [472, 282] on icon at bounding box center [476, 285] width 9 height 15
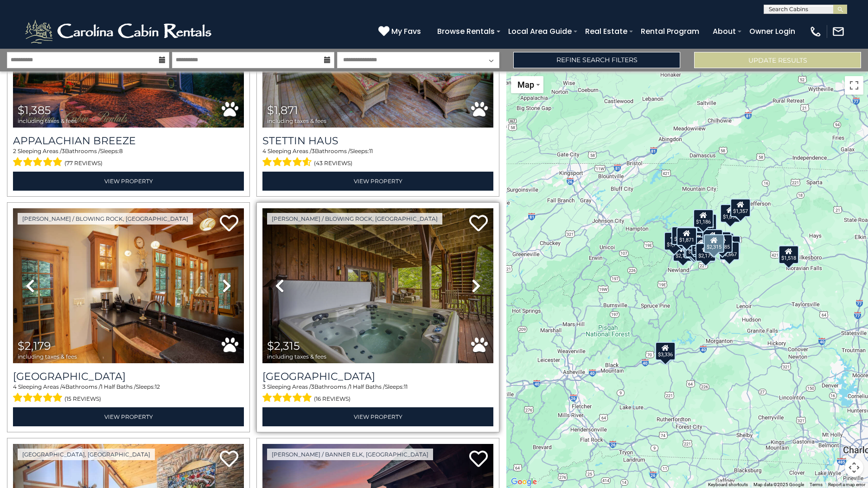
click at [472, 282] on icon at bounding box center [476, 285] width 9 height 15
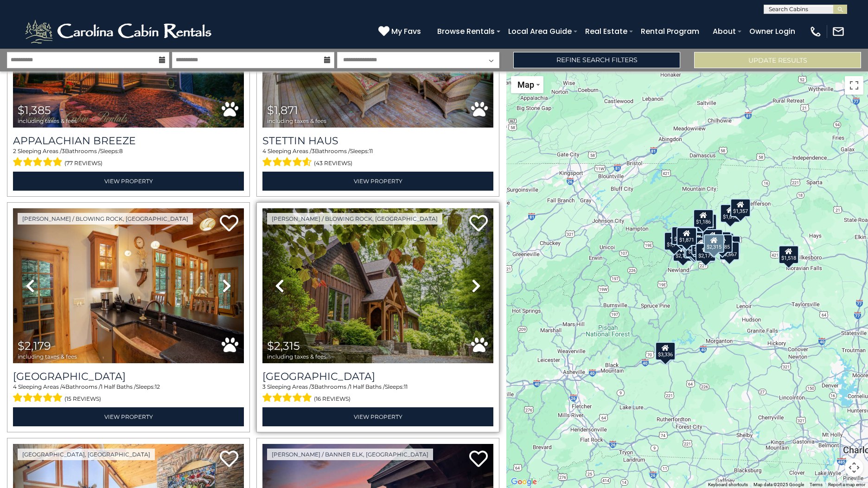
click at [472, 282] on icon at bounding box center [476, 285] width 9 height 15
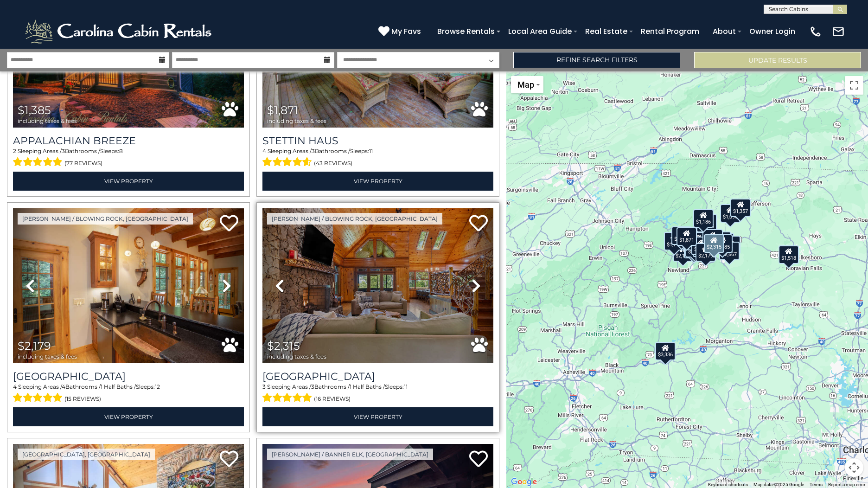
click at [472, 282] on icon at bounding box center [476, 285] width 9 height 15
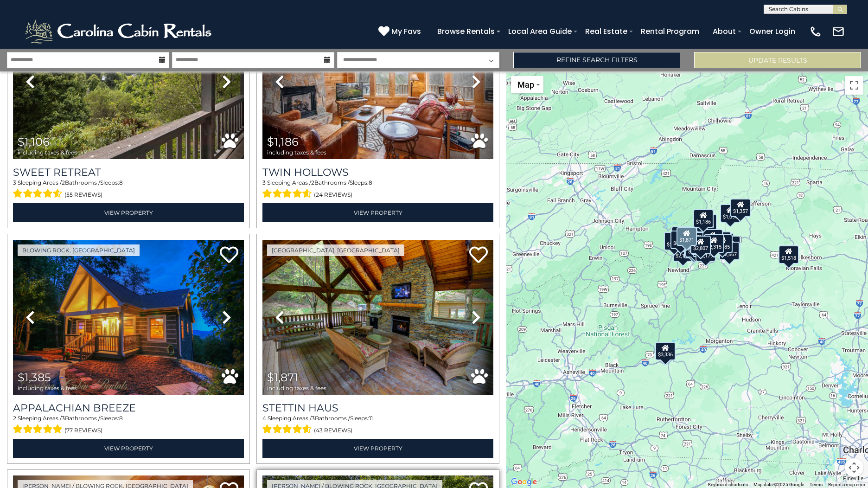
scroll to position [93, 0]
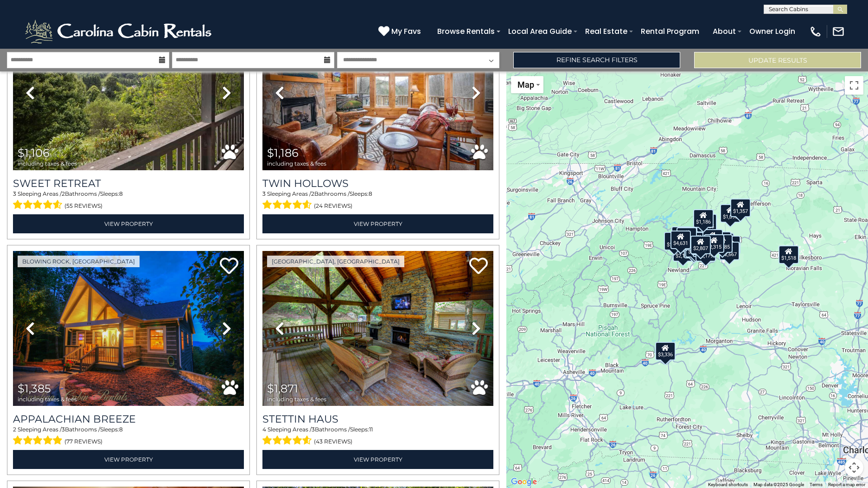
click at [750, 269] on div "$1,106 $1,186 $1,385 $1,871 $2,179 $2,315 $2,389 $2,807 $3,336 $4,631 $1,511 $1…" at bounding box center [687, 279] width 362 height 417
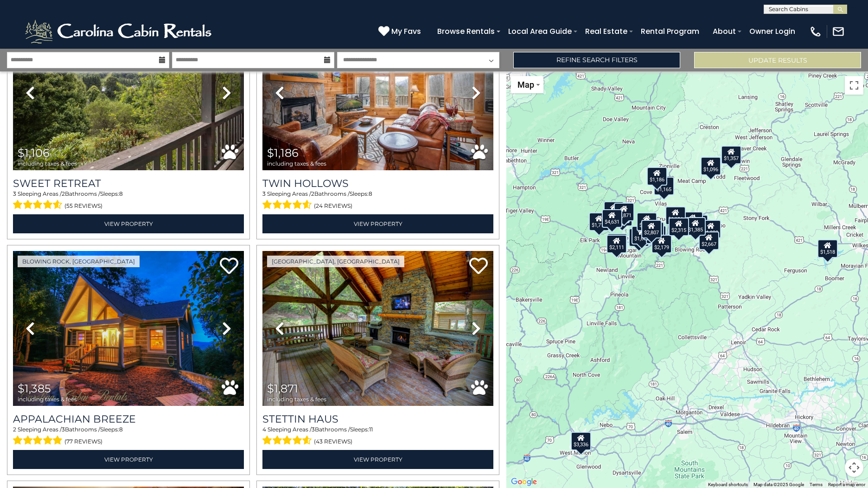
click at [695, 263] on div "$1,106 $1,186 $1,385 $1,871 $2,179 $2,315 $2,389 $2,807 $3,336 $4,631 $1,511 $1…" at bounding box center [687, 279] width 362 height 417
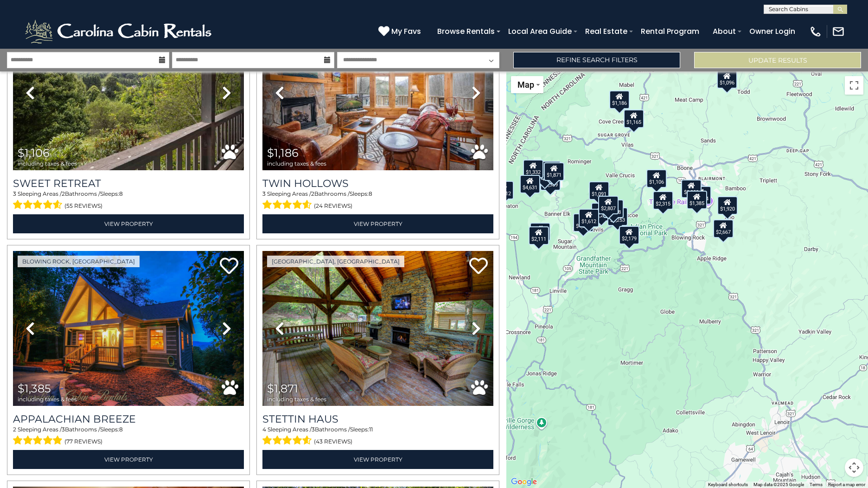
click at [696, 241] on div "$1,106 $1,186 $1,385 $1,871 $2,179 $2,315 $2,389 $2,807 $3,336 $4,631 $1,511 $1…" at bounding box center [687, 279] width 362 height 417
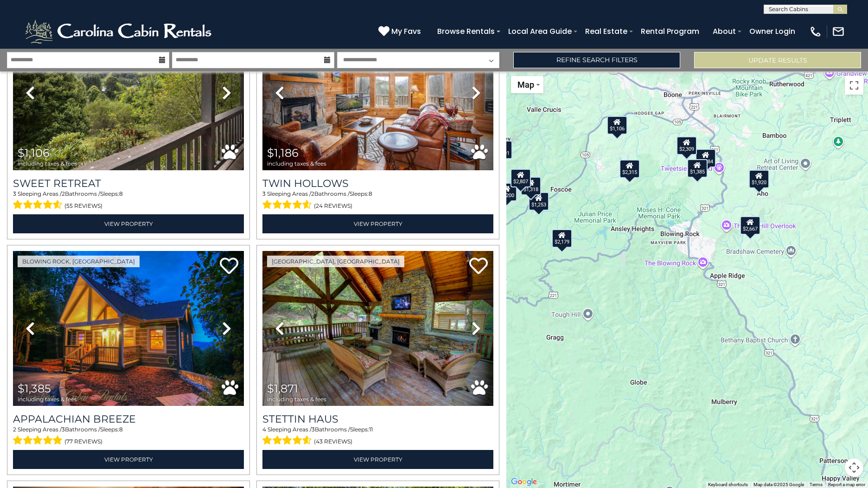
click at [688, 212] on div "$1,106 $1,186 $1,385 $1,871 $2,179 $2,315 $2,389 $2,807 $3,336 $4,631 $1,511 $1…" at bounding box center [687, 279] width 362 height 417
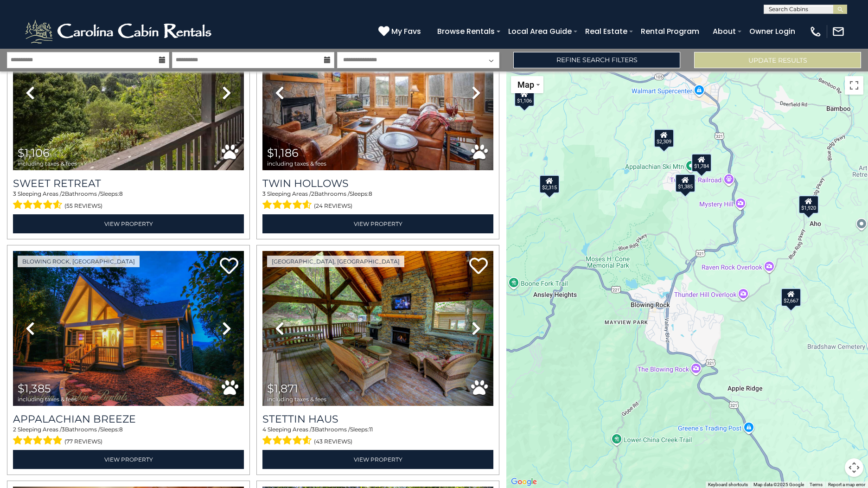
drag, startPoint x: 695, startPoint y: 219, endPoint x: 673, endPoint y: 271, distance: 56.1
click at [673, 271] on div "$1,106 $1,186 $1,385 $1,871 $2,179 $2,315 $2,389 $2,807 $3,336 $4,631 $1,511 $1…" at bounding box center [687, 279] width 362 height 417
click at [692, 186] on div "$1,385" at bounding box center [685, 184] width 20 height 19
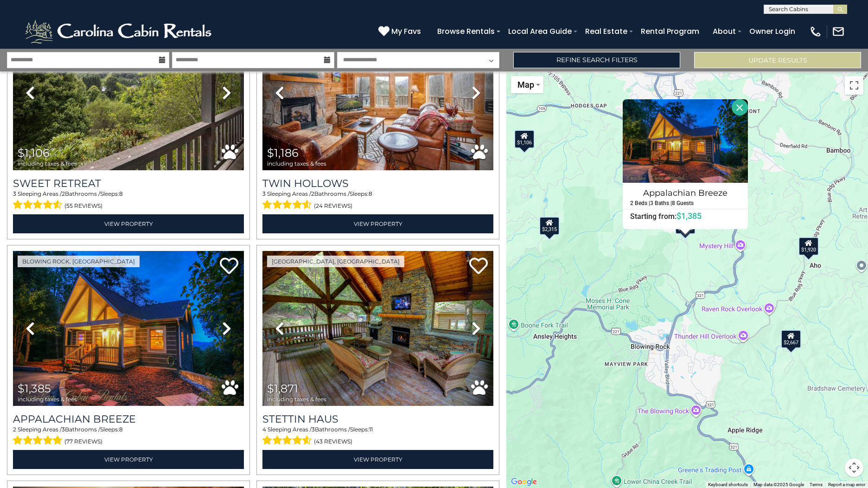
click at [807, 251] on div "$1,920" at bounding box center [809, 246] width 20 height 19
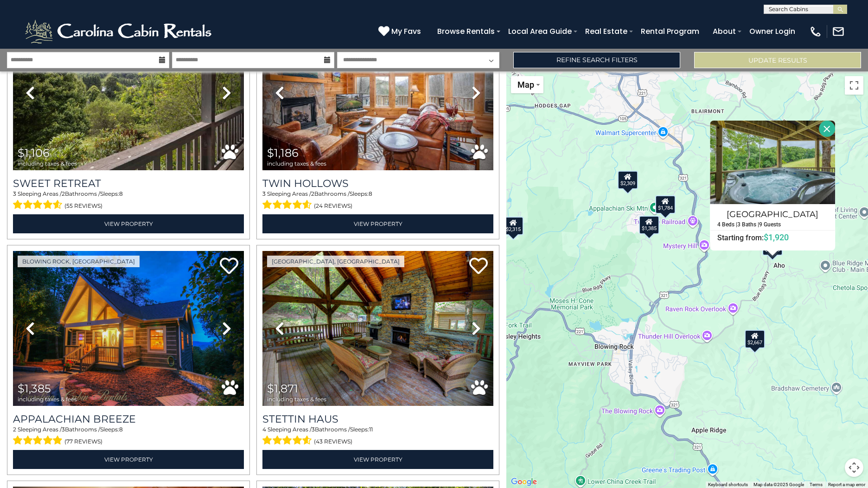
click at [670, 205] on div "$1,784" at bounding box center [665, 204] width 20 height 19
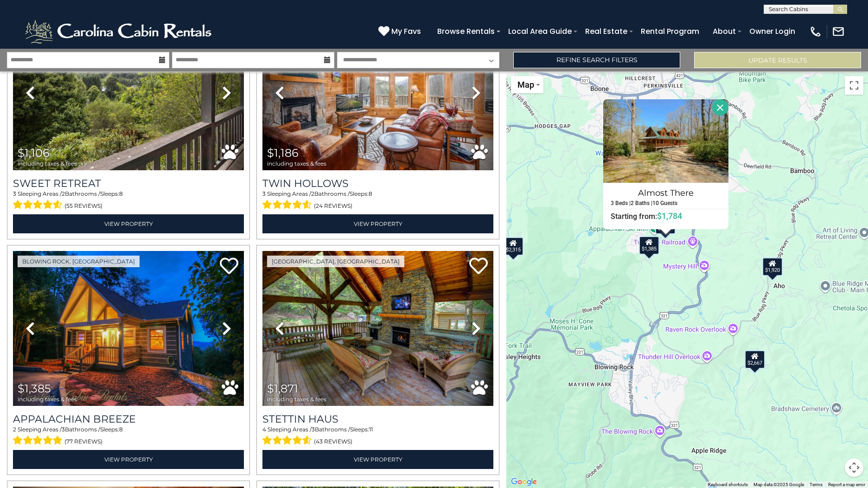
click at [681, 266] on div "$1,106 $1,186 $1,385 $1,871 $2,179 $2,315 $2,389 $2,807 $3,336 $4,631 $1,511 $1…" at bounding box center [687, 279] width 362 height 417
click at [623, 262] on div "$1,106 $1,186 $1,385 $1,871 $2,179 $2,315 $2,389 $2,807 $3,336 $4,631 $1,511 $1…" at bounding box center [687, 279] width 362 height 417
click at [720, 104] on button "Close" at bounding box center [720, 107] width 16 height 16
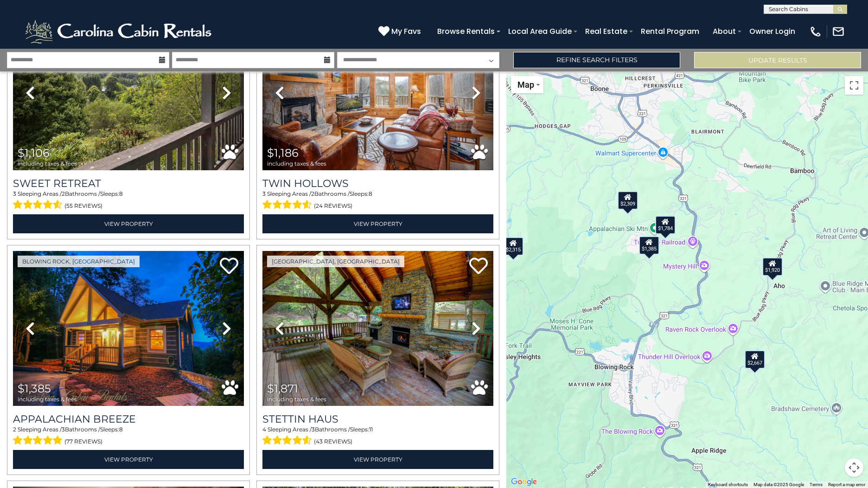
click at [628, 204] on div "$2,309" at bounding box center [628, 200] width 20 height 19
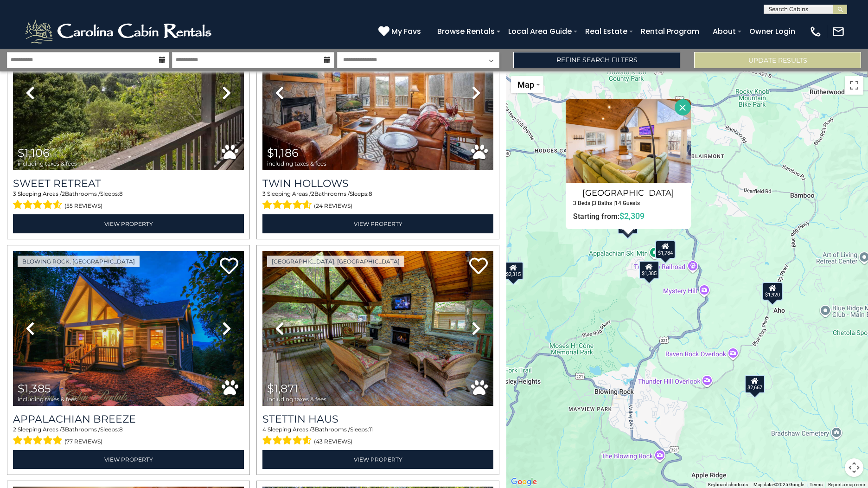
click at [681, 109] on button "Close" at bounding box center [683, 107] width 16 height 16
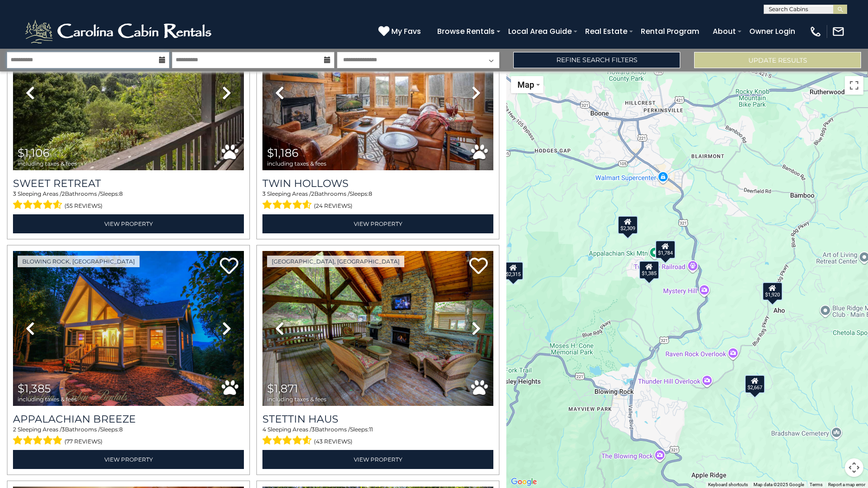
click at [114, 62] on input "**********" at bounding box center [88, 60] width 162 height 16
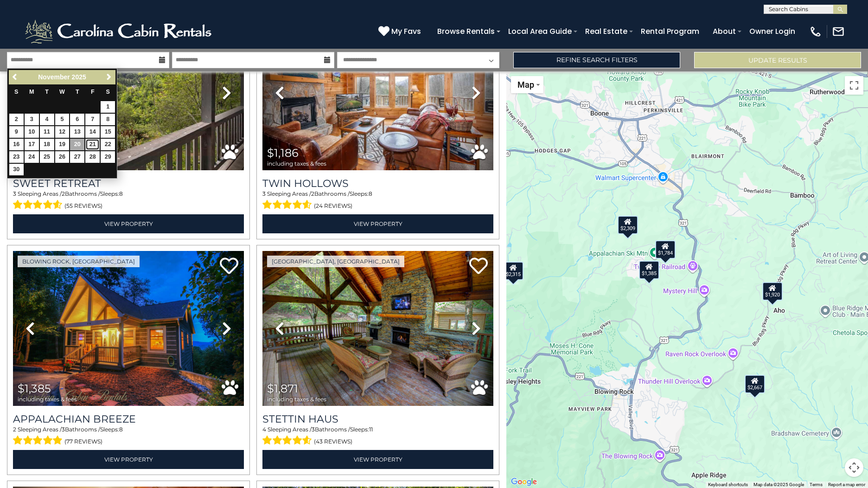
click at [93, 145] on link "21" at bounding box center [92, 145] width 14 height 12
type input "********"
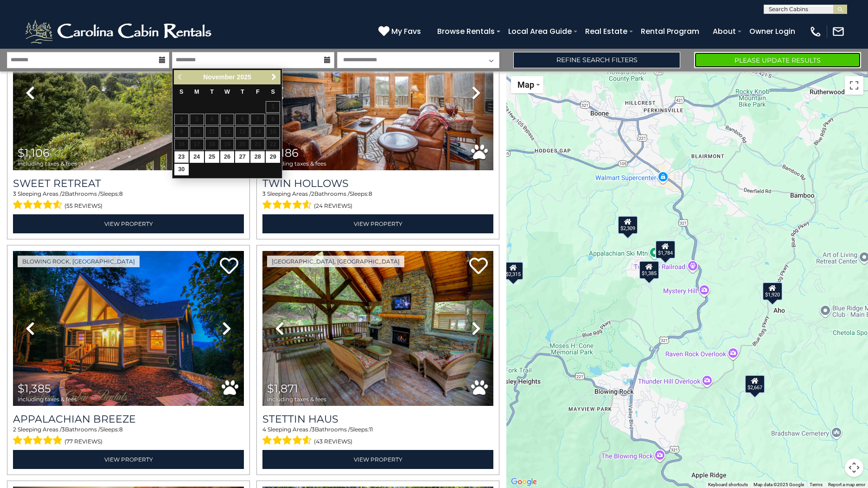
click at [766, 59] on button "Please Update Results" at bounding box center [777, 60] width 167 height 16
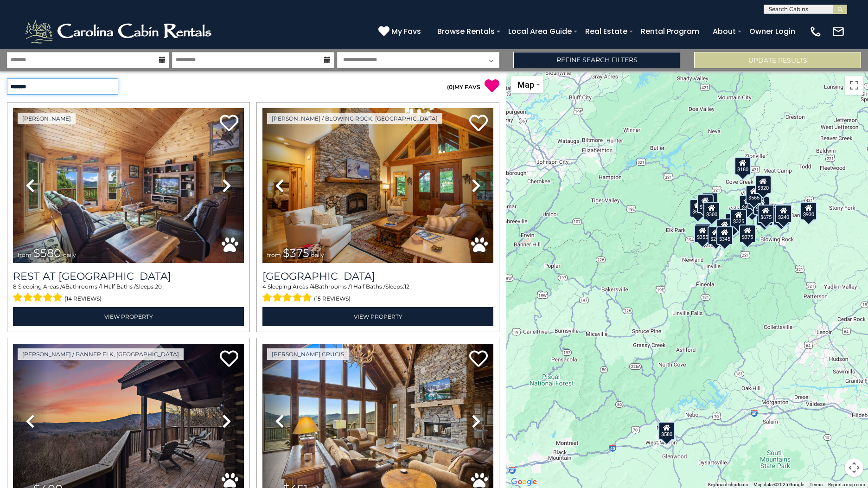
click at [98, 91] on select "**********" at bounding box center [62, 86] width 111 height 16
select select "*********"
click at [7, 78] on select "**********" at bounding box center [62, 86] width 111 height 16
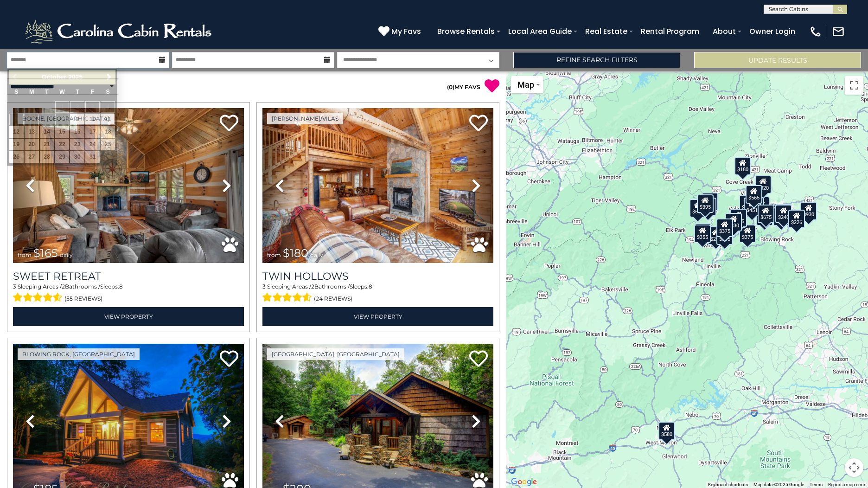
click at [126, 61] on input "text" at bounding box center [88, 60] width 162 height 16
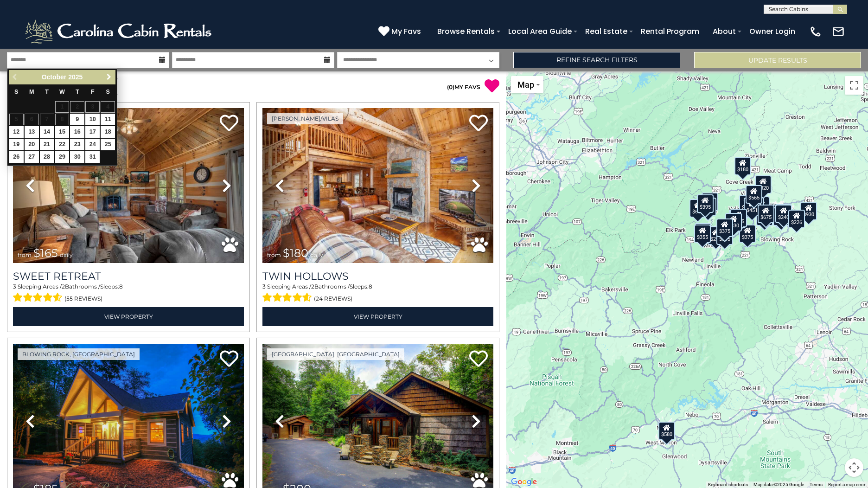
click at [109, 77] on span "Next" at bounding box center [108, 76] width 7 height 7
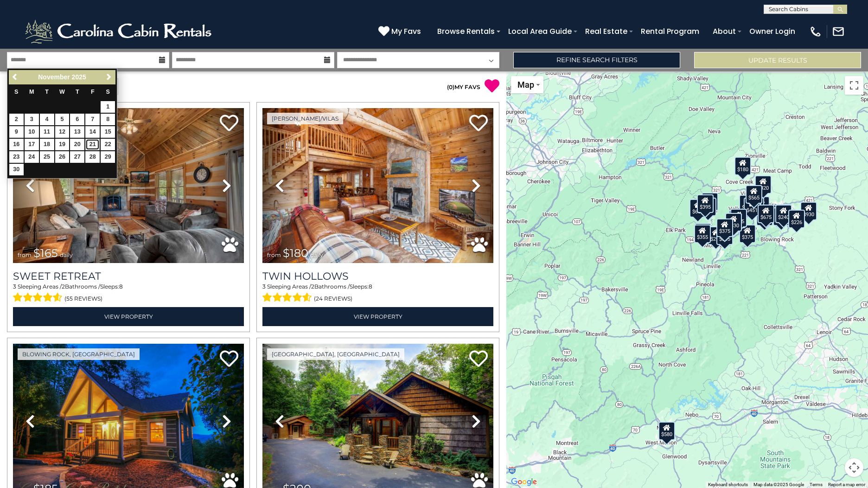
click at [90, 143] on link "21" at bounding box center [92, 145] width 14 height 12
type input "********"
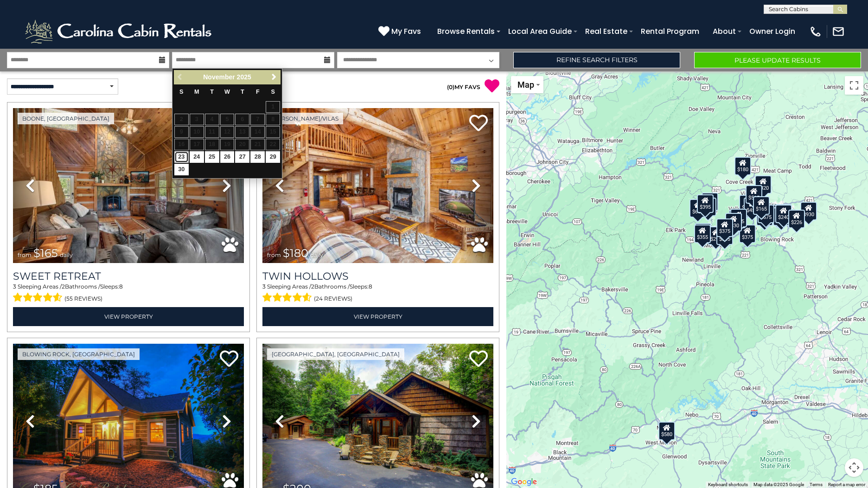
click at [179, 155] on link "23" at bounding box center [181, 157] width 14 height 12
type input "********"
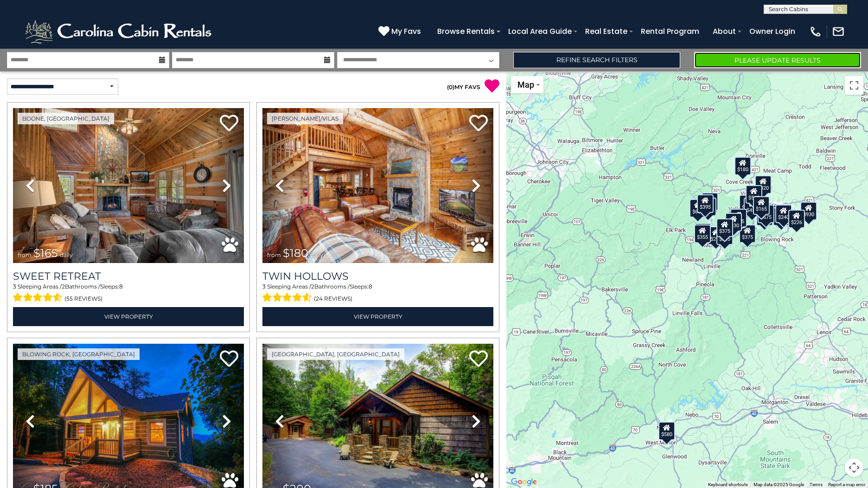
click at [703, 60] on button "Please Update Results" at bounding box center [777, 60] width 167 height 16
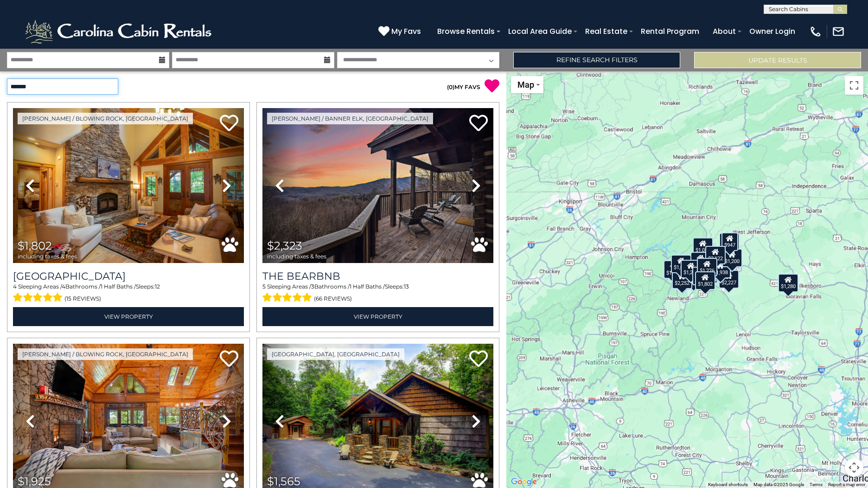
click at [78, 86] on select "**********" at bounding box center [62, 86] width 111 height 16
select select "*********"
click at [7, 78] on select "**********" at bounding box center [62, 86] width 111 height 16
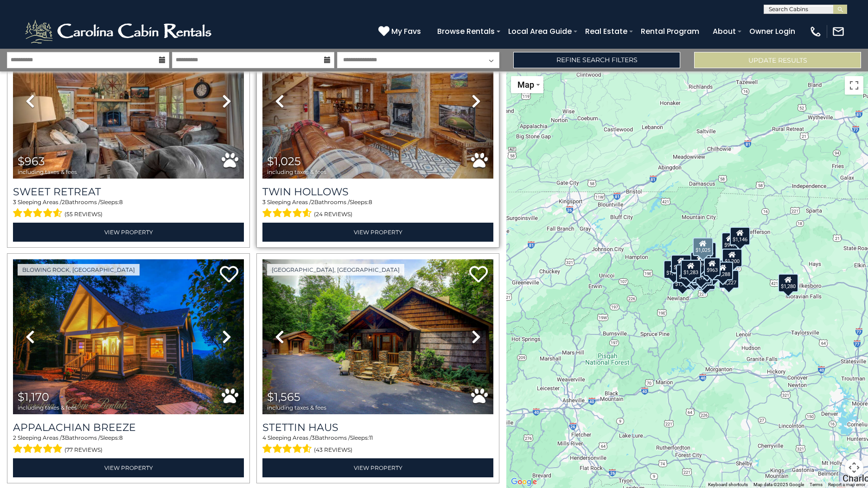
scroll to position [93, 0]
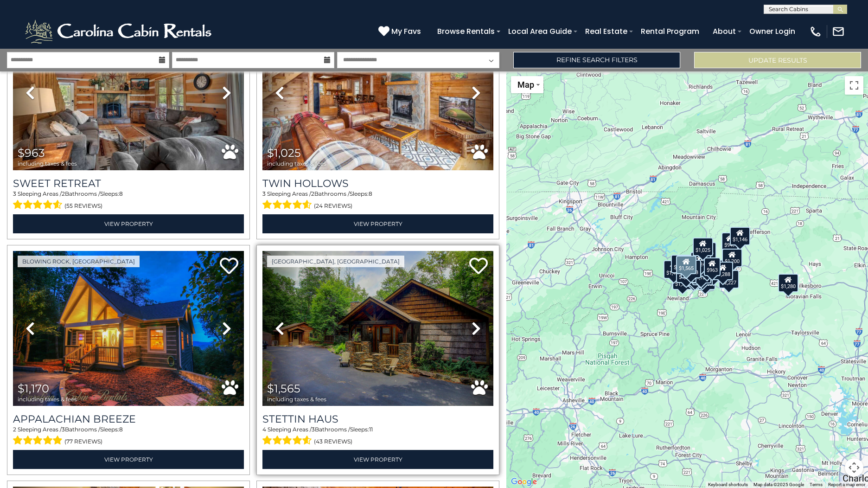
click at [472, 328] on icon at bounding box center [476, 328] width 9 height 15
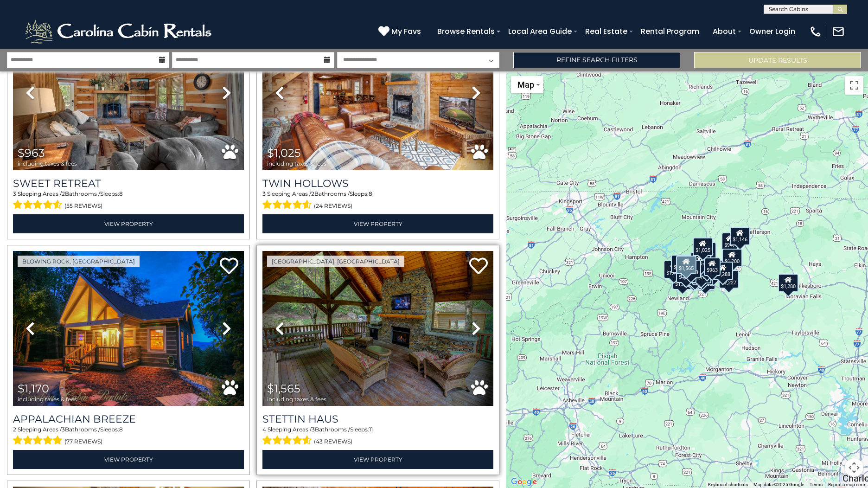
click at [472, 328] on icon at bounding box center [476, 328] width 9 height 15
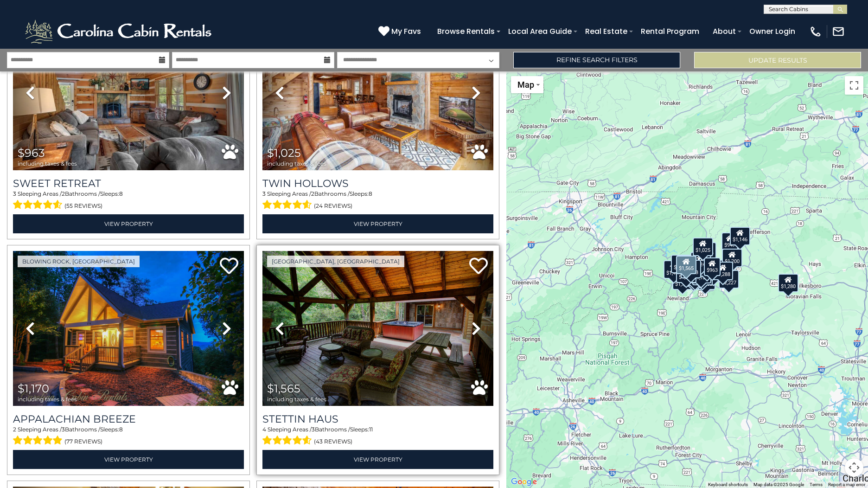
click at [472, 328] on icon at bounding box center [476, 328] width 9 height 15
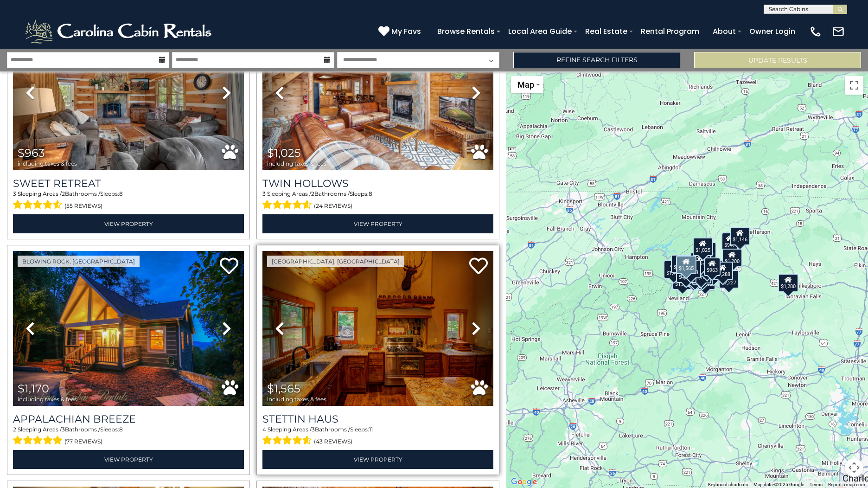
click at [472, 328] on icon at bounding box center [476, 328] width 9 height 15
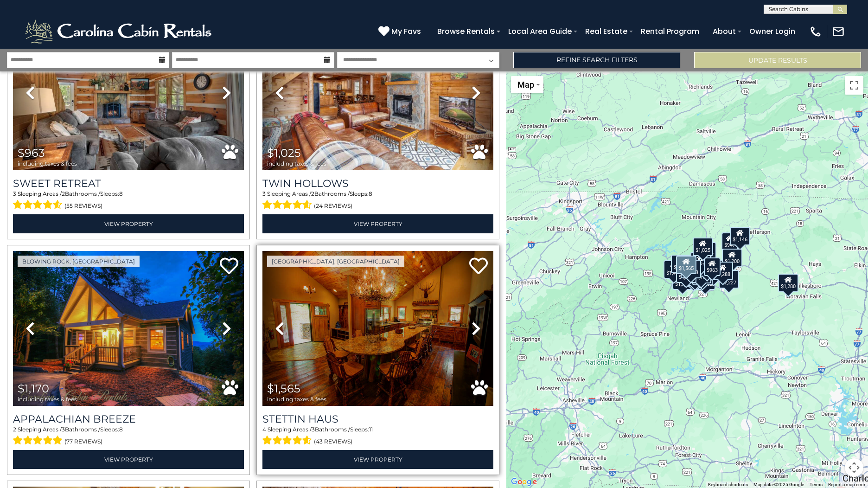
click at [472, 328] on icon at bounding box center [476, 328] width 9 height 15
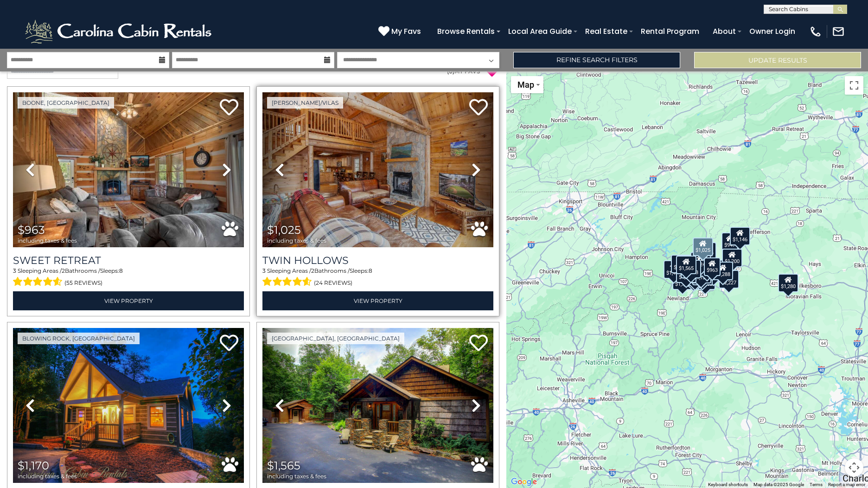
scroll to position [0, 0]
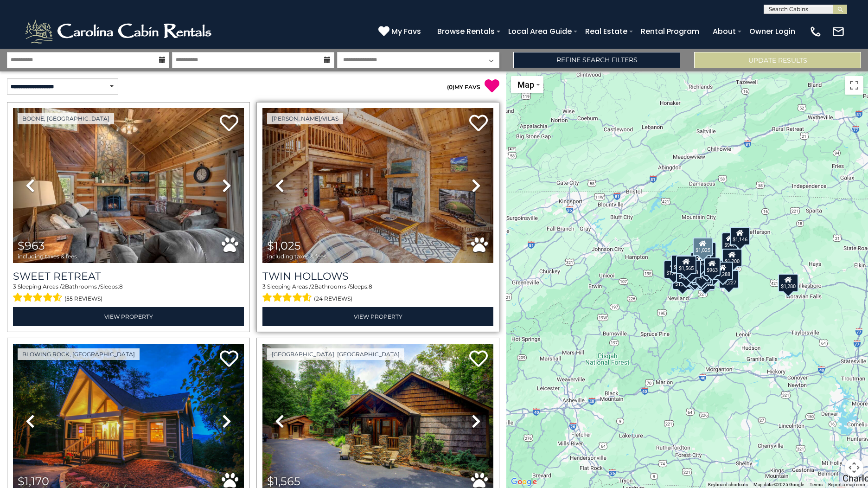
click at [472, 181] on icon at bounding box center [476, 185] width 9 height 15
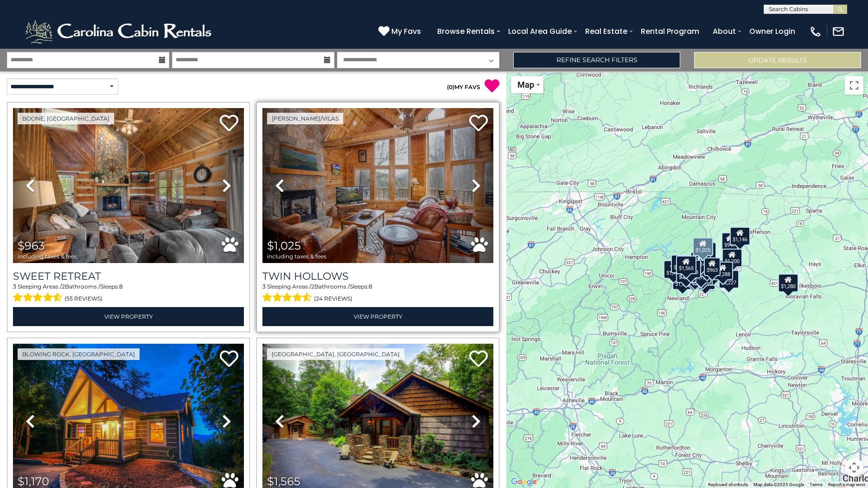
click at [472, 186] on icon at bounding box center [476, 185] width 9 height 15
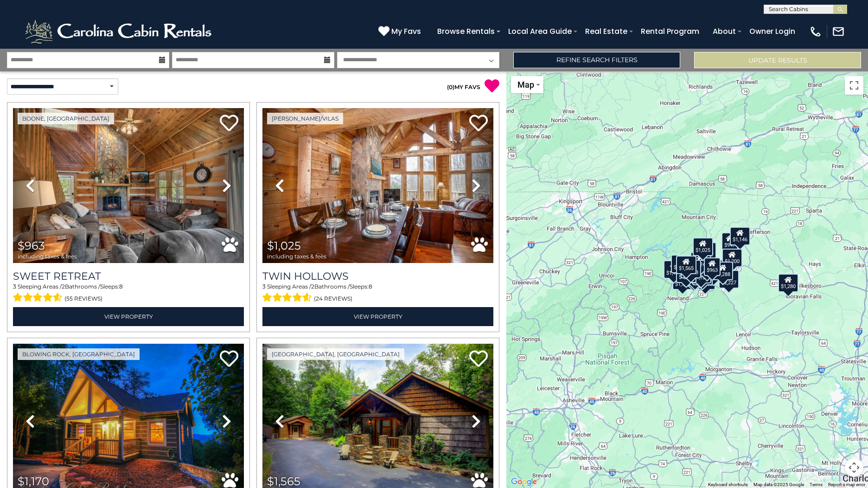
click at [720, 324] on div "$963 $1,025 $1,170 $1,565 $1,802 $1,925 $2,323 $1,279 $1,496 $1,577 $1,752 $1,8…" at bounding box center [687, 279] width 362 height 417
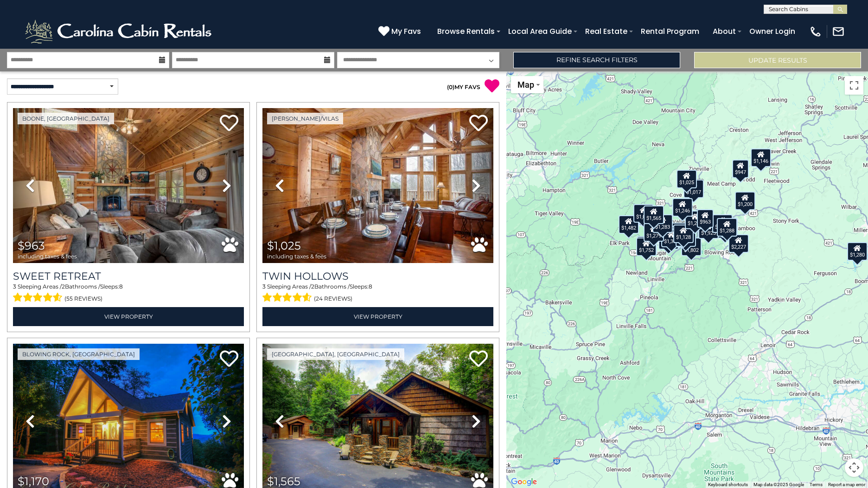
click at [710, 286] on div "$963 $1,025 $1,170 $1,565 $1,802 $1,925 $2,323 $1,279 $1,496 $1,577 $1,752 $1,8…" at bounding box center [687, 279] width 362 height 417
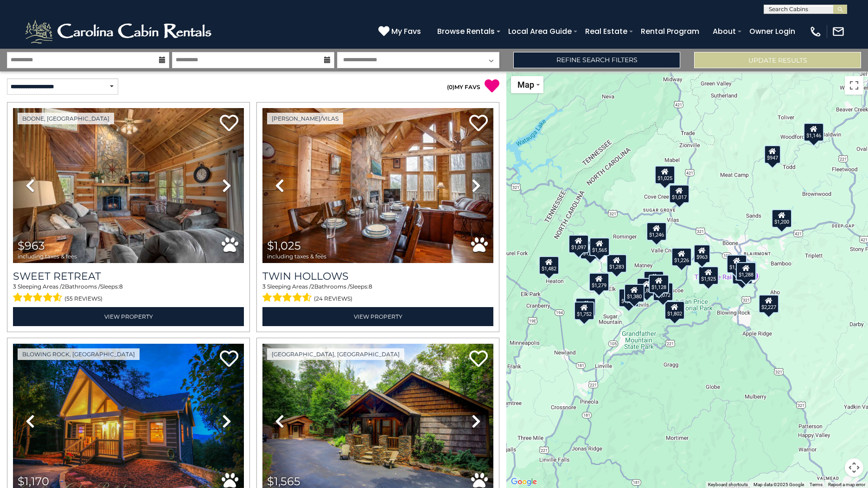
drag, startPoint x: 704, startPoint y: 265, endPoint x: 706, endPoint y: 362, distance: 96.5
click at [706, 362] on div "$963 $1,025 $1,170 $1,565 $1,802 $1,925 $2,323 $1,279 $1,496 $1,577 $1,752 $1,8…" at bounding box center [687, 279] width 362 height 417
click at [704, 325] on div "$963 $1,025 $1,170 $1,565 $1,802 $1,925 $2,323 $1,279 $1,496 $1,577 $1,752 $1,8…" at bounding box center [687, 279] width 362 height 417
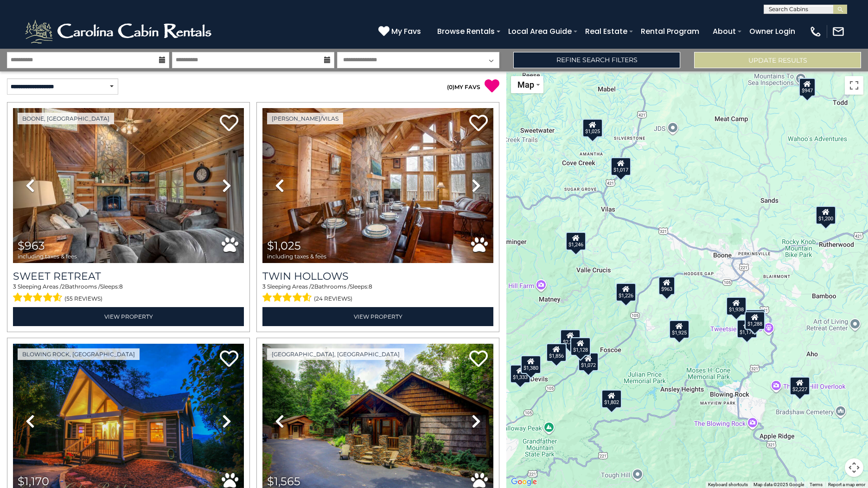
drag, startPoint x: 716, startPoint y: 323, endPoint x: 681, endPoint y: 417, distance: 99.9
click at [681, 417] on div "$963 $1,025 $1,170 $1,565 $1,802 $1,925 $2,323 $1,279 $1,496 $1,577 $1,752 $1,8…" at bounding box center [687, 279] width 362 height 417
click at [757, 324] on div "$1,288" at bounding box center [755, 320] width 20 height 19
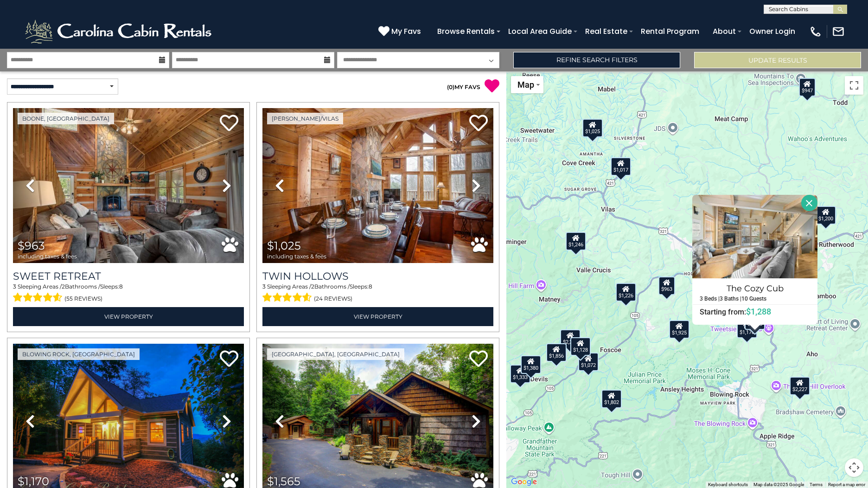
click at [746, 336] on div "$1,170" at bounding box center [747, 329] width 20 height 19
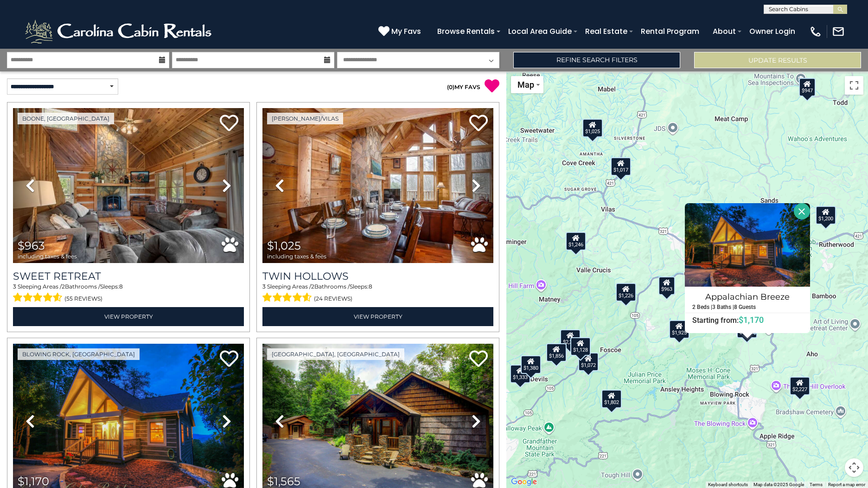
click at [802, 205] on button "Close" at bounding box center [802, 211] width 16 height 16
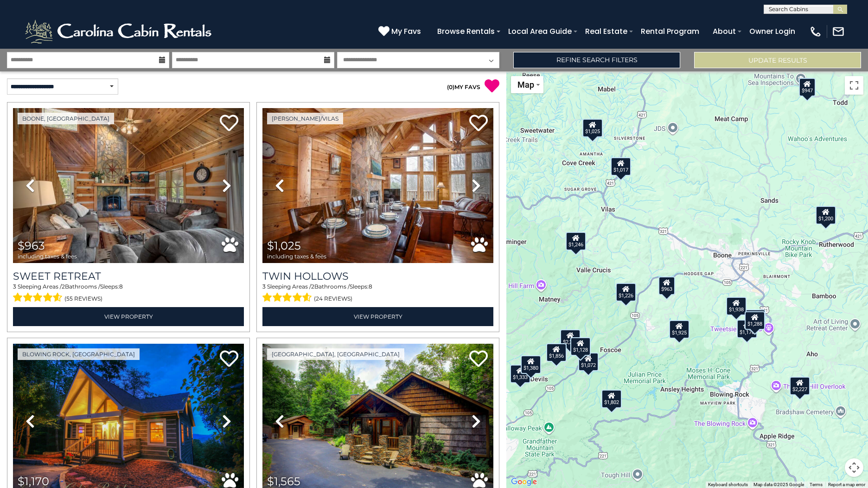
click at [753, 321] on div "$1,288" at bounding box center [755, 320] width 20 height 19
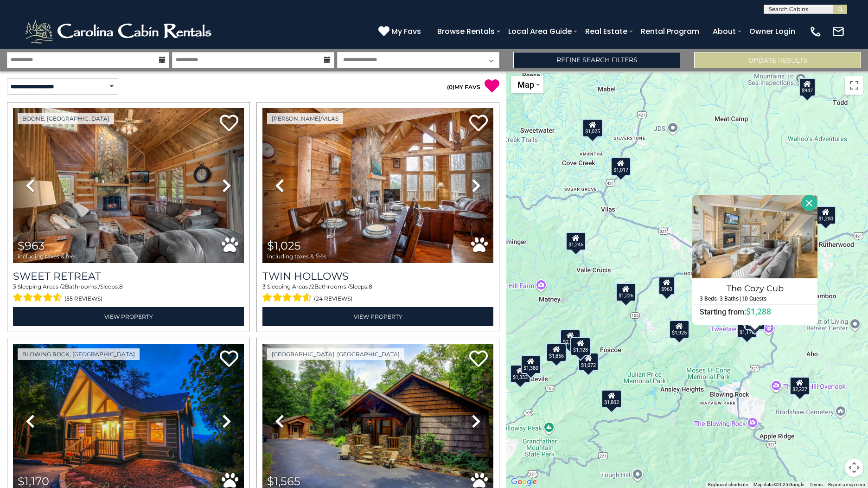
click at [755, 357] on div "$963 $1,025 $1,170 $1,565 $1,802 $1,925 $2,323 $1,279 $1,496 $1,577 $1,752 $1,8…" at bounding box center [687, 279] width 362 height 417
click at [755, 346] on div "$963 $1,025 $1,170 $1,565 $1,802 $1,925 $2,323 $1,279 $1,496 $1,577 $1,752 $1,8…" at bounding box center [687, 279] width 362 height 417
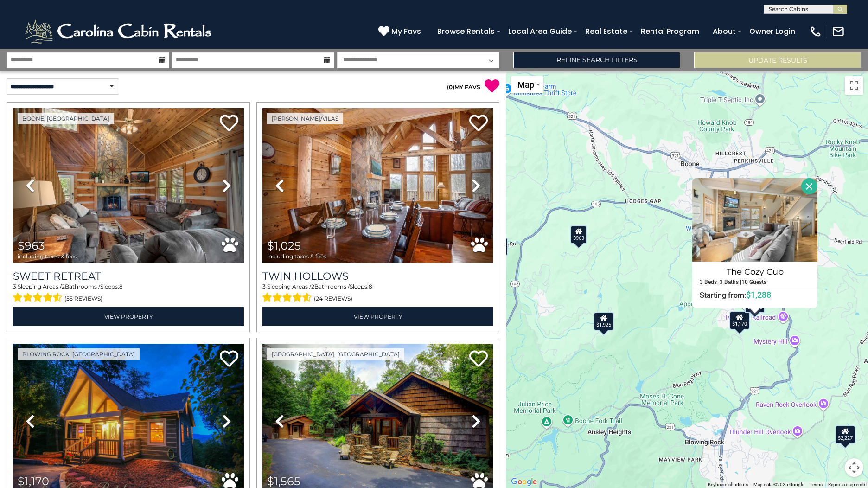
click at [756, 339] on div "$963 $1,025 $1,170 $1,565 $1,802 $1,925 $2,323 $1,279 $1,496 $1,577 $1,752 $1,8…" at bounding box center [687, 279] width 362 height 417
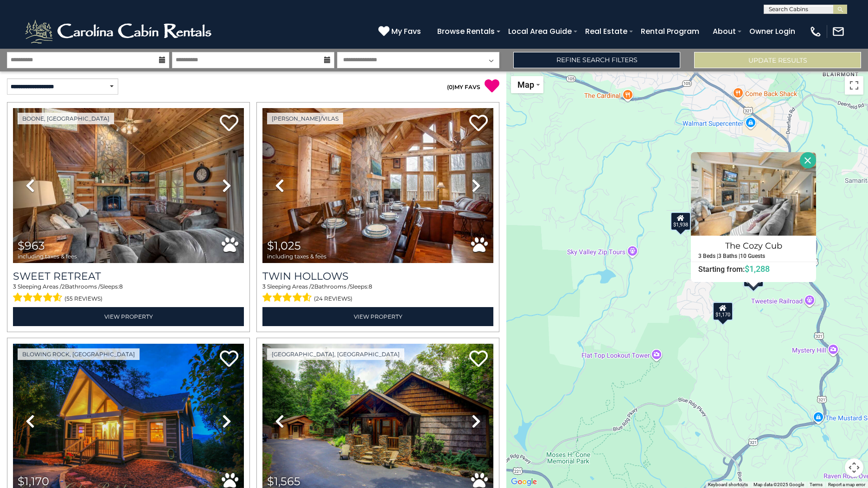
click at [807, 160] on button "Close" at bounding box center [808, 160] width 16 height 16
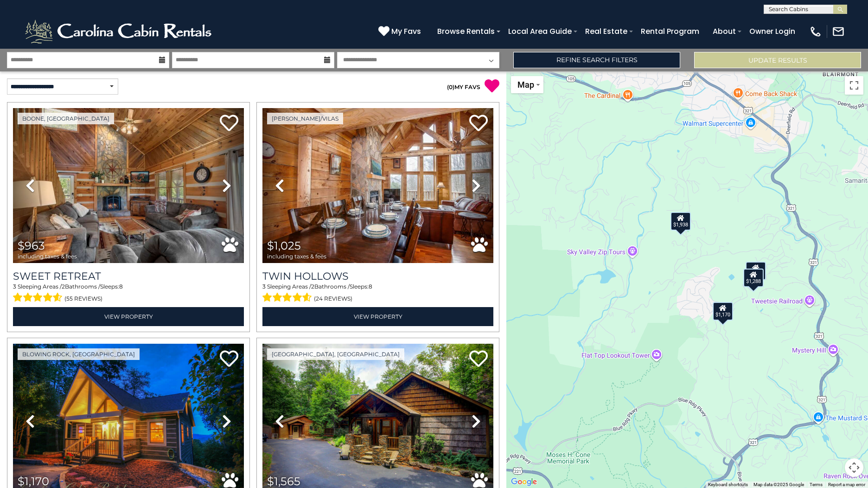
click at [757, 266] on icon at bounding box center [755, 267] width 7 height 6
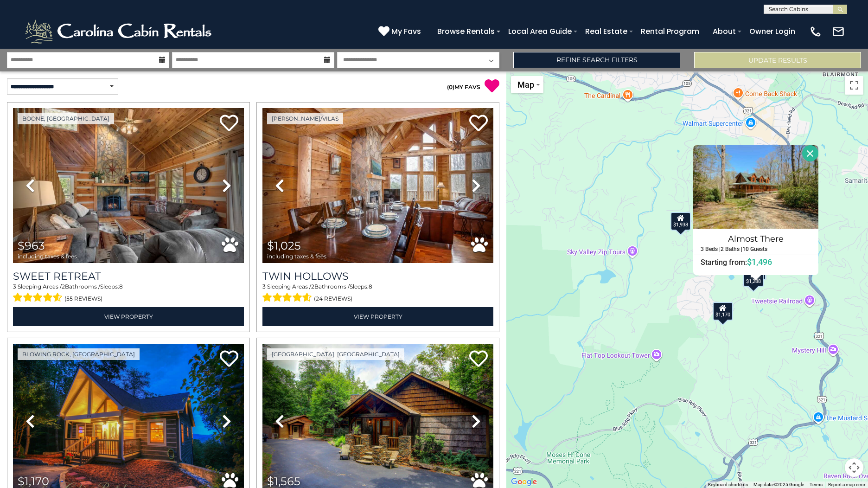
drag, startPoint x: 807, startPoint y: 154, endPoint x: 795, endPoint y: 191, distance: 38.1
click at [807, 154] on button "Close" at bounding box center [810, 153] width 16 height 16
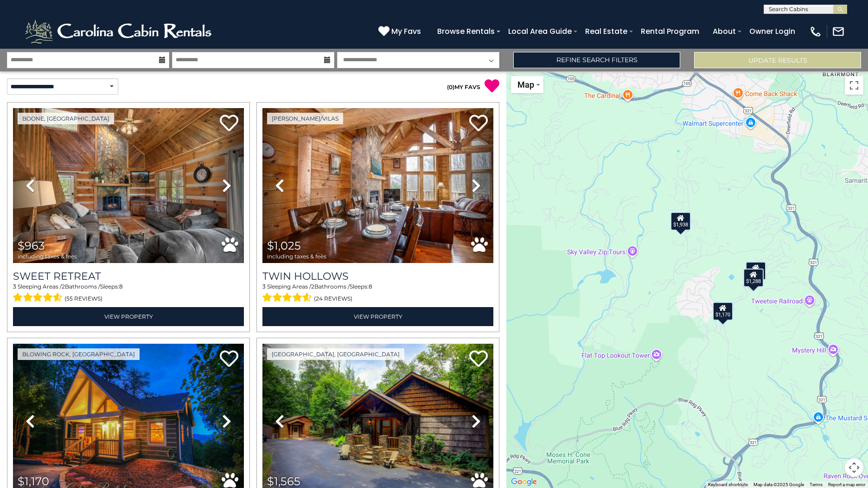
click at [752, 284] on div "$1,288" at bounding box center [754, 278] width 20 height 19
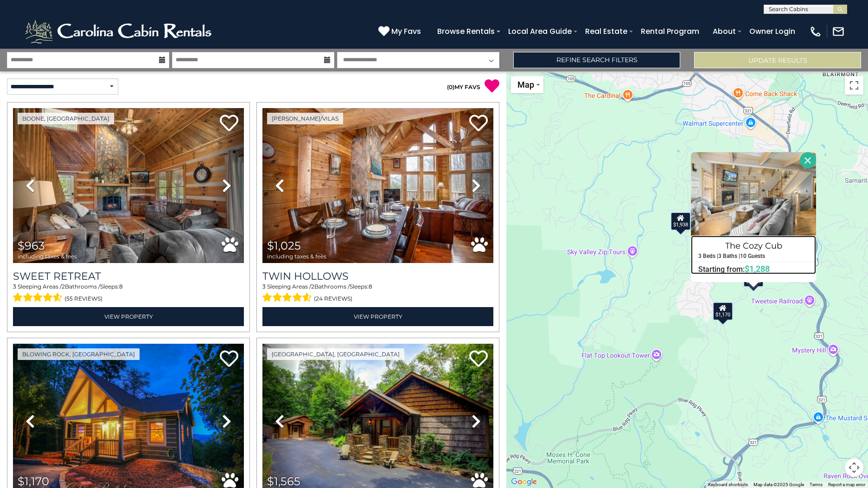
click at [749, 247] on h4 "The Cozy Cub" at bounding box center [754, 245] width 124 height 15
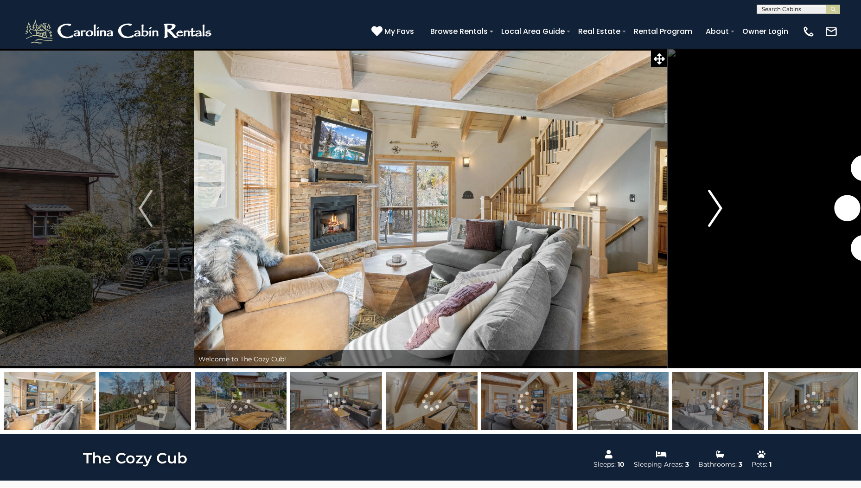
click at [717, 213] on img "Next" at bounding box center [716, 208] width 14 height 37
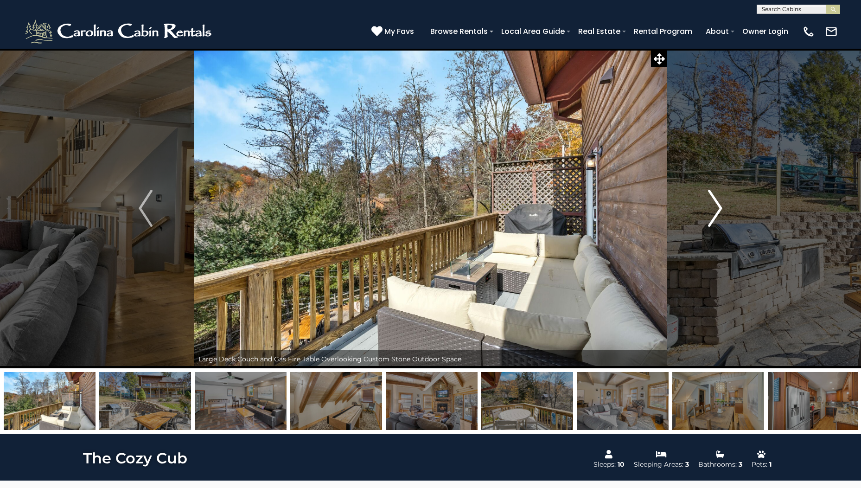
click at [717, 213] on img "Next" at bounding box center [716, 208] width 14 height 37
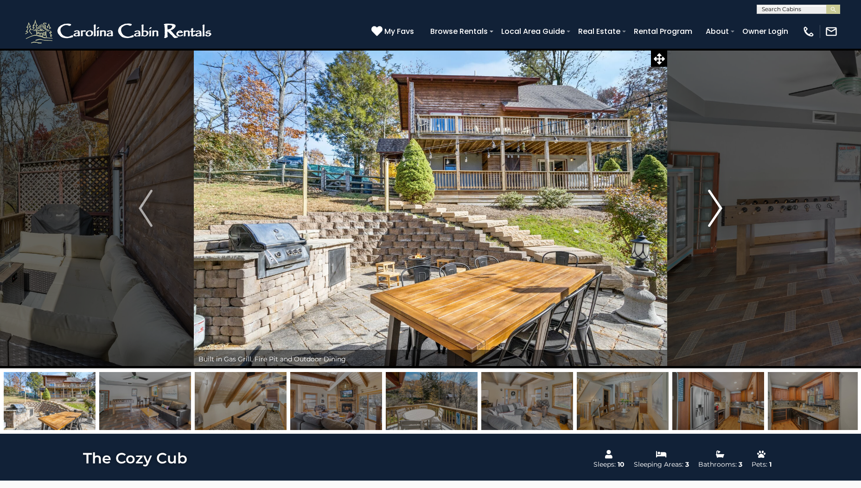
click at [717, 213] on img "Next" at bounding box center [716, 208] width 14 height 37
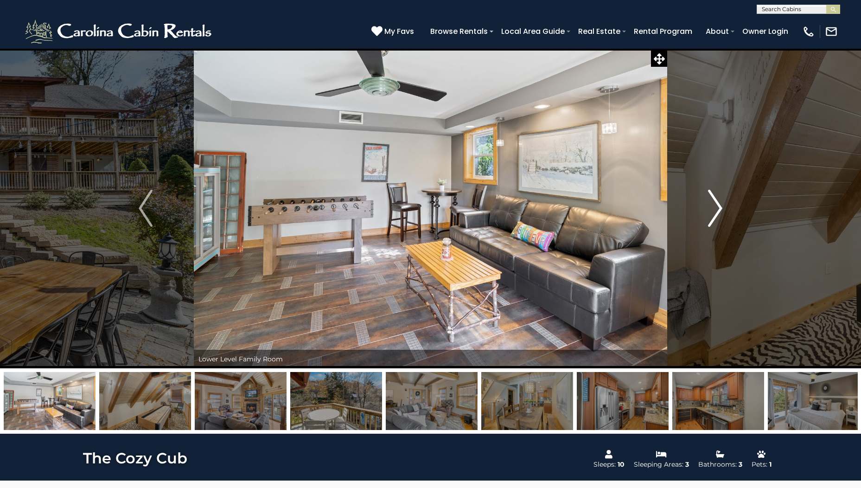
click at [717, 213] on img "Next" at bounding box center [716, 208] width 14 height 37
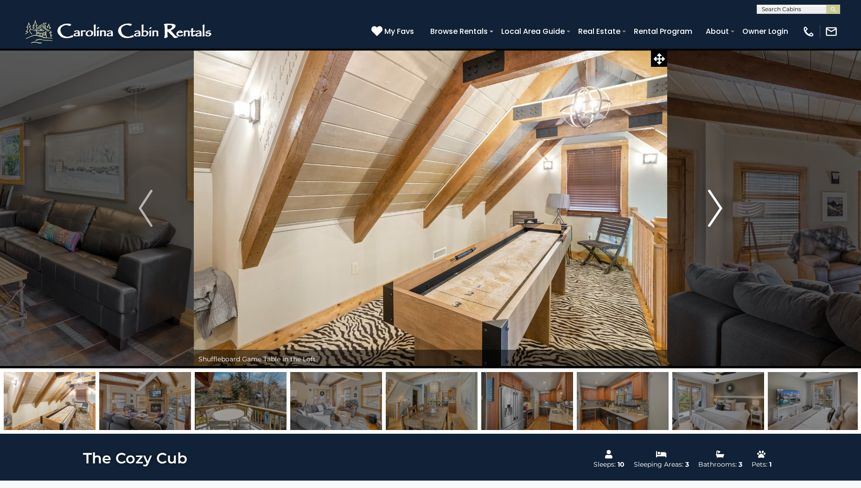
click at [717, 213] on img "Next" at bounding box center [716, 208] width 14 height 37
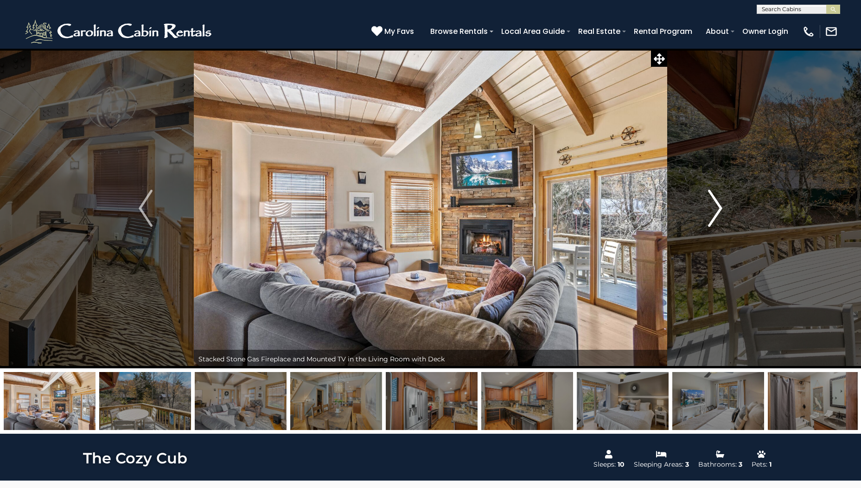
click at [717, 213] on img "Next" at bounding box center [716, 208] width 14 height 37
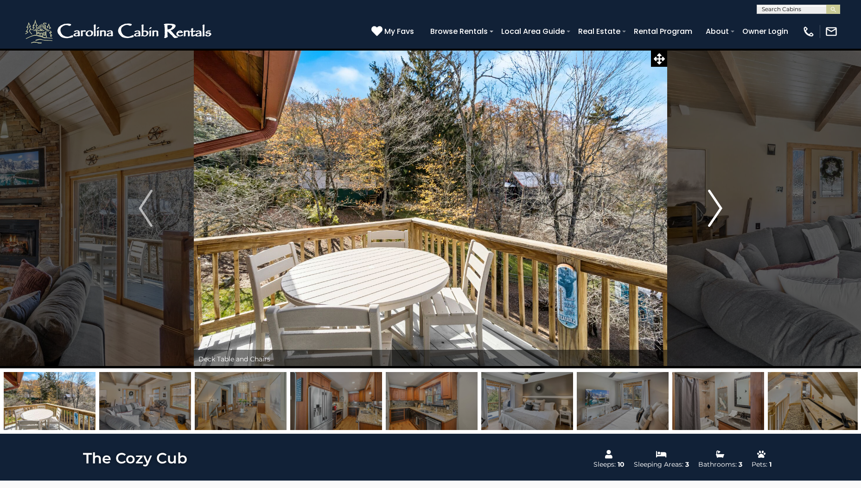
click at [717, 213] on img "Next" at bounding box center [716, 208] width 14 height 37
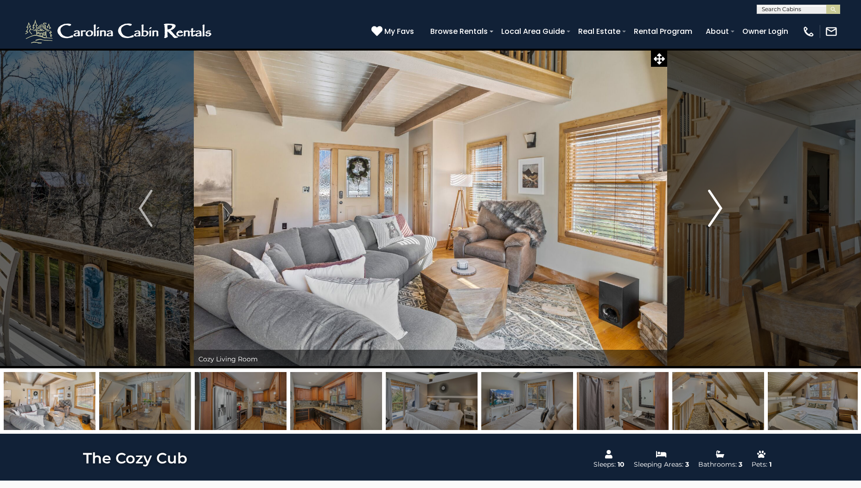
click at [717, 213] on img "Next" at bounding box center [716, 208] width 14 height 37
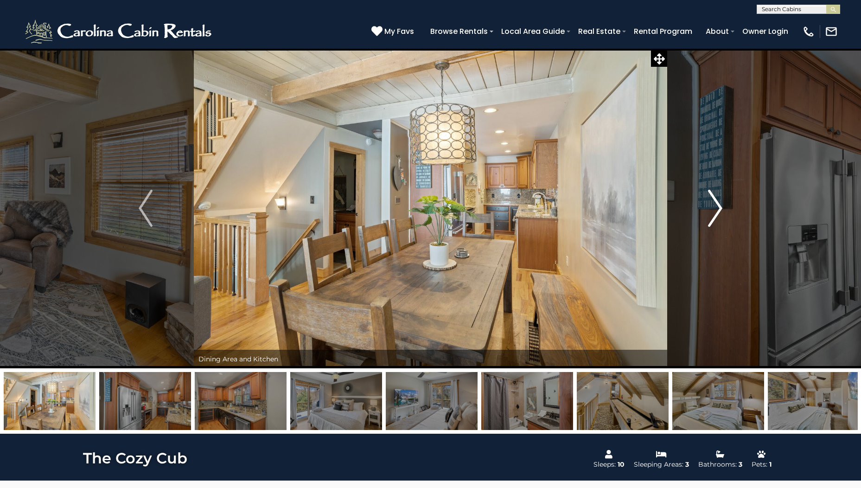
click at [717, 213] on img "Next" at bounding box center [716, 208] width 14 height 37
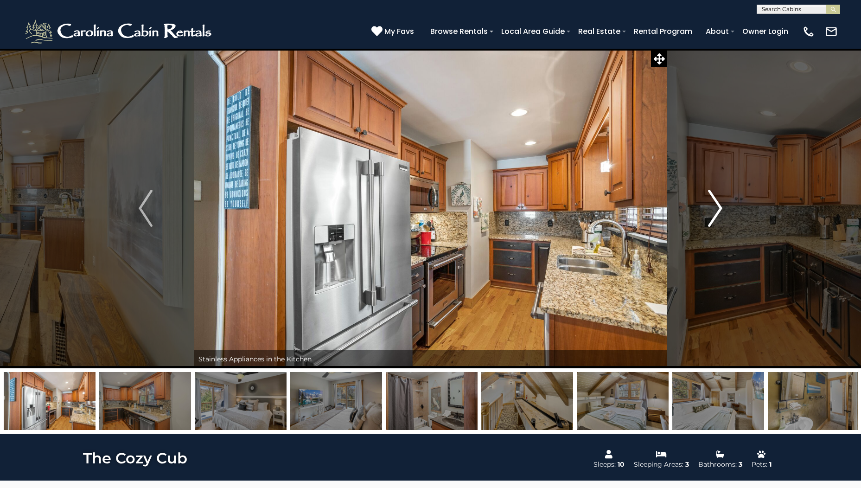
click at [717, 213] on img "Next" at bounding box center [716, 208] width 14 height 37
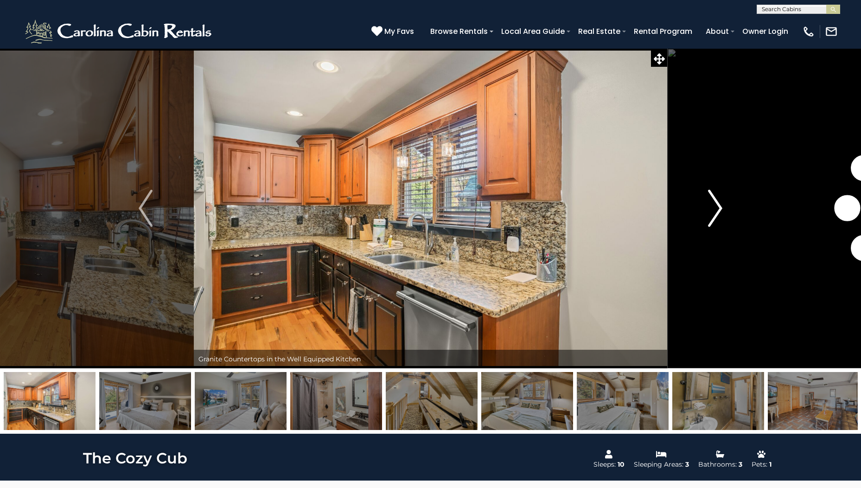
click at [717, 213] on img "Next" at bounding box center [716, 208] width 14 height 37
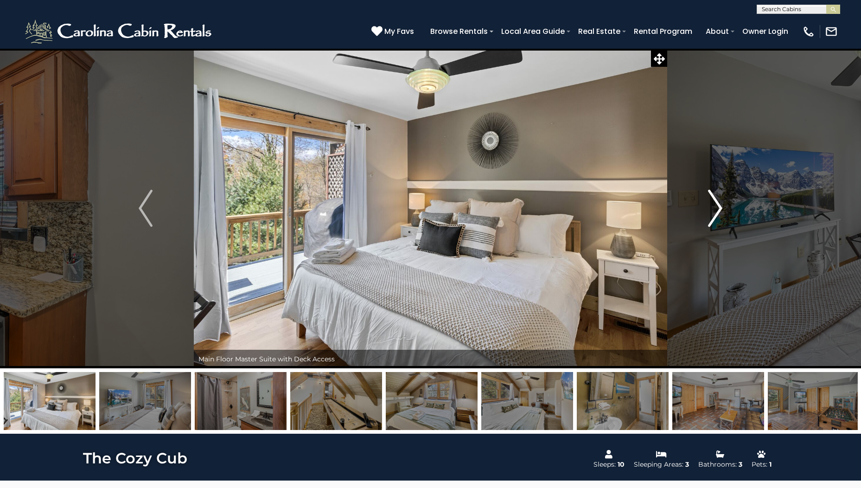
click at [717, 213] on img "Next" at bounding box center [716, 208] width 14 height 37
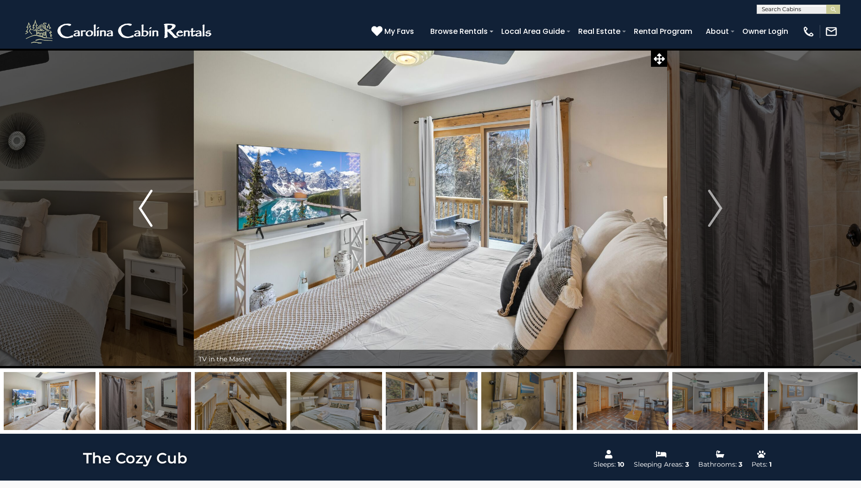
click at [152, 218] on img "Previous" at bounding box center [146, 208] width 14 height 37
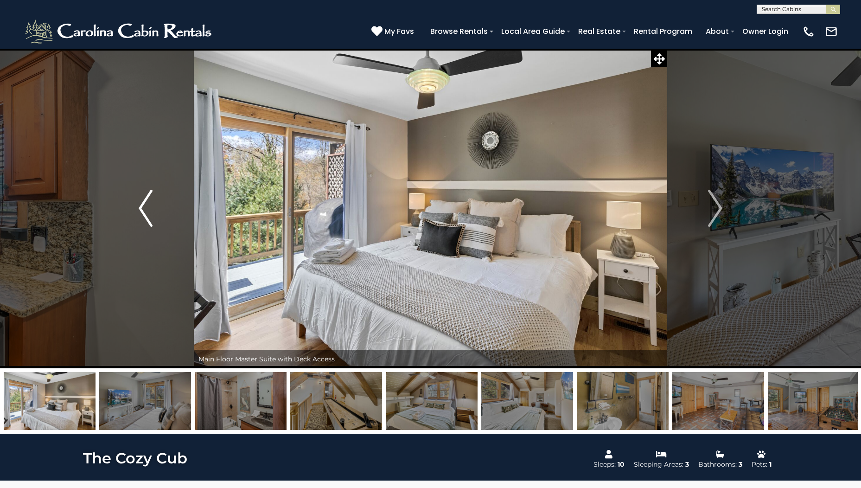
click at [151, 218] on img "Previous" at bounding box center [146, 208] width 14 height 37
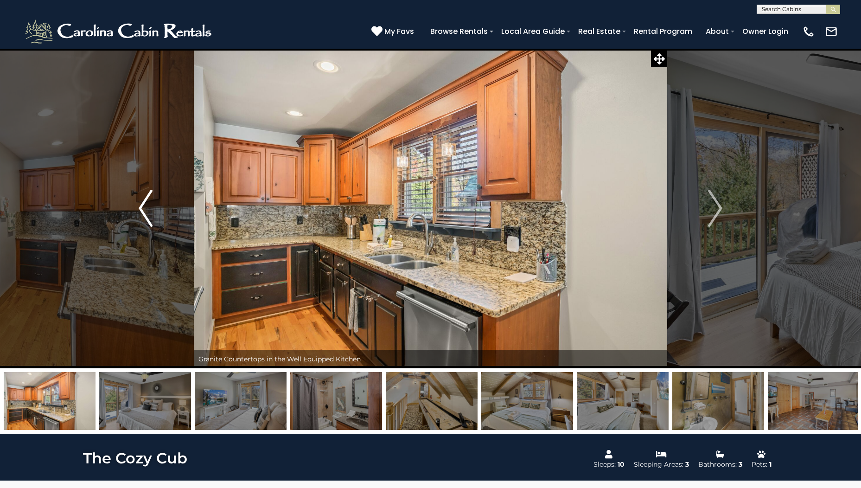
click at [151, 218] on img "Previous" at bounding box center [146, 208] width 14 height 37
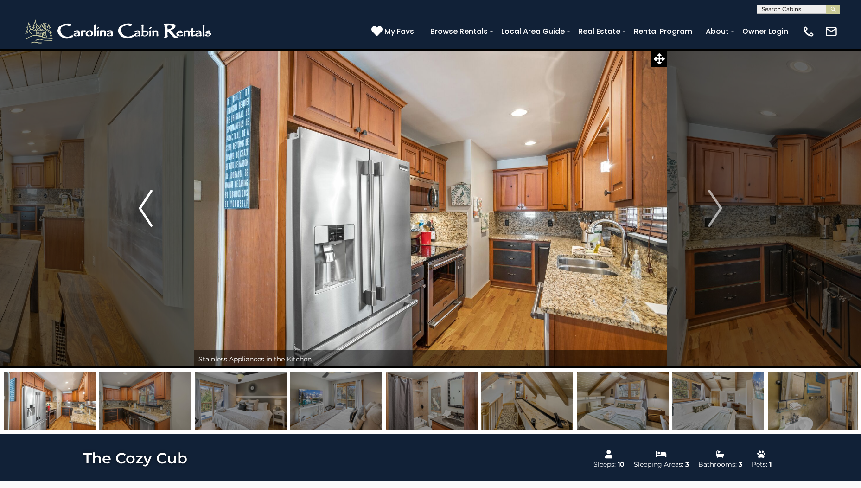
click at [151, 218] on img "Previous" at bounding box center [146, 208] width 14 height 37
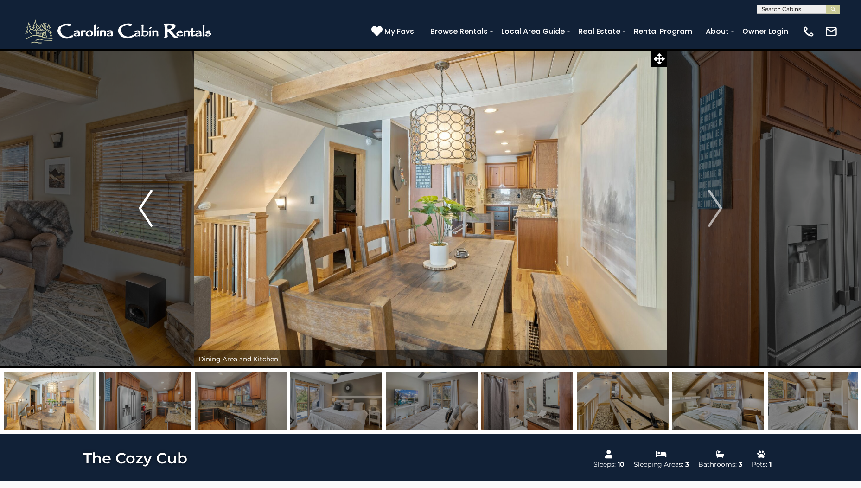
click at [151, 218] on img "Previous" at bounding box center [146, 208] width 14 height 37
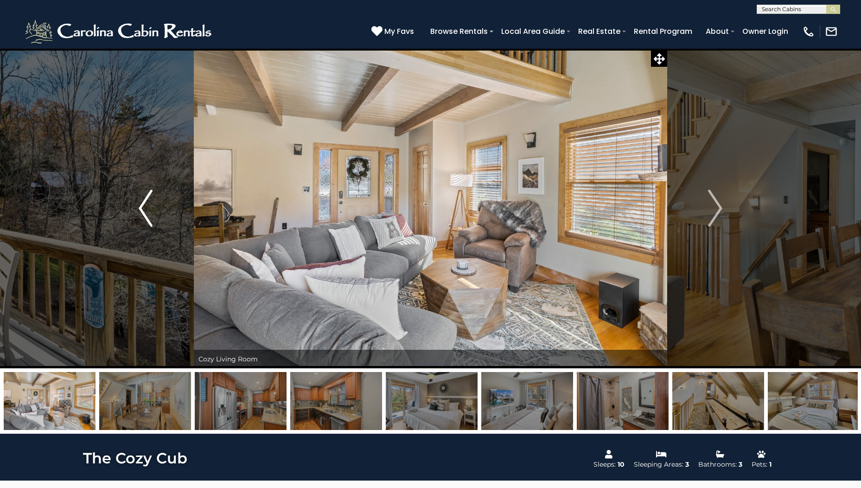
click at [151, 218] on img "Previous" at bounding box center [146, 208] width 14 height 37
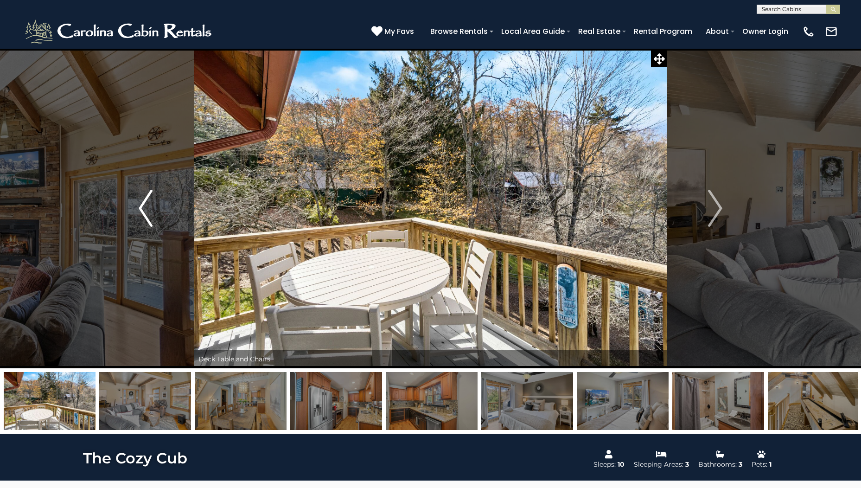
click at [151, 218] on img "Previous" at bounding box center [146, 208] width 14 height 37
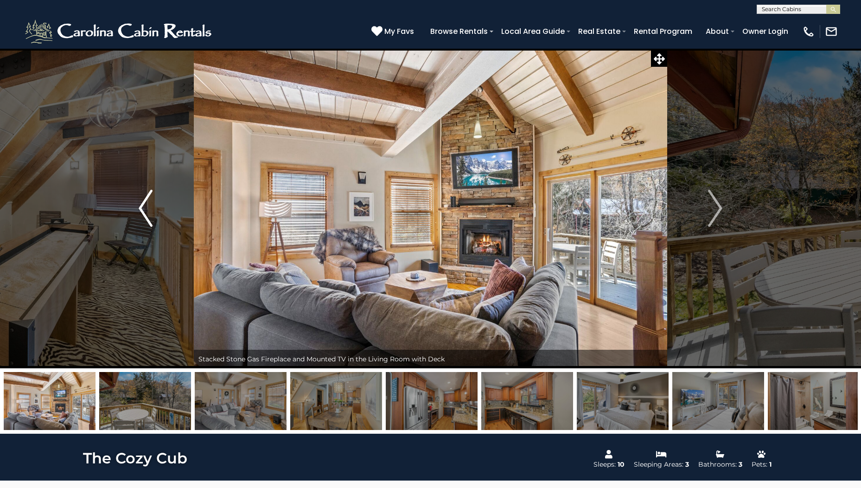
click at [151, 218] on img "Previous" at bounding box center [146, 208] width 14 height 37
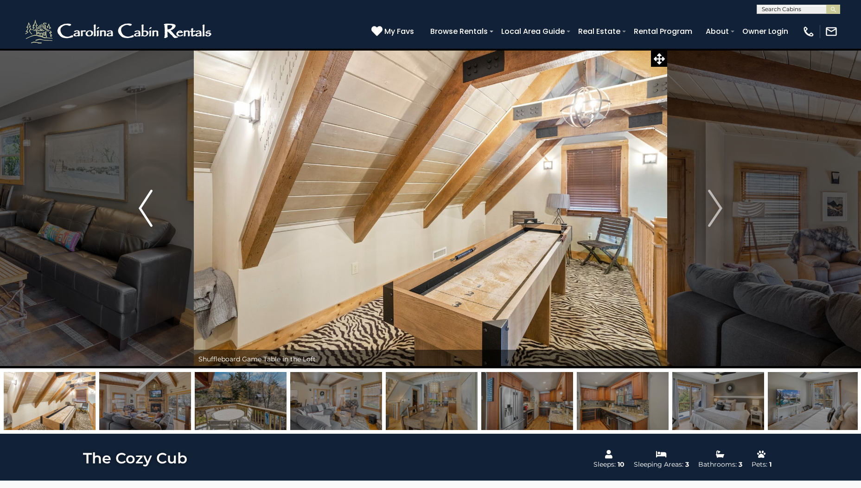
click at [151, 218] on img "Previous" at bounding box center [146, 208] width 14 height 37
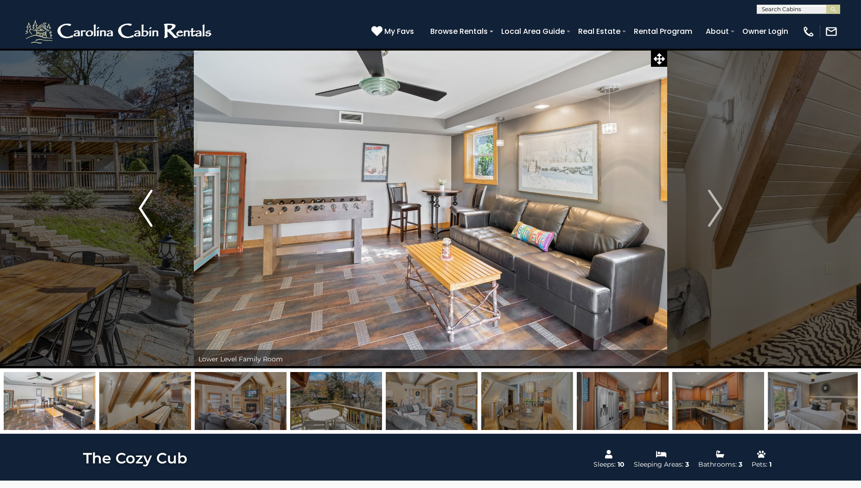
click at [151, 218] on img "Previous" at bounding box center [146, 208] width 14 height 37
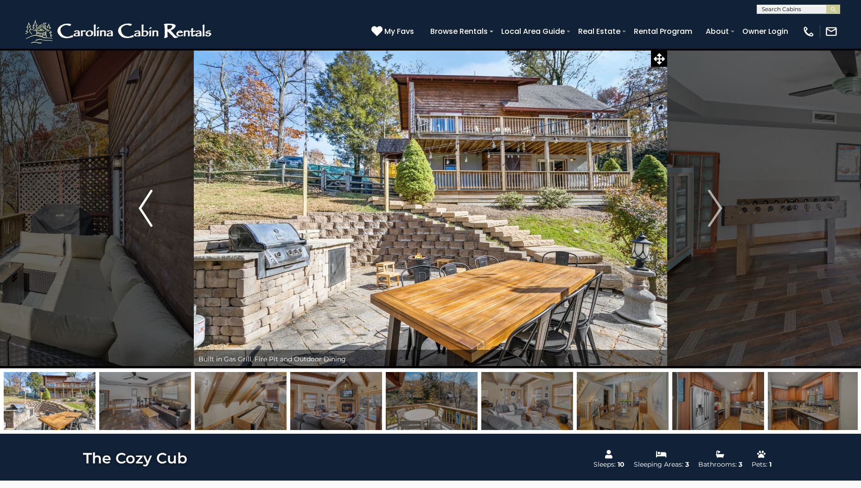
click at [151, 218] on img "Previous" at bounding box center [146, 208] width 14 height 37
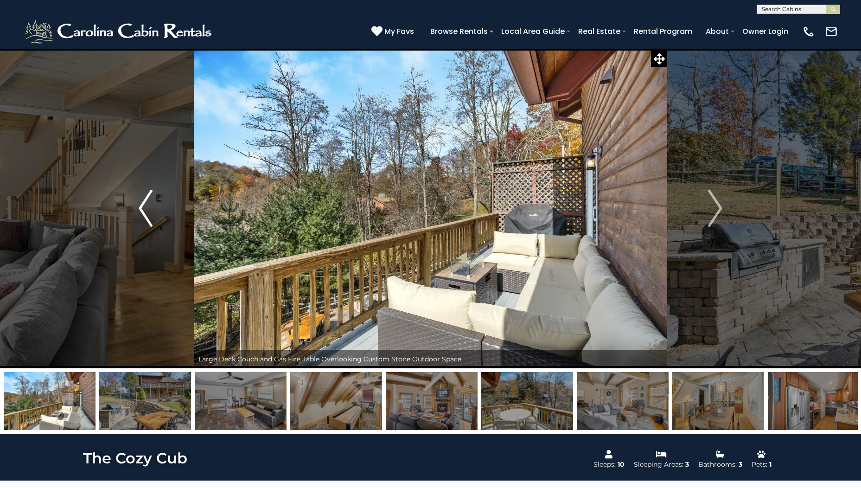
click at [151, 218] on img "Previous" at bounding box center [146, 208] width 14 height 37
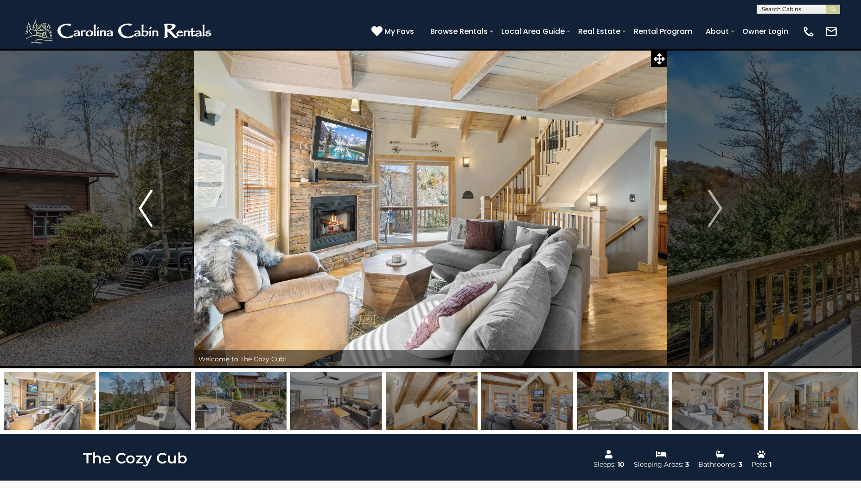
click at [151, 218] on img "Previous" at bounding box center [146, 208] width 14 height 37
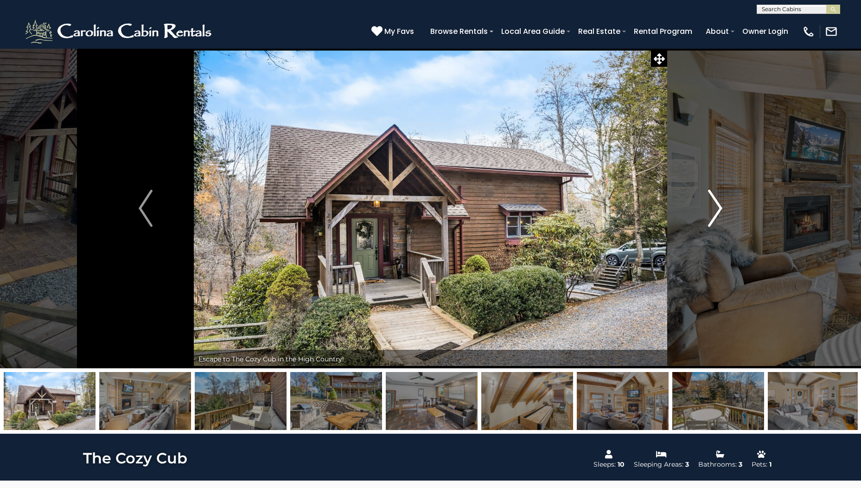
click at [719, 211] on img "Next" at bounding box center [716, 208] width 14 height 37
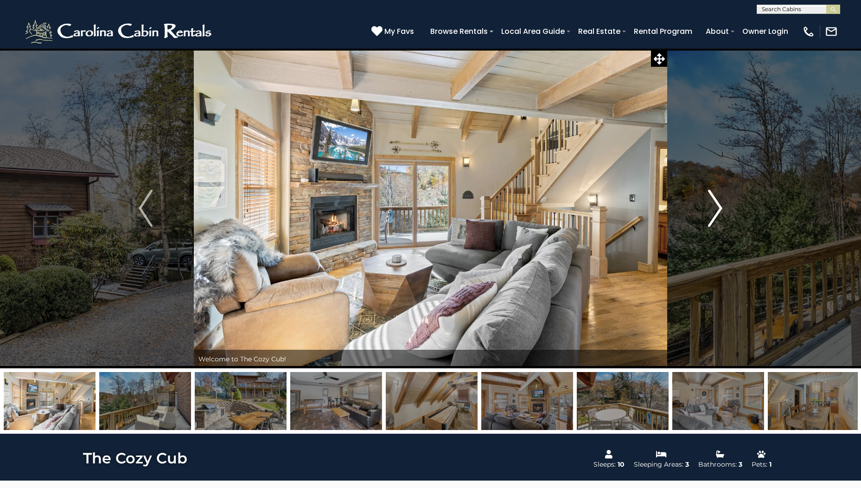
click at [719, 211] on img "Next" at bounding box center [716, 208] width 14 height 37
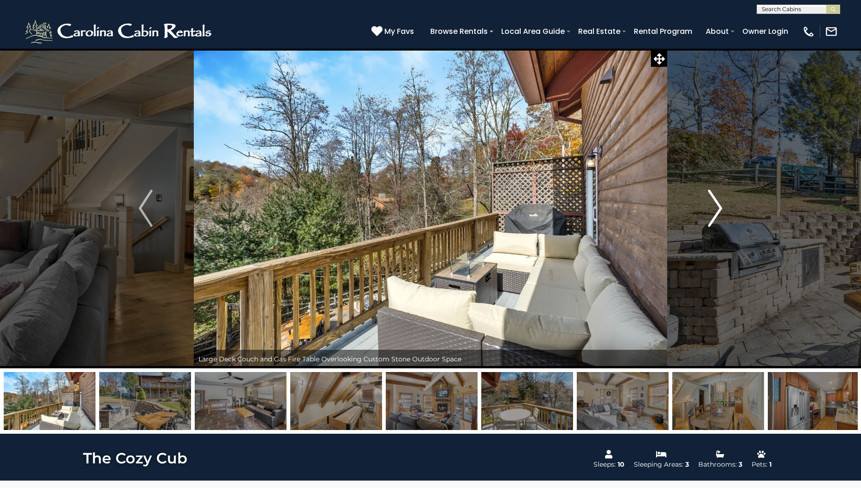
click at [719, 211] on img "Next" at bounding box center [716, 208] width 14 height 37
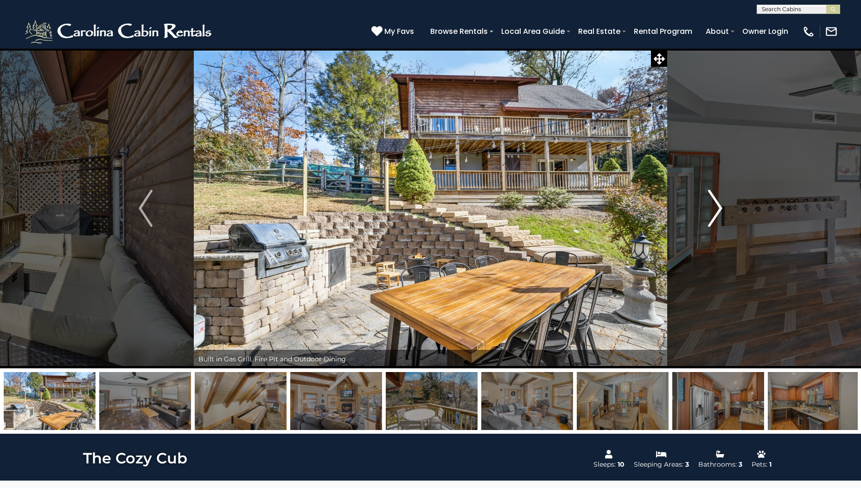
click at [719, 211] on img "Next" at bounding box center [716, 208] width 14 height 37
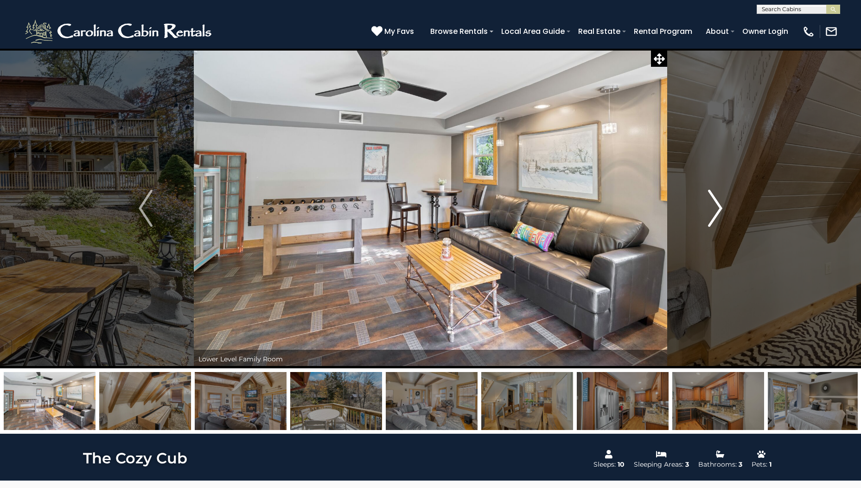
click at [719, 211] on img "Next" at bounding box center [716, 208] width 14 height 37
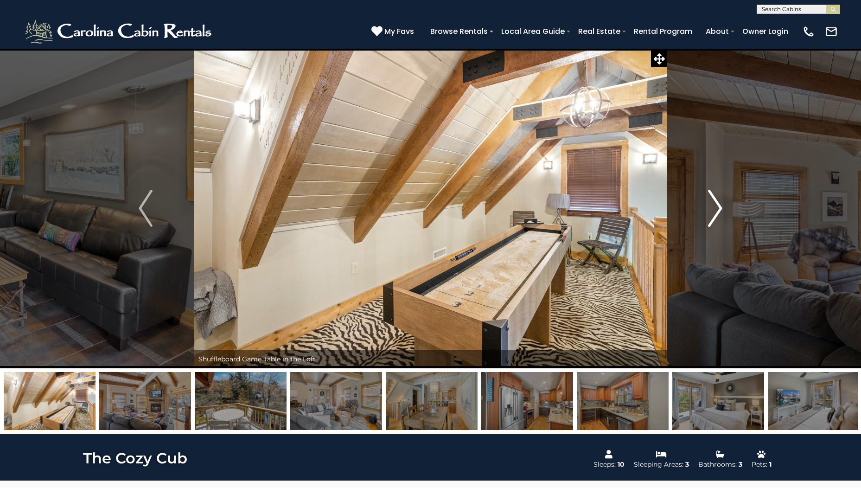
click at [719, 211] on img "Next" at bounding box center [716, 208] width 14 height 37
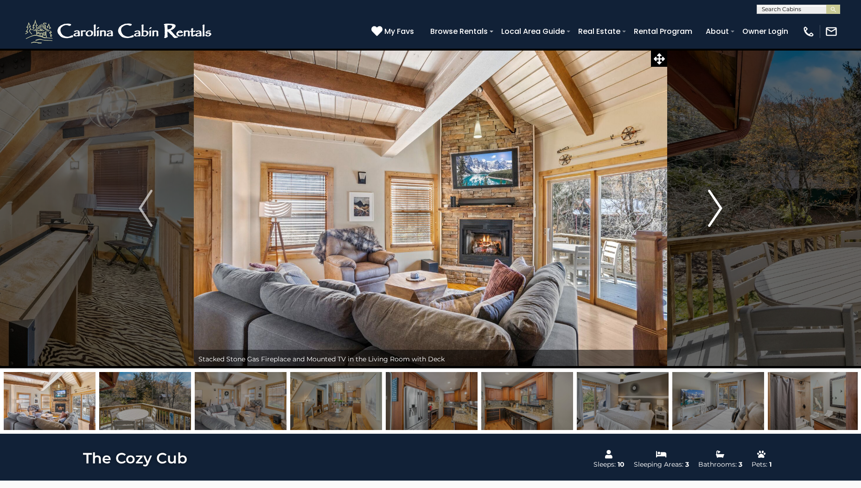
click at [719, 211] on img "Next" at bounding box center [716, 208] width 14 height 37
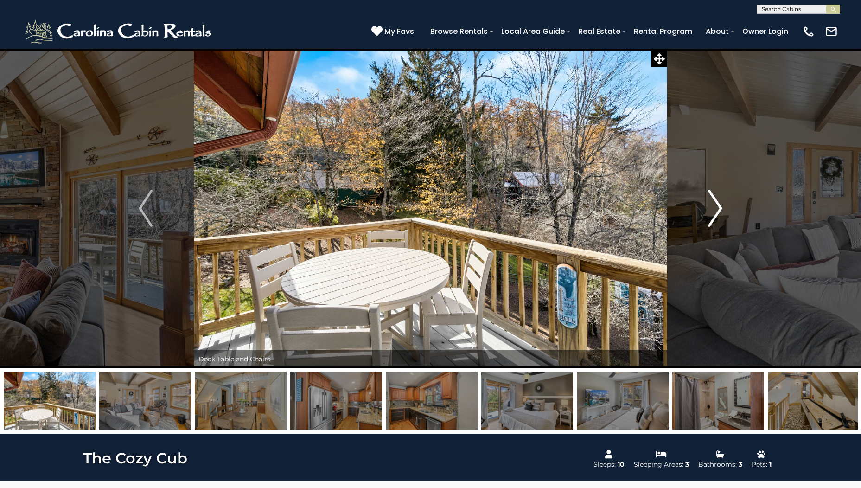
click at [719, 211] on img "Next" at bounding box center [716, 208] width 14 height 37
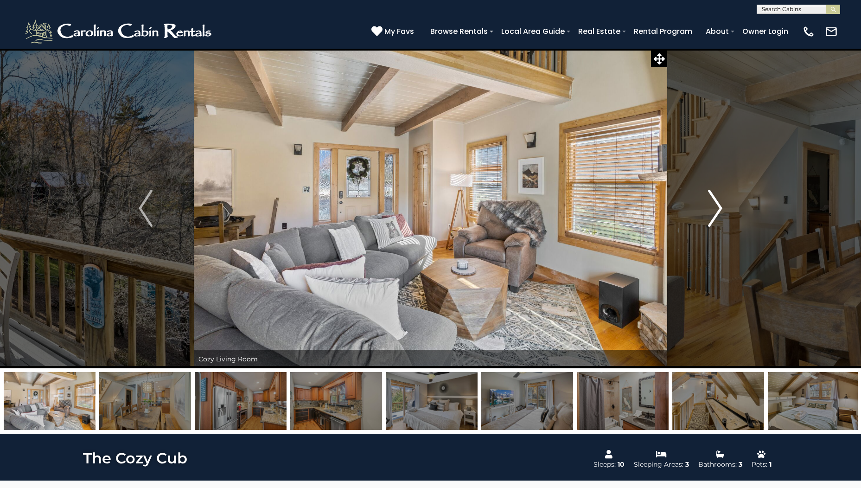
click at [719, 211] on img "Next" at bounding box center [716, 208] width 14 height 37
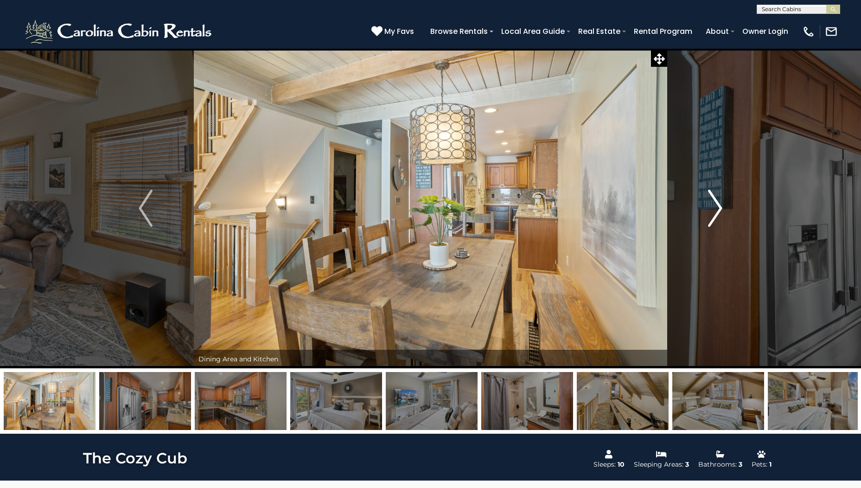
click at [719, 211] on img "Next" at bounding box center [716, 208] width 14 height 37
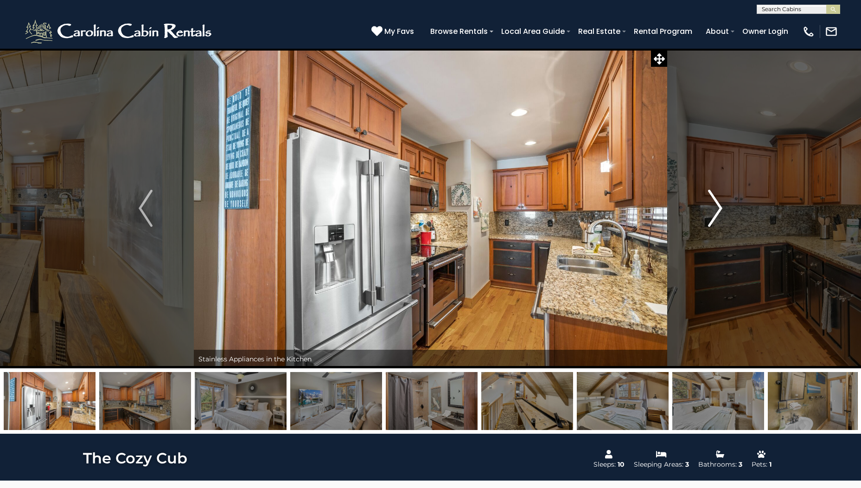
click at [719, 211] on img "Next" at bounding box center [716, 208] width 14 height 37
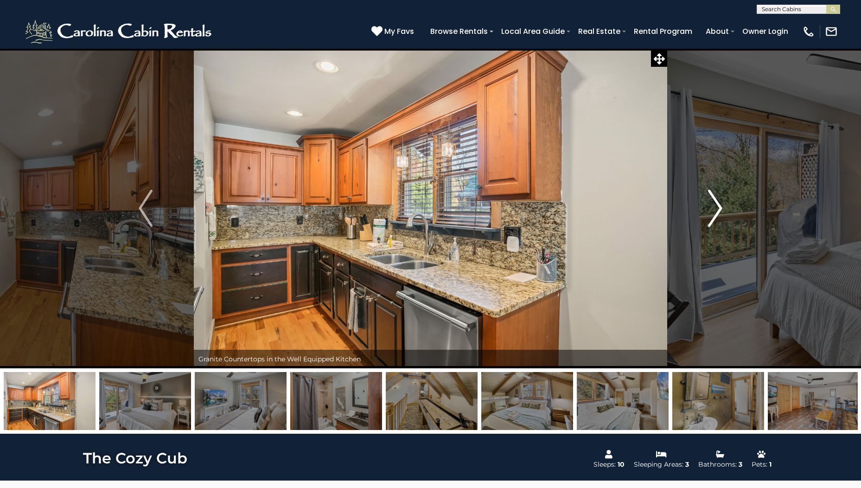
click at [719, 211] on img "Next" at bounding box center [716, 208] width 14 height 37
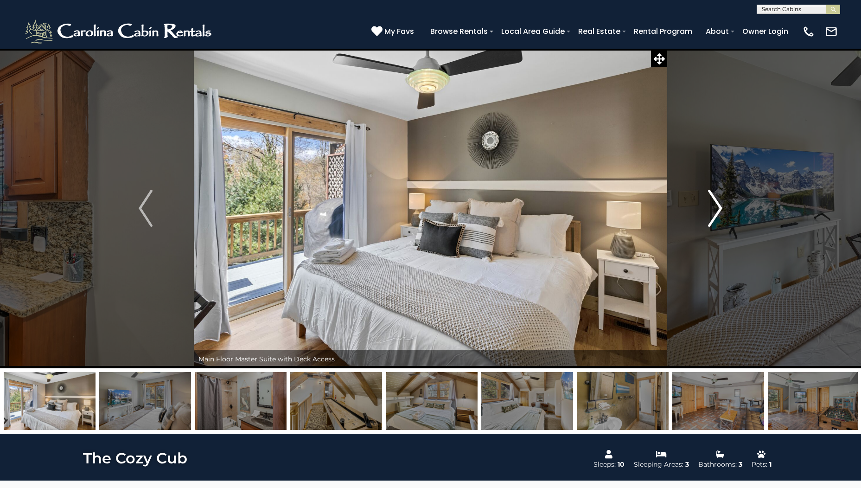
click at [719, 211] on img "Next" at bounding box center [716, 208] width 14 height 37
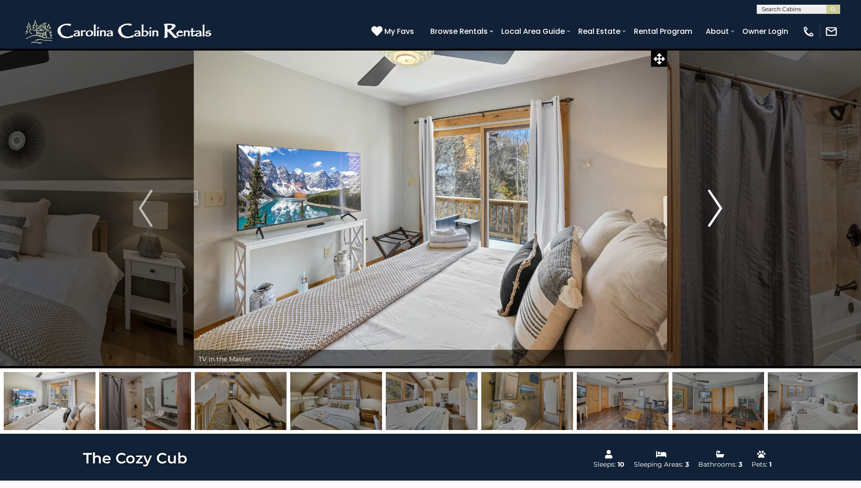
click at [719, 211] on img "Next" at bounding box center [716, 208] width 14 height 37
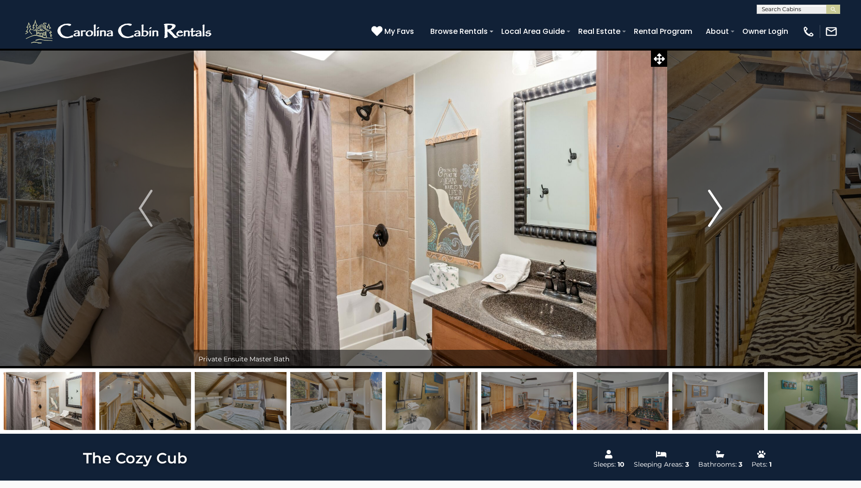
click at [719, 211] on img "Next" at bounding box center [716, 208] width 14 height 37
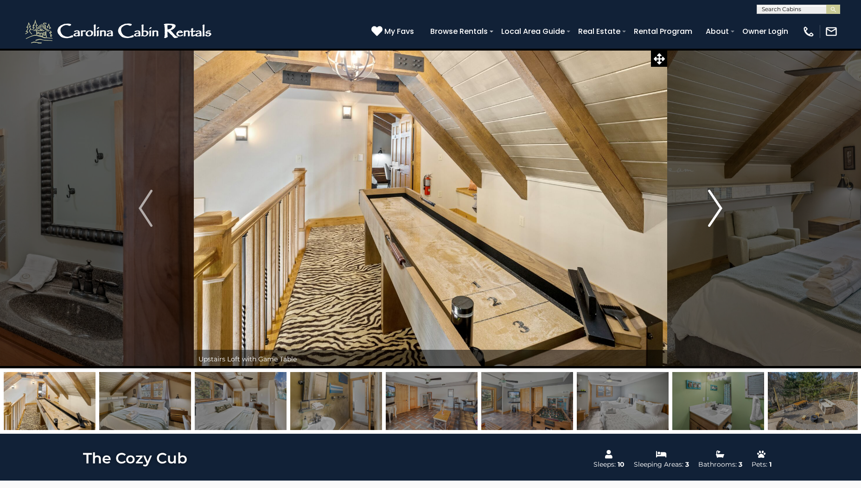
click at [719, 211] on img "Next" at bounding box center [716, 208] width 14 height 37
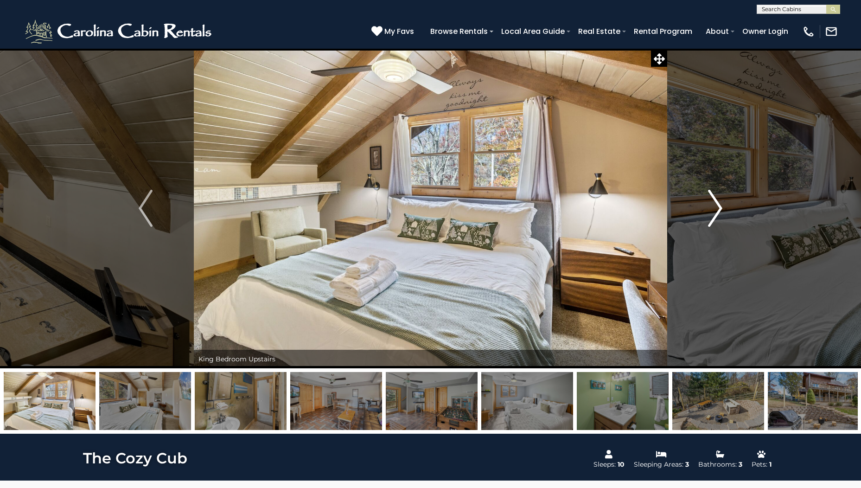
click at [719, 211] on img "Next" at bounding box center [716, 208] width 14 height 37
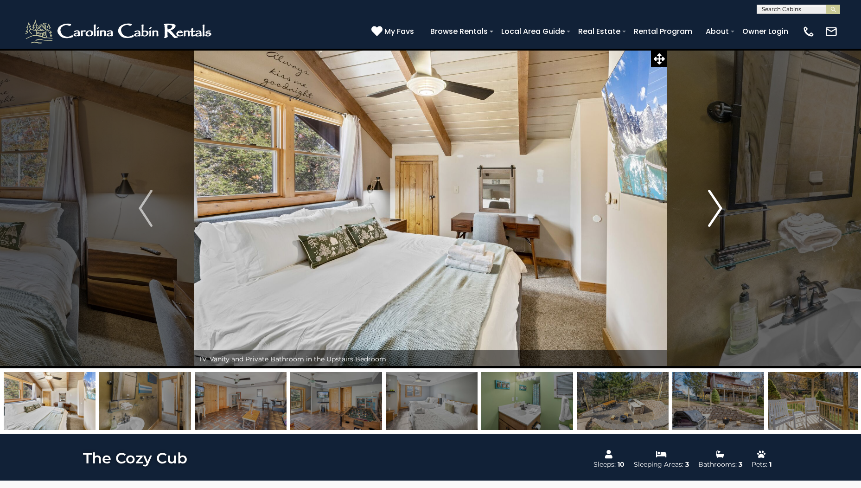
click at [719, 211] on img "Next" at bounding box center [716, 208] width 14 height 37
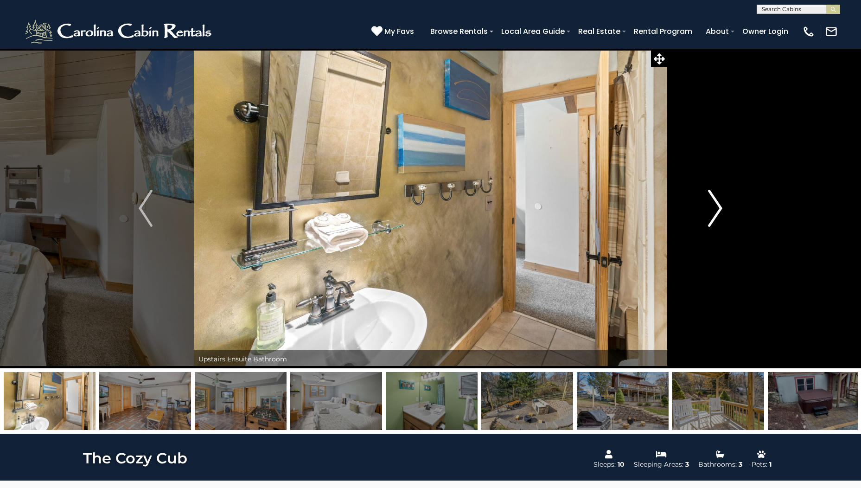
click at [719, 211] on img "Next" at bounding box center [716, 208] width 14 height 37
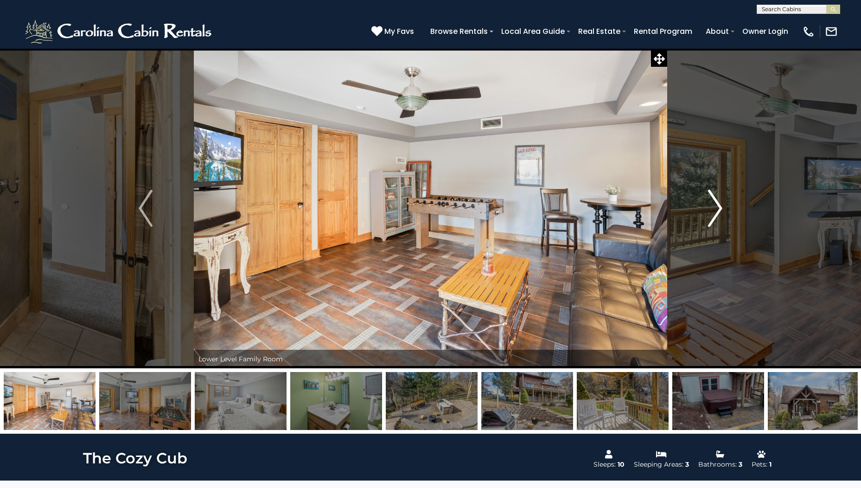
click at [719, 211] on img "Next" at bounding box center [716, 208] width 14 height 37
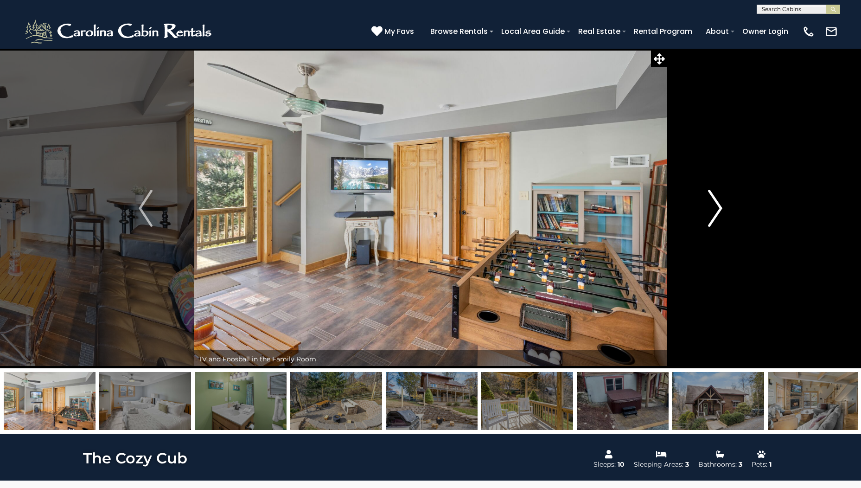
click at [719, 211] on img "Next" at bounding box center [716, 208] width 14 height 37
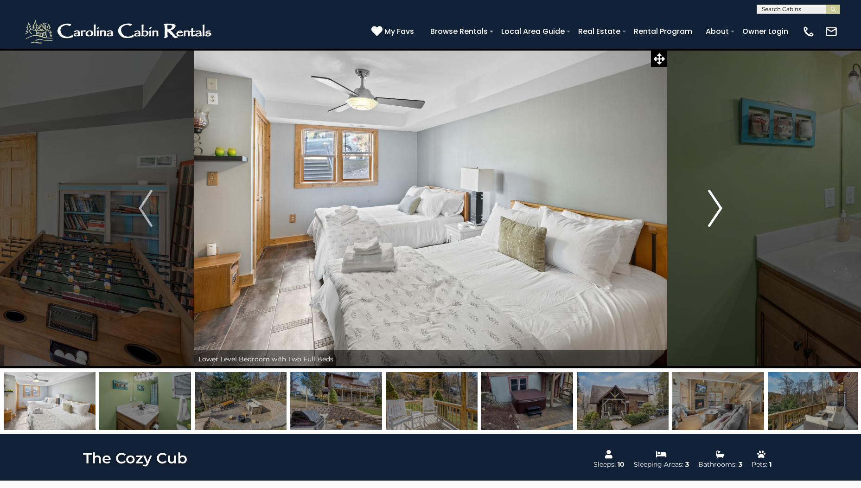
click at [719, 211] on img "Next" at bounding box center [716, 208] width 14 height 37
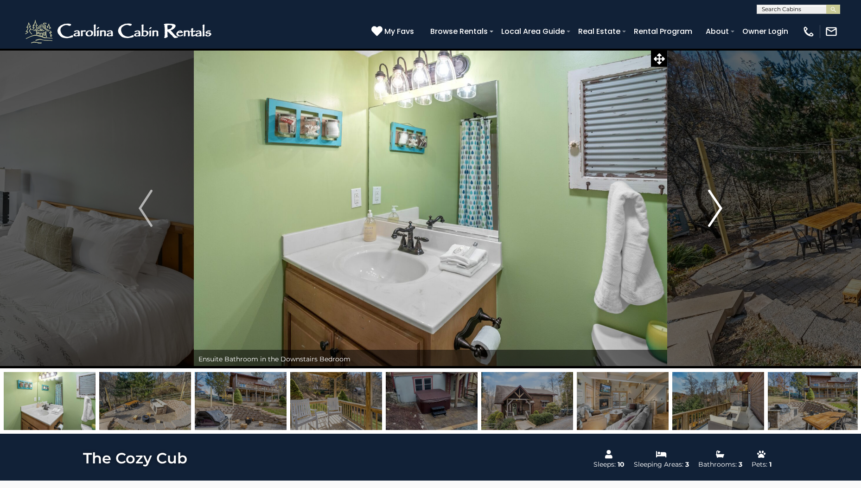
click at [719, 211] on img "Next" at bounding box center [716, 208] width 14 height 37
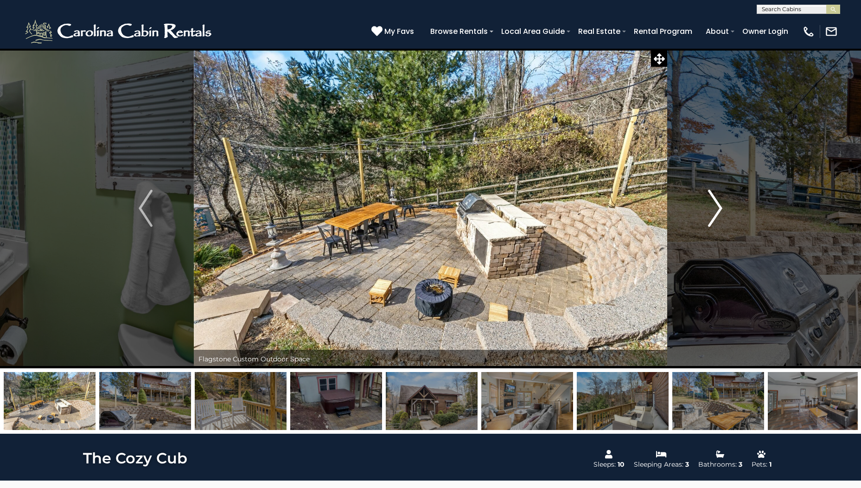
click at [719, 211] on img "Next" at bounding box center [716, 208] width 14 height 37
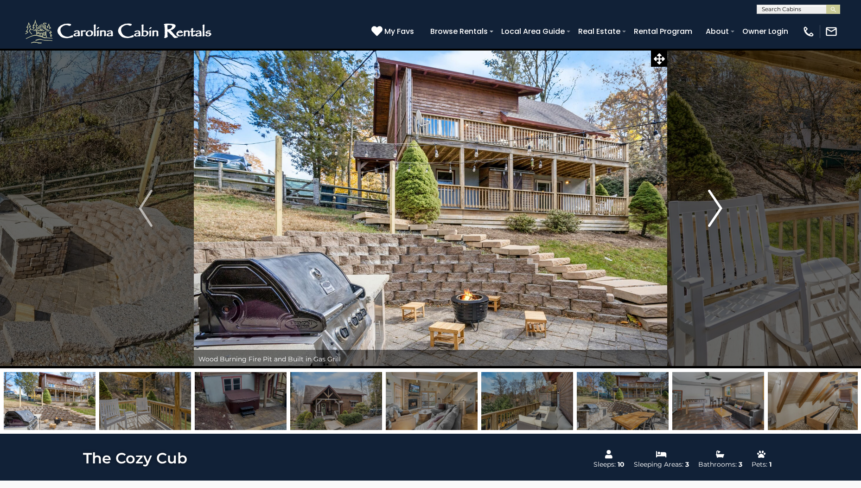
click at [719, 211] on img "Next" at bounding box center [716, 208] width 14 height 37
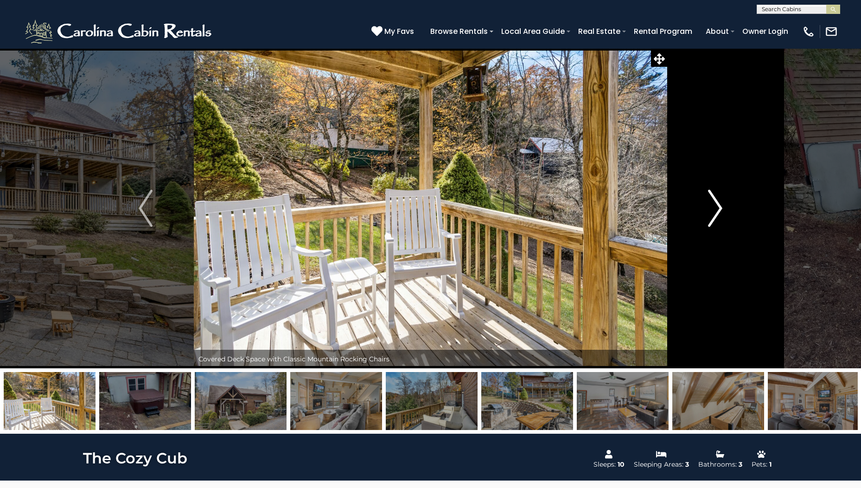
click at [719, 211] on img "Next" at bounding box center [716, 208] width 14 height 37
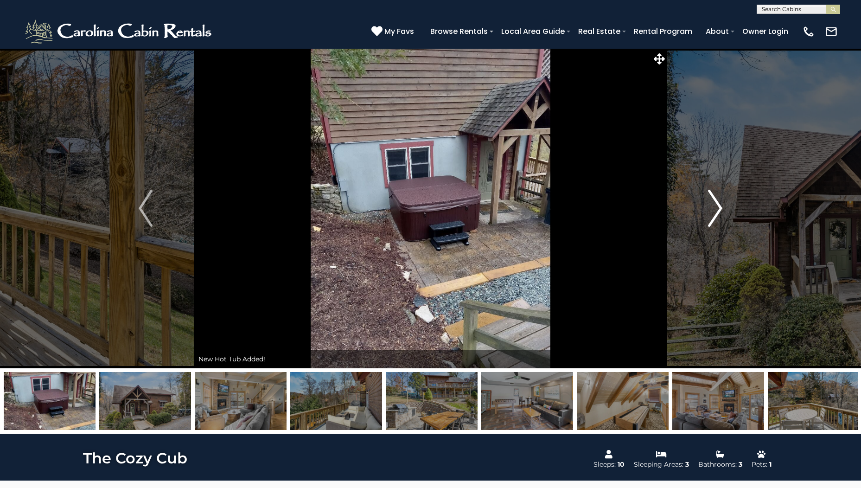
click at [719, 211] on img "Next" at bounding box center [716, 208] width 14 height 37
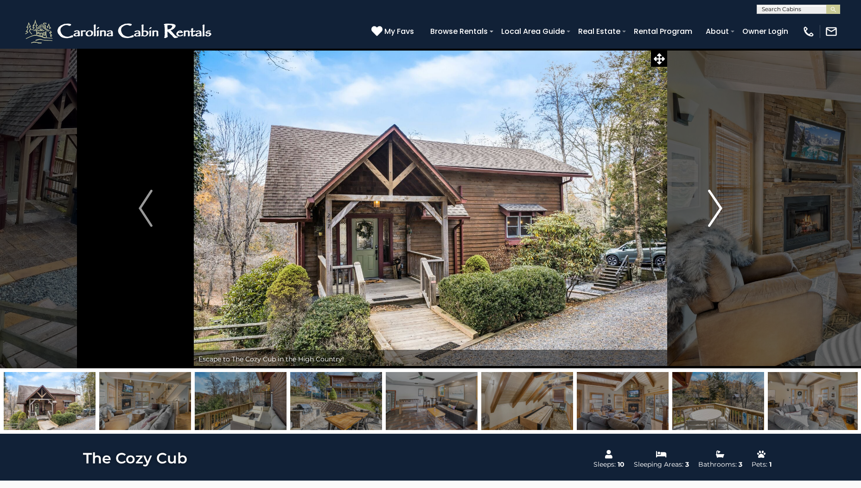
click at [719, 211] on img "Next" at bounding box center [716, 208] width 14 height 37
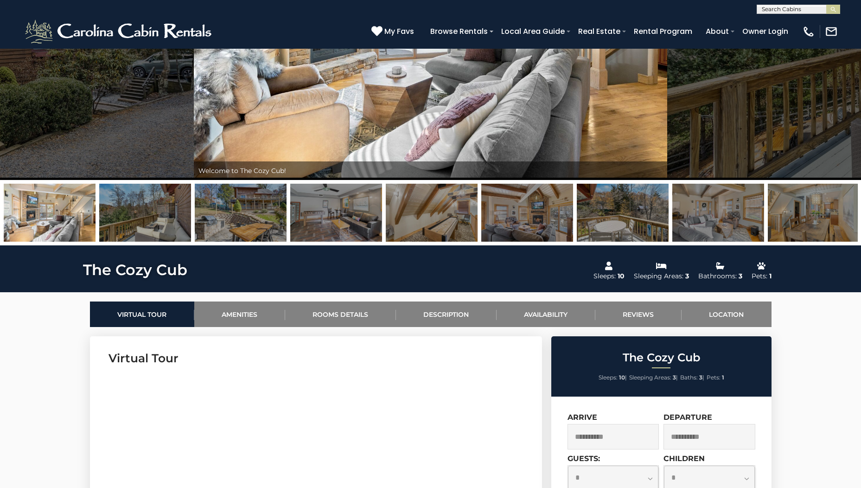
scroll to position [186, 0]
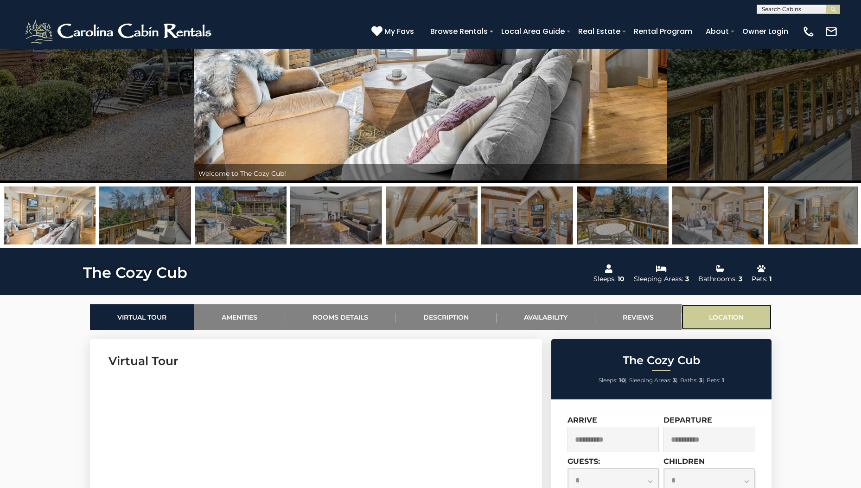
click at [722, 316] on link "Location" at bounding box center [727, 317] width 90 height 26
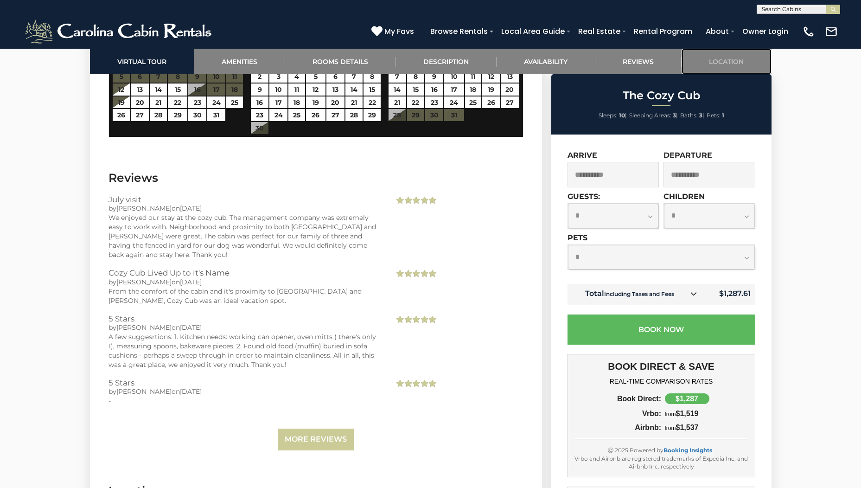
scroll to position [1910, 0]
